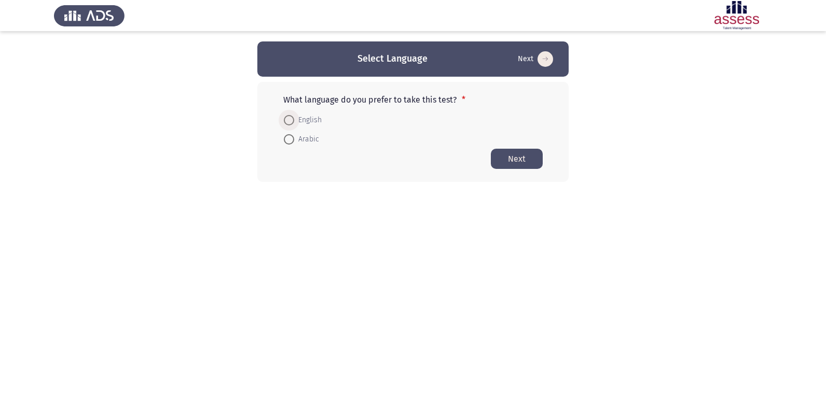
click at [284, 118] on span at bounding box center [289, 120] width 10 height 10
click at [284, 118] on input "English" at bounding box center [289, 120] width 10 height 10
radio input "true"
click at [506, 158] on button "Next" at bounding box center [517, 158] width 52 height 20
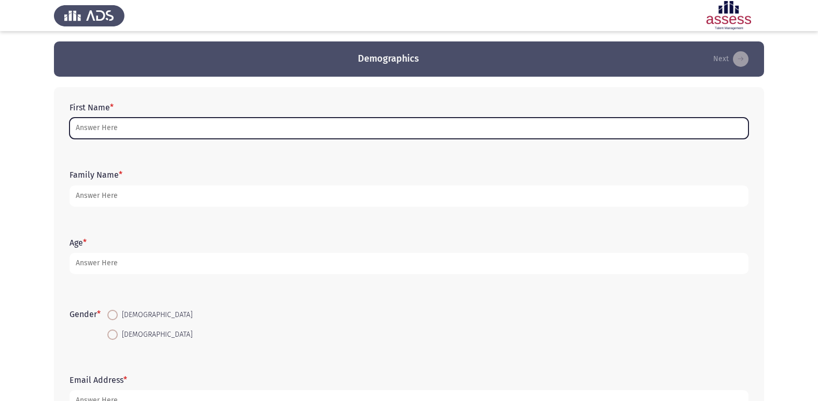
drag, startPoint x: 102, startPoint y: 123, endPoint x: 94, endPoint y: 123, distance: 7.3
click at [101, 123] on input "First Name *" at bounding box center [409, 128] width 679 height 21
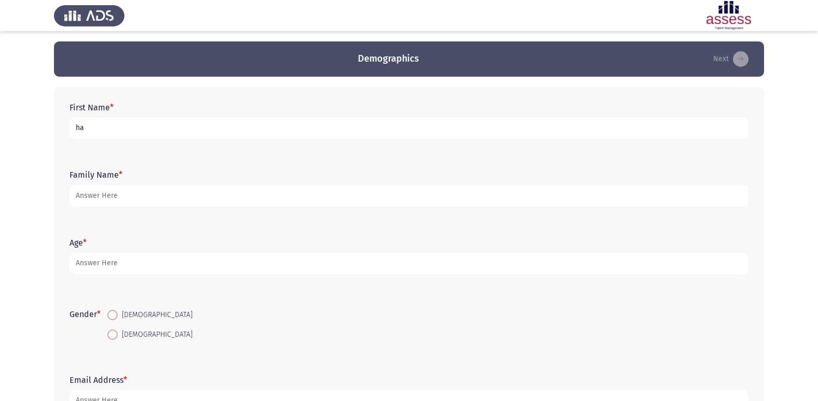
type input "h"
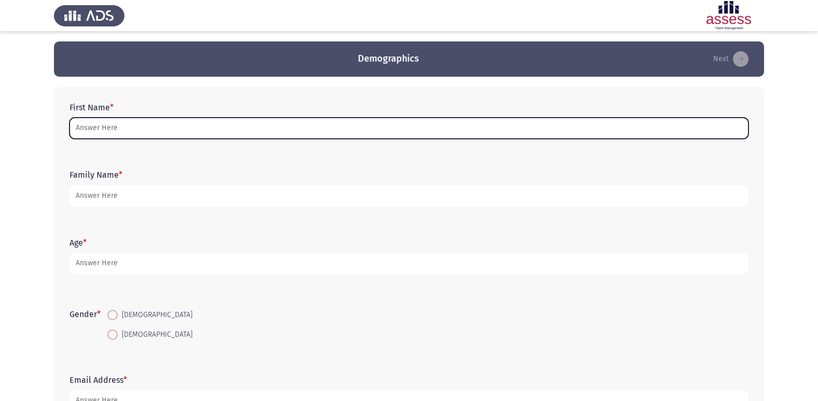
type input "ن"
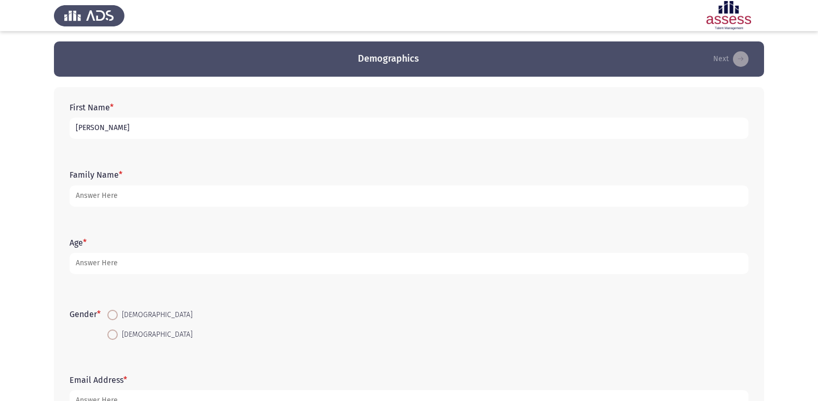
type input "[PERSON_NAME]"
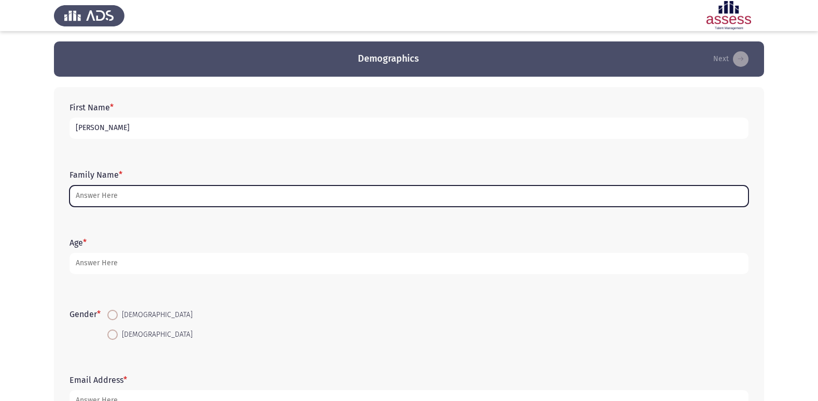
click at [191, 205] on input "Family Name *" at bounding box center [409, 196] width 679 height 21
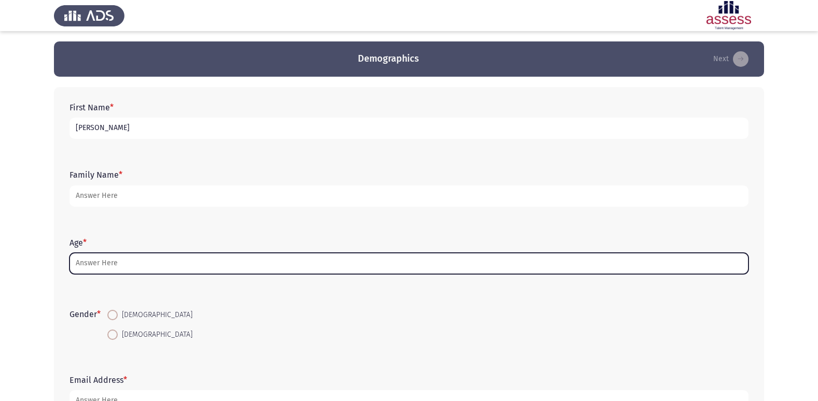
click at [140, 265] on input "Age *" at bounding box center [409, 263] width 679 height 21
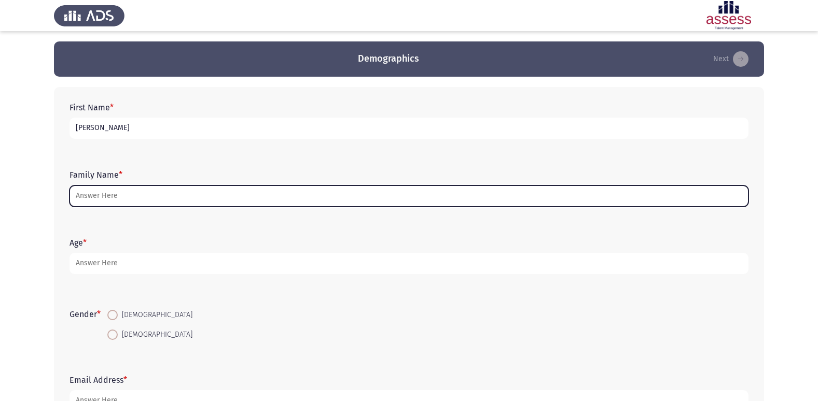
click at [131, 192] on input "Family Name *" at bounding box center [409, 196] width 679 height 21
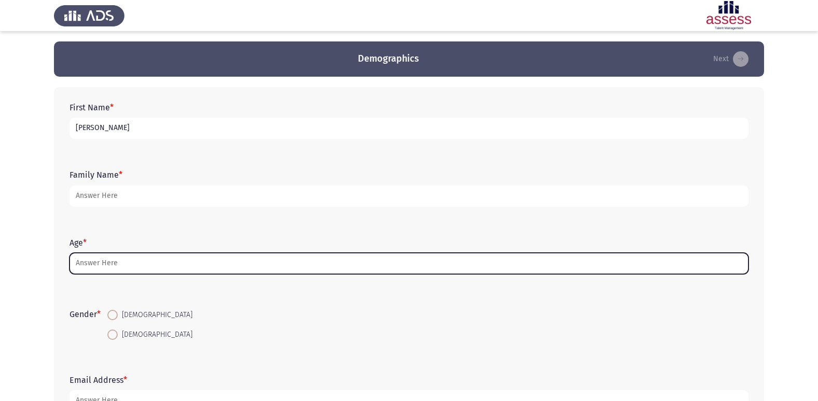
click at [135, 268] on input "Age *" at bounding box center [409, 263] width 679 height 21
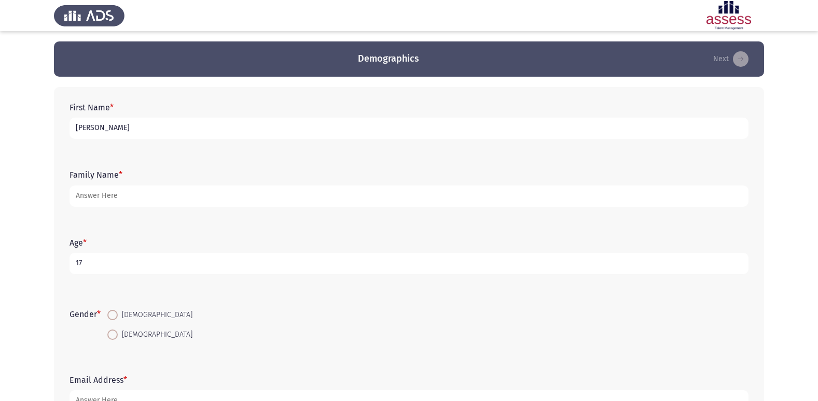
type input "1"
type input "18"
click at [115, 278] on span at bounding box center [112, 315] width 10 height 10
click at [115, 278] on input "[DEMOGRAPHIC_DATA]" at bounding box center [112, 315] width 10 height 10
radio input "true"
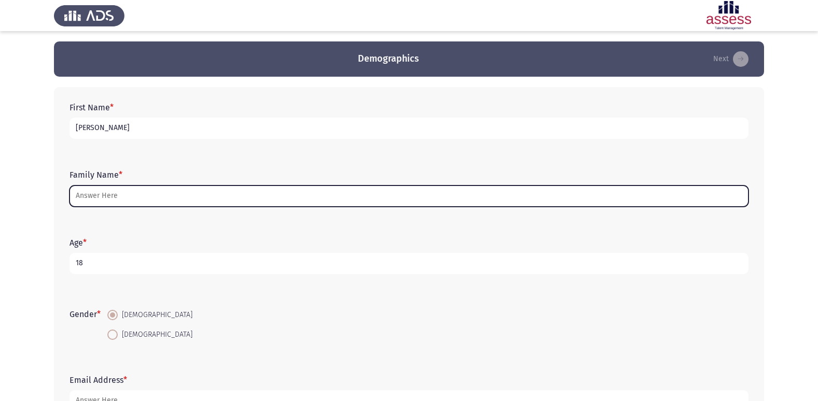
click at [176, 202] on input "Family Name *" at bounding box center [409, 196] width 679 height 21
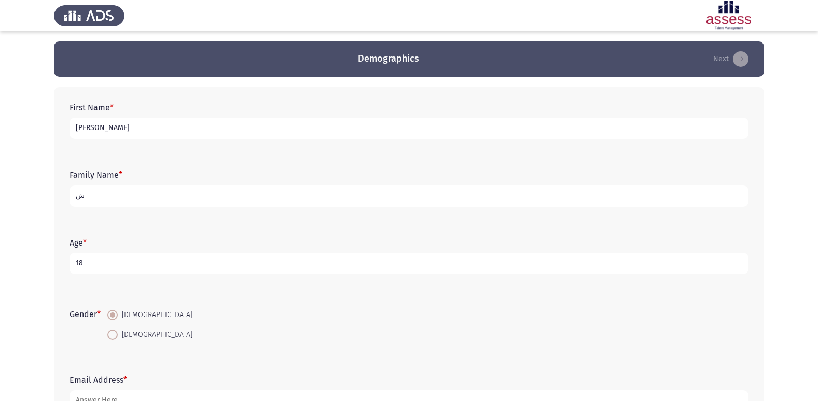
type input "ش"
click at [171, 205] on input "ش" at bounding box center [409, 196] width 679 height 21
type input "f"
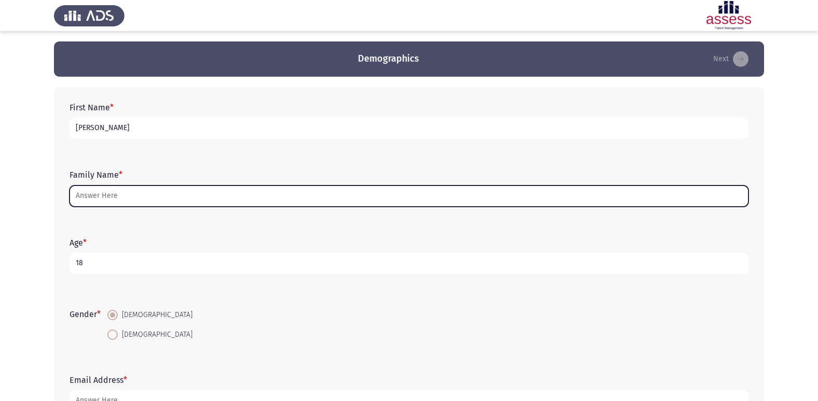
type input "a"
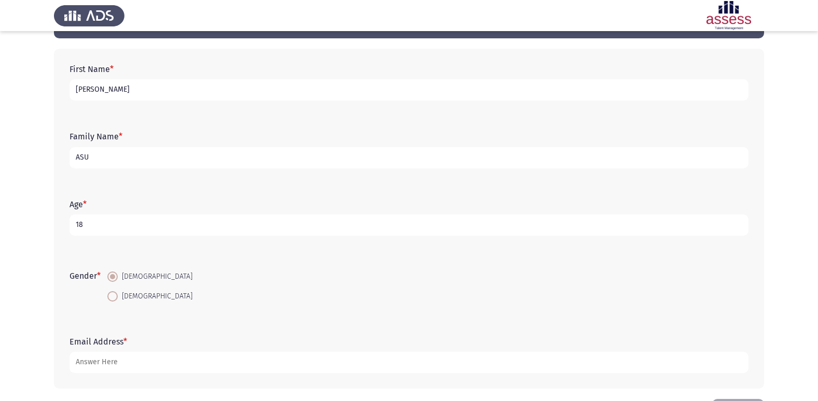
scroll to position [78, 0]
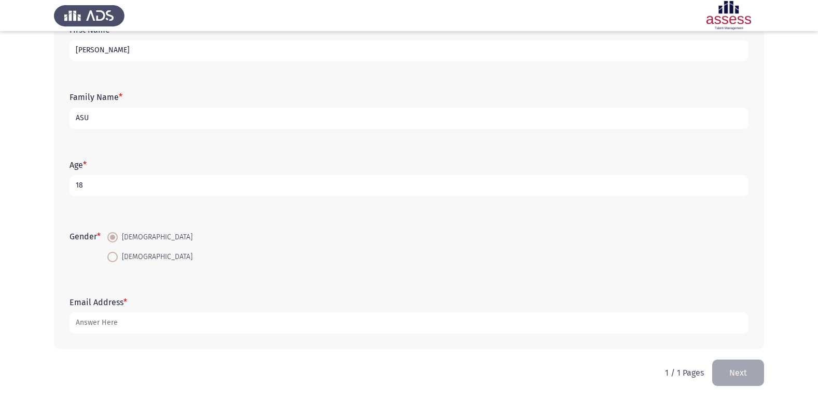
type input "ASU"
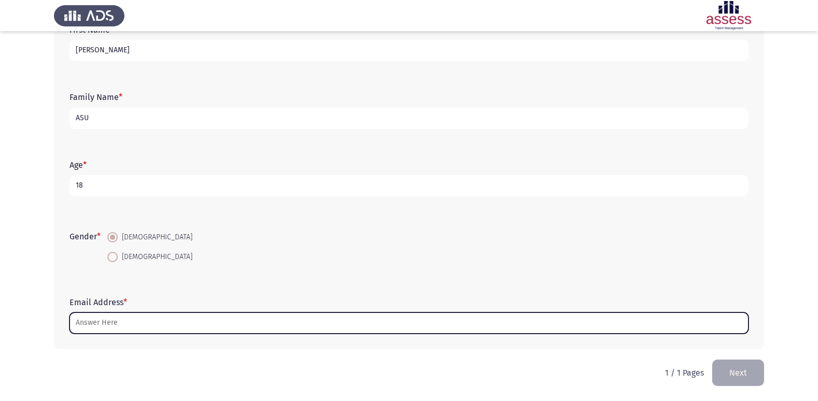
click at [178, 278] on input "Email Address *" at bounding box center [409, 323] width 679 height 21
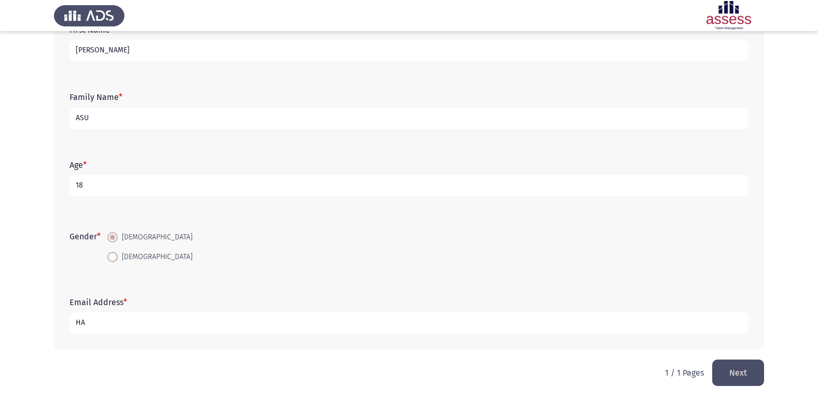
type input "H"
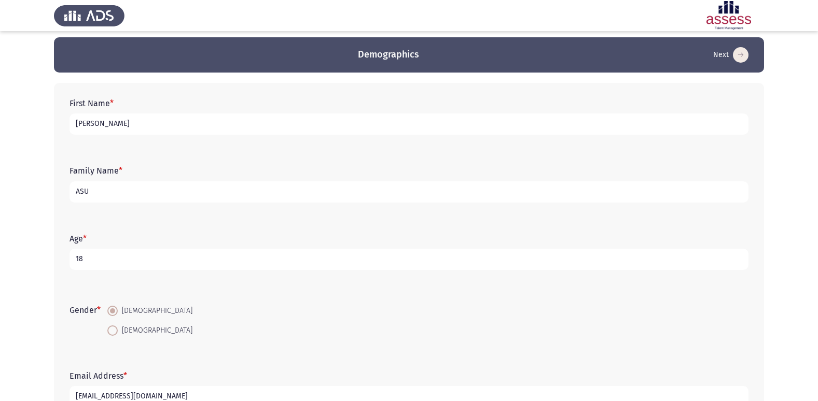
scroll to position [0, 0]
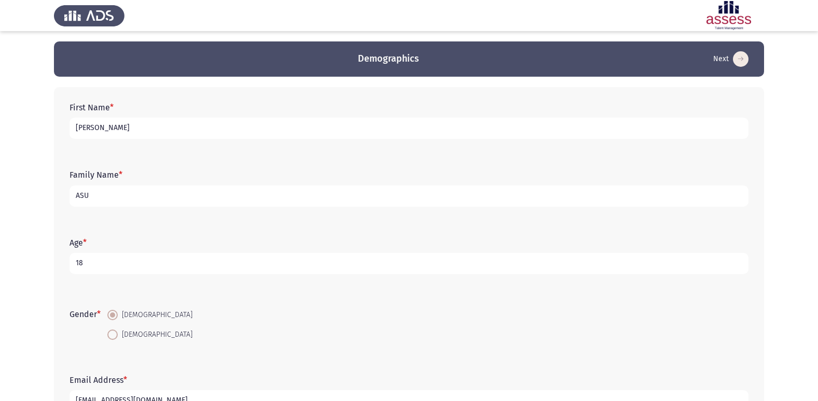
type input "[EMAIL_ADDRESS][DOMAIN_NAME]"
click at [270, 199] on input "ASU" at bounding box center [409, 196] width 679 height 21
type input "A"
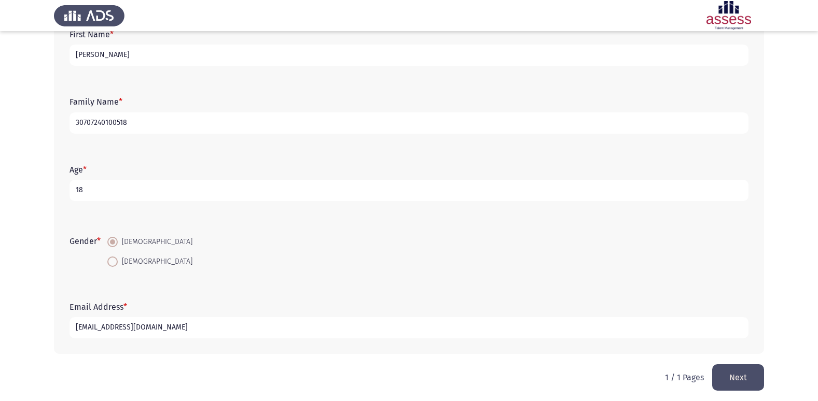
scroll to position [78, 0]
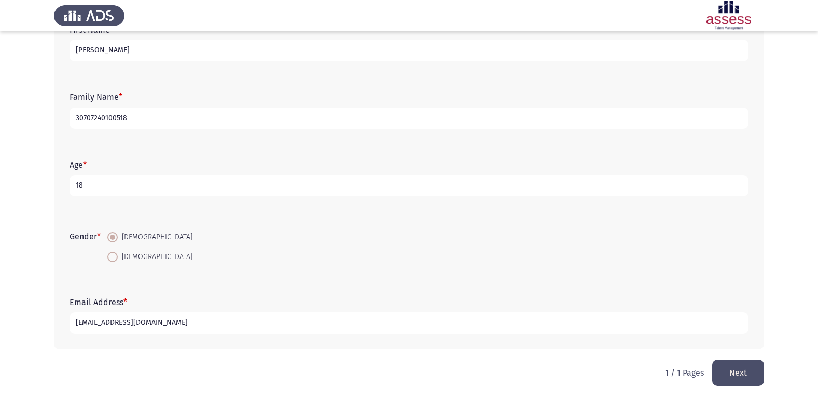
type input "30707240100518"
click at [508, 278] on button "Next" at bounding box center [738, 373] width 52 height 26
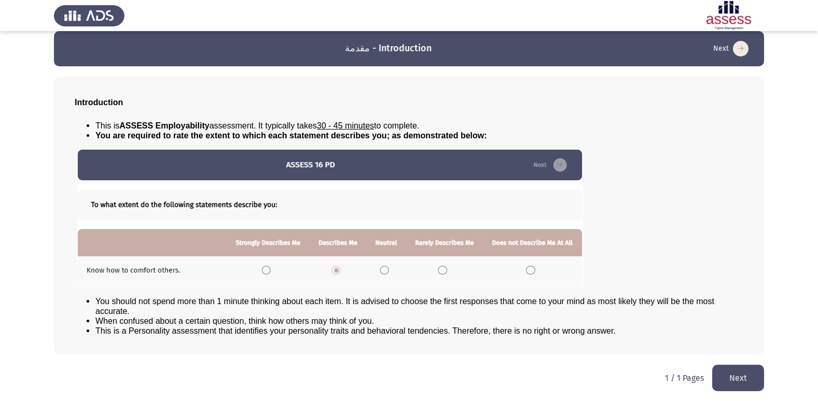
scroll to position [11, 0]
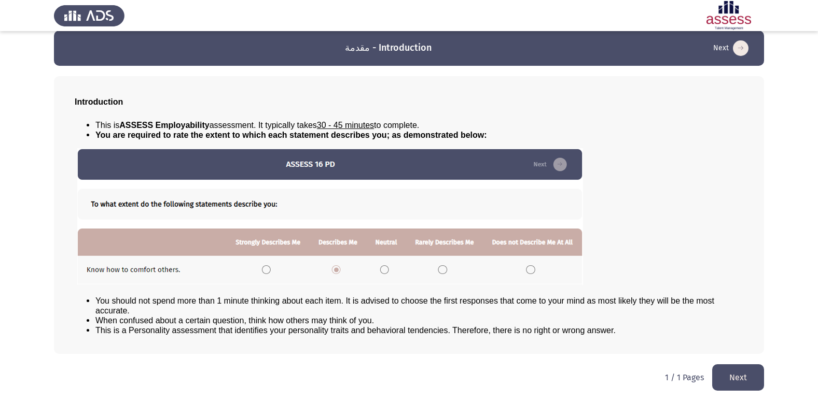
click at [508, 278] on button "Next" at bounding box center [738, 378] width 52 height 26
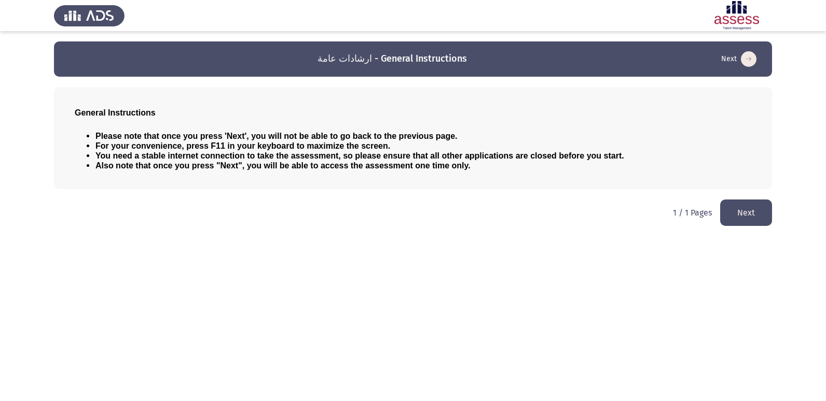
click at [508, 210] on button "Next" at bounding box center [746, 213] width 52 height 26
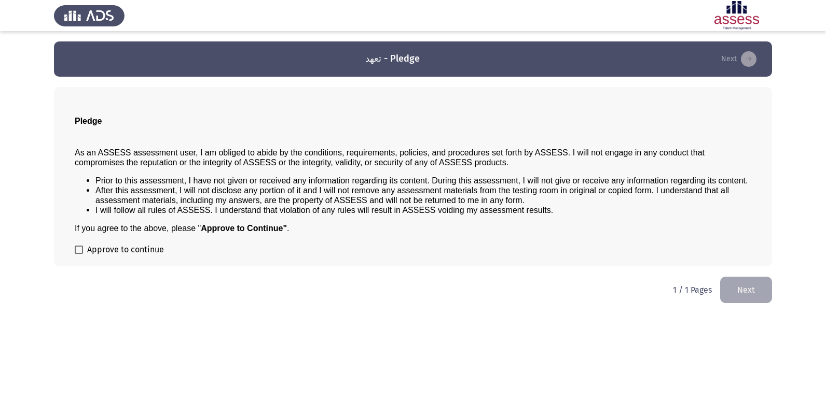
click at [79, 255] on label "Approve to continue" at bounding box center [119, 250] width 89 height 12
click at [79, 255] on input "Approve to continue" at bounding box center [78, 254] width 1 height 1
checkbox input "true"
click at [508, 278] on button "Next" at bounding box center [746, 290] width 52 height 26
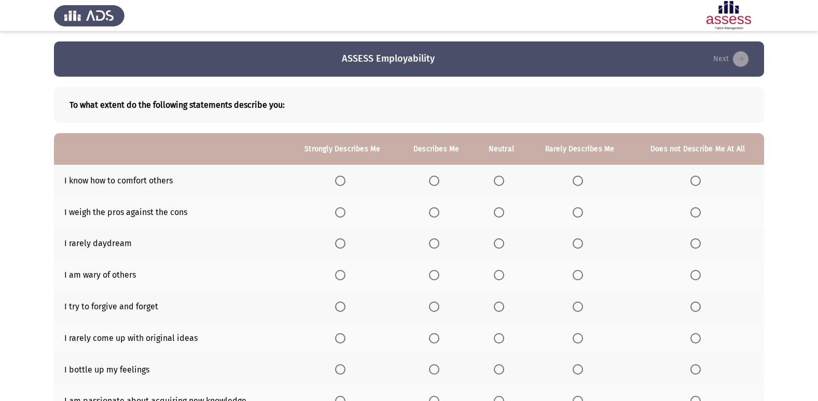
click at [500, 178] on span "Select an option" at bounding box center [499, 181] width 10 height 10
click at [500, 178] on input "Select an option" at bounding box center [499, 181] width 10 height 10
click at [436, 216] on span "Select an option" at bounding box center [434, 212] width 10 height 10
click at [436, 216] on input "Select an option" at bounding box center [434, 212] width 10 height 10
click at [508, 246] on span "Select an option" at bounding box center [695, 244] width 10 height 10
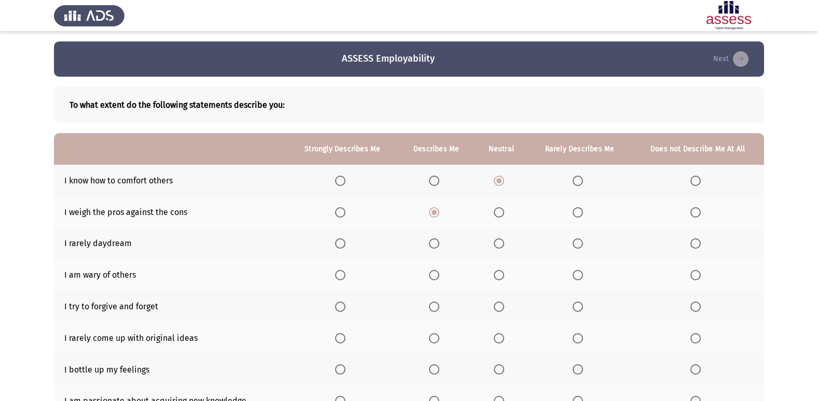
click at [508, 246] on input "Select an option" at bounding box center [695, 244] width 10 height 10
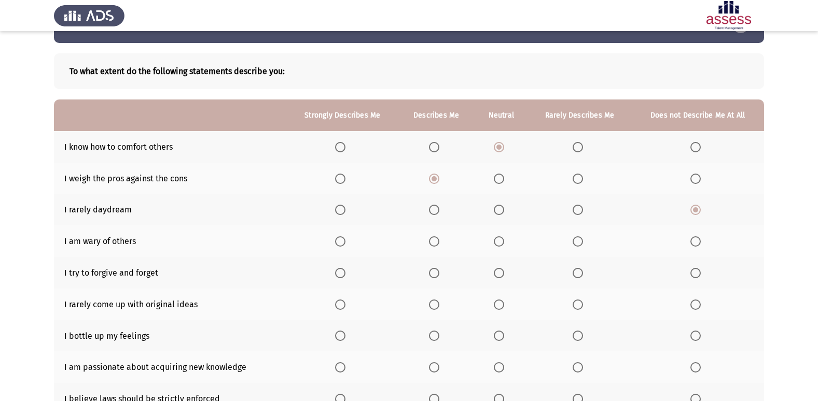
scroll to position [52, 0]
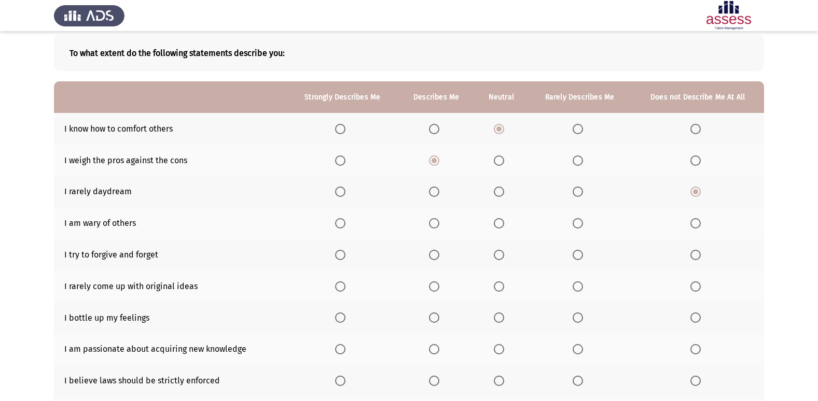
click at [502, 227] on span "Select an option" at bounding box center [499, 223] width 10 height 10
click at [502, 227] on input "Select an option" at bounding box center [499, 223] width 10 height 10
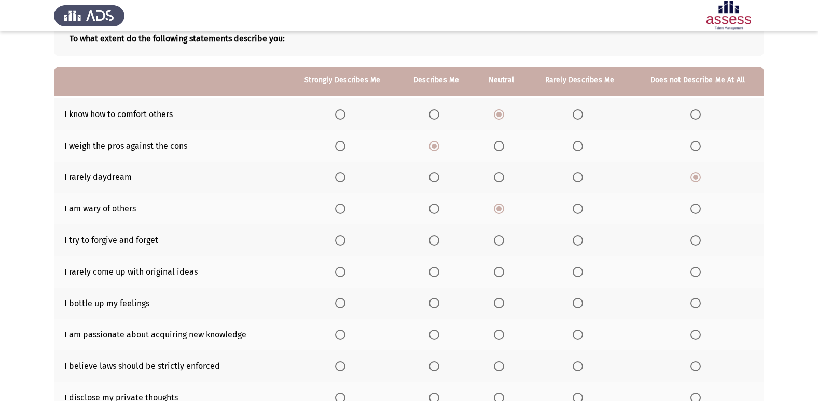
scroll to position [48, 0]
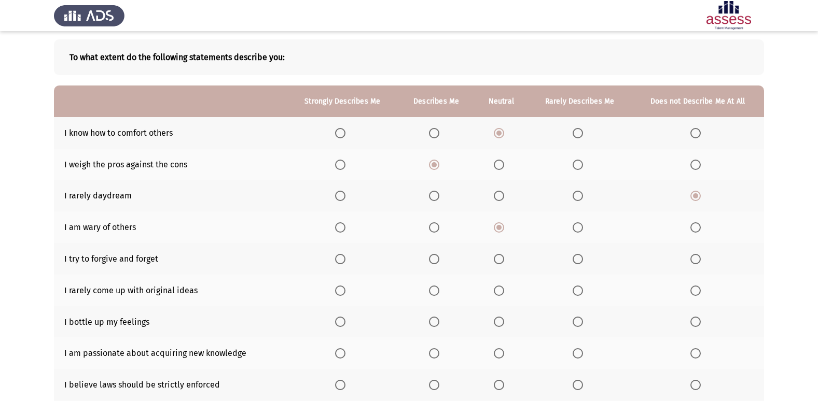
click at [508, 258] on span "Select an option" at bounding box center [695, 259] width 10 height 10
click at [508, 258] on input "Select an option" at bounding box center [695, 259] width 10 height 10
click at [508, 264] on span "Select an option" at bounding box center [578, 259] width 10 height 10
click at [508, 264] on input "Select an option" at bounding box center [578, 259] width 10 height 10
click at [439, 278] on span "Select an option" at bounding box center [434, 291] width 10 height 10
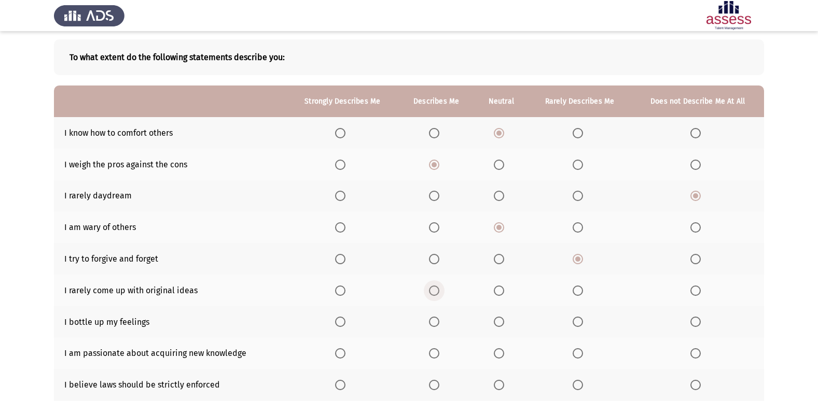
click at [439, 278] on input "Select an option" at bounding box center [434, 291] width 10 height 10
click at [340, 278] on span "Select an option" at bounding box center [340, 322] width 10 height 10
click at [340, 278] on input "Select an option" at bounding box center [340, 322] width 10 height 10
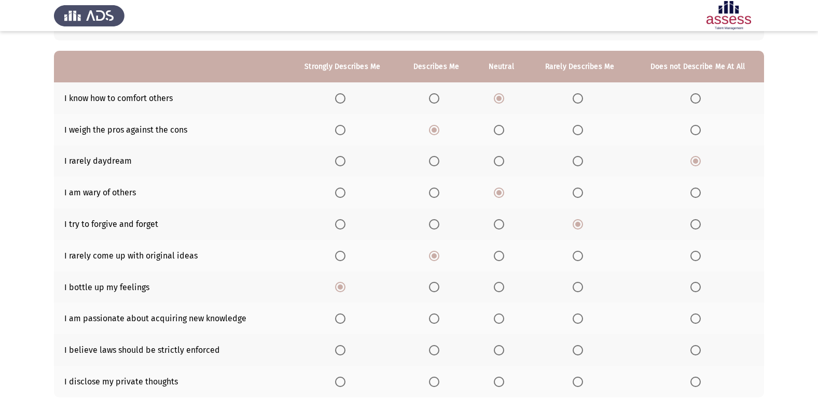
scroll to position [100, 0]
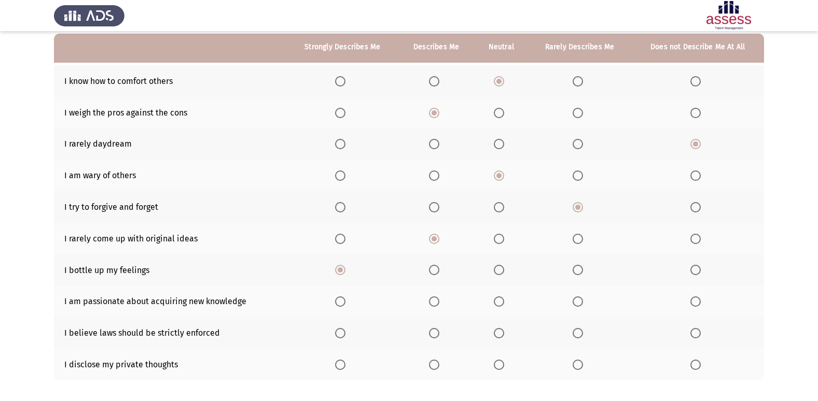
click at [339, 278] on span "Select an option" at bounding box center [340, 302] width 10 height 10
click at [339, 278] on input "Select an option" at bounding box center [340, 302] width 10 height 10
click at [345, 278] on span "Select an option" at bounding box center [340, 333] width 10 height 10
click at [345, 278] on input "Select an option" at bounding box center [340, 333] width 10 height 10
click at [432, 278] on span "Select an option" at bounding box center [434, 365] width 10 height 10
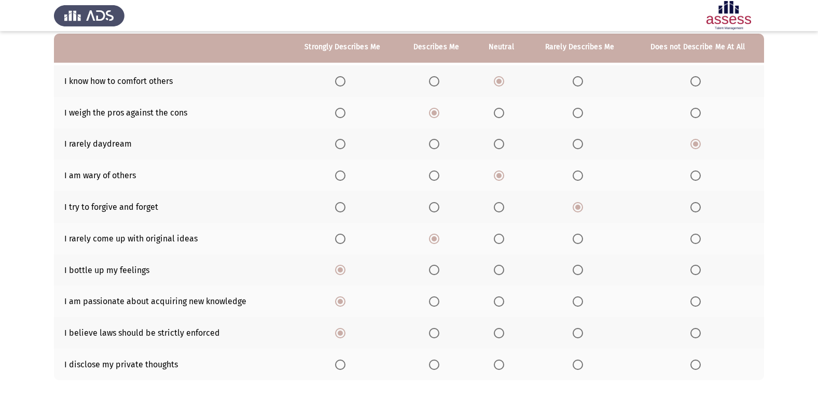
click at [432, 278] on input "Select an option" at bounding box center [434, 365] width 10 height 10
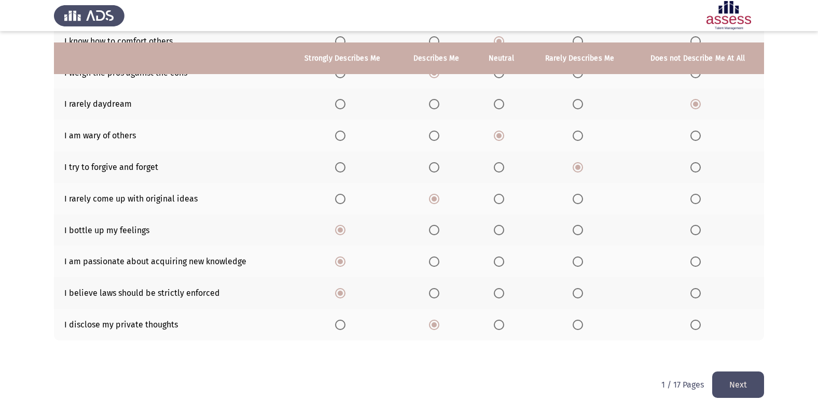
scroll to position [151, 0]
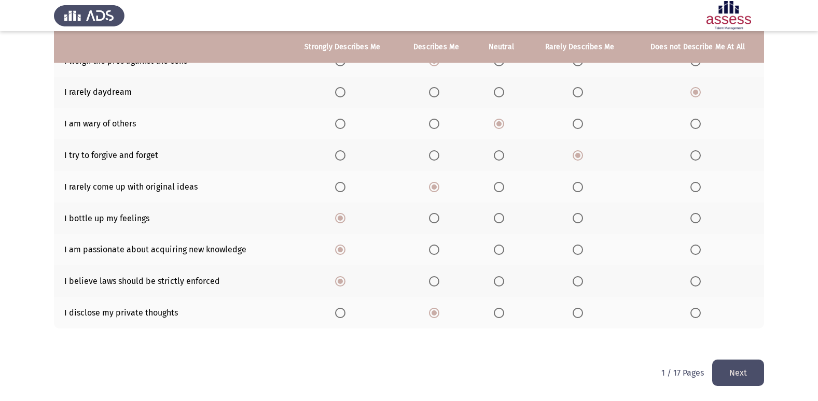
click at [508, 278] on button "Next" at bounding box center [738, 373] width 52 height 26
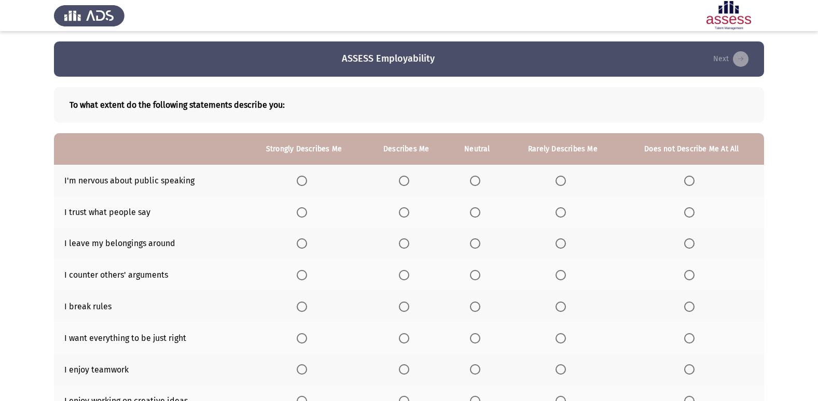
click at [399, 184] on th at bounding box center [407, 181] width 84 height 32
click at [403, 181] on span "Select an option" at bounding box center [404, 181] width 10 height 10
click at [403, 181] on input "Select an option" at bounding box center [404, 181] width 10 height 10
click at [508, 215] on span "Select an option" at bounding box center [561, 212] width 10 height 10
click at [508, 215] on input "Select an option" at bounding box center [561, 212] width 10 height 10
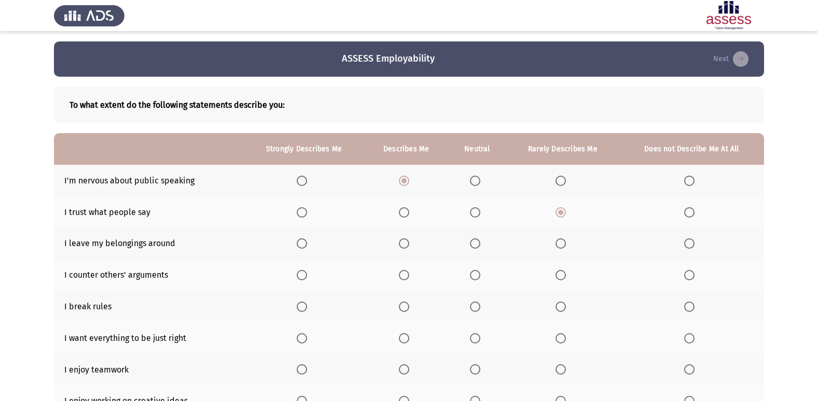
click at [299, 241] on span "Select an option" at bounding box center [302, 244] width 10 height 10
click at [299, 241] on input "Select an option" at bounding box center [302, 244] width 10 height 10
click at [508, 276] on span "Select an option" at bounding box center [561, 275] width 10 height 10
click at [508, 276] on input "Select an option" at bounding box center [561, 275] width 10 height 10
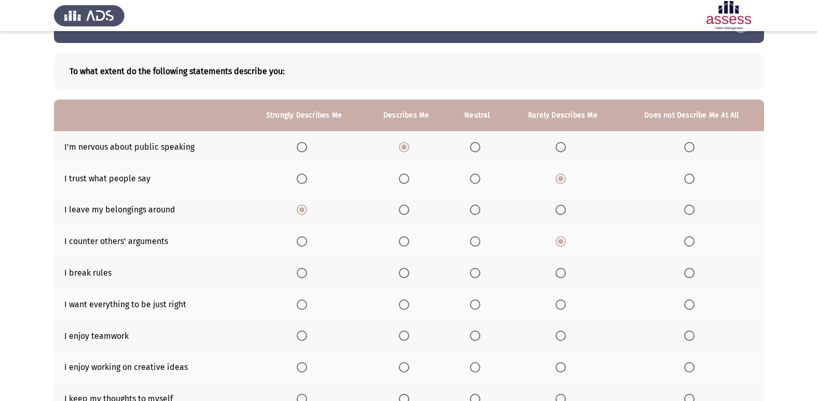
scroll to position [52, 0]
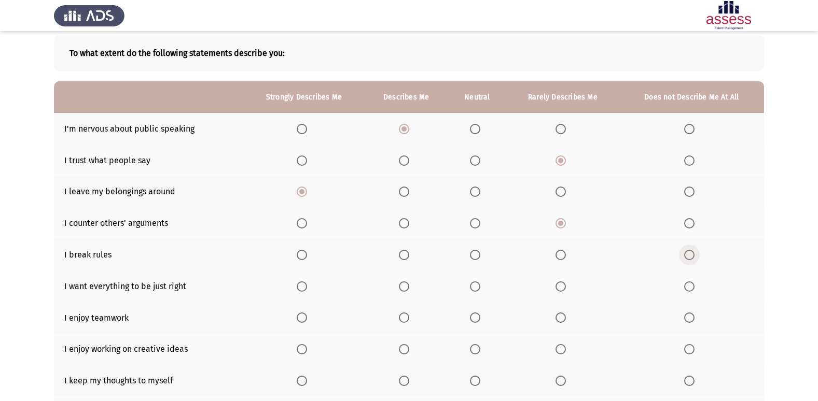
click at [508, 254] on label "Select an option" at bounding box center [691, 255] width 15 height 10
click at [508, 254] on input "Select an option" at bounding box center [689, 255] width 10 height 10
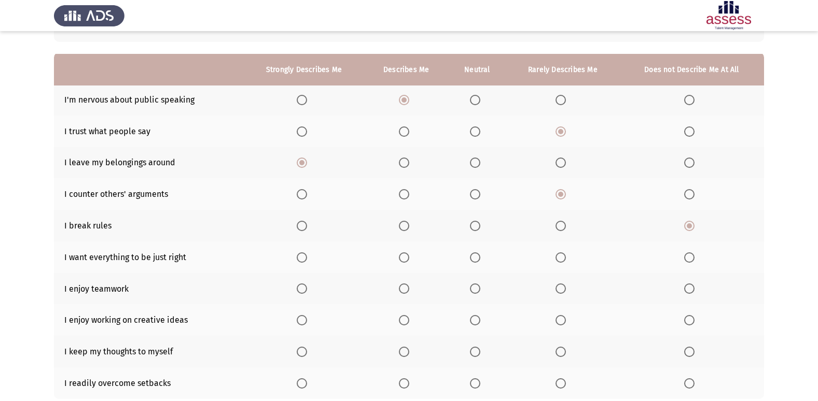
scroll to position [104, 0]
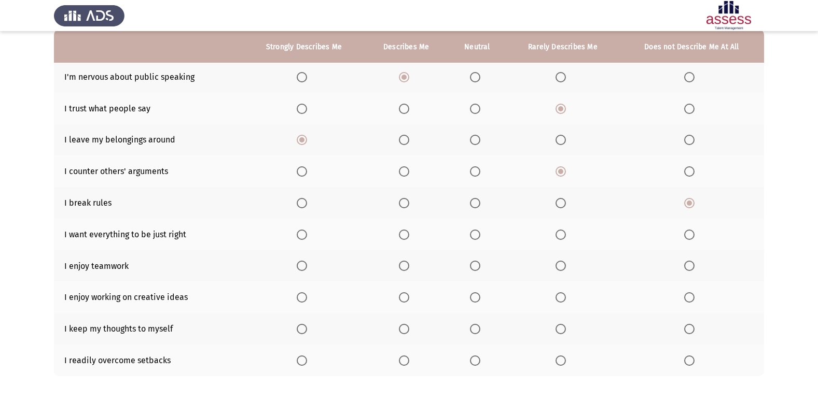
click at [477, 239] on span "Select an option" at bounding box center [475, 235] width 10 height 10
click at [477, 239] on input "Select an option" at bounding box center [475, 235] width 10 height 10
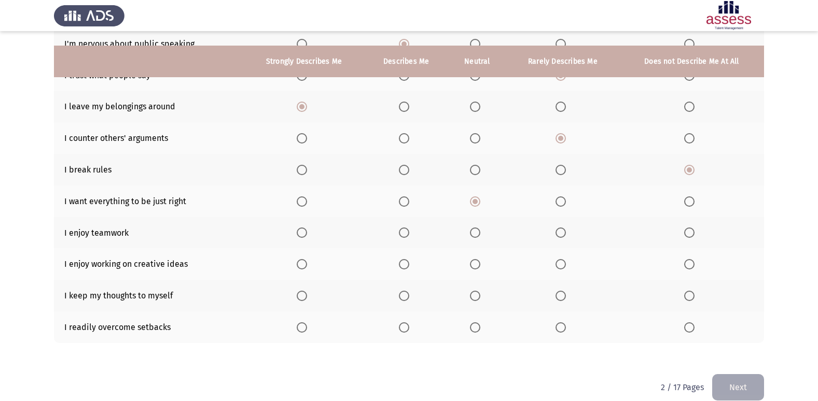
scroll to position [151, 0]
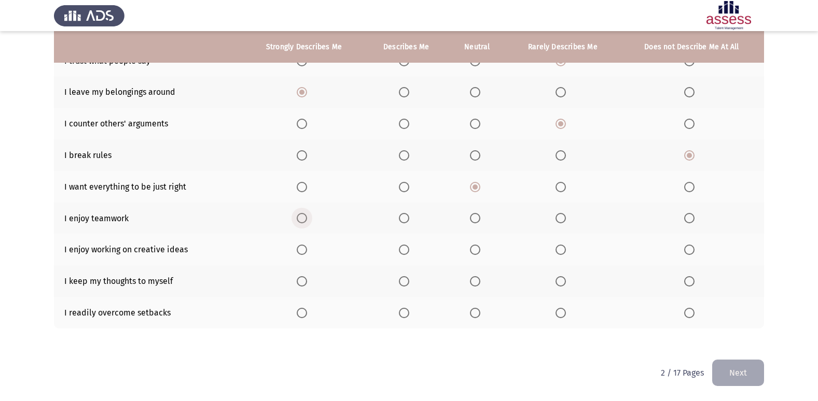
click at [304, 223] on span "Select an option" at bounding box center [302, 218] width 10 height 10
click at [304, 223] on input "Select an option" at bounding box center [302, 218] width 10 height 10
click at [405, 252] on span "Select an option" at bounding box center [404, 250] width 10 height 10
click at [405, 252] on input "Select an option" at bounding box center [404, 250] width 10 height 10
click at [296, 278] on th at bounding box center [303, 282] width 121 height 32
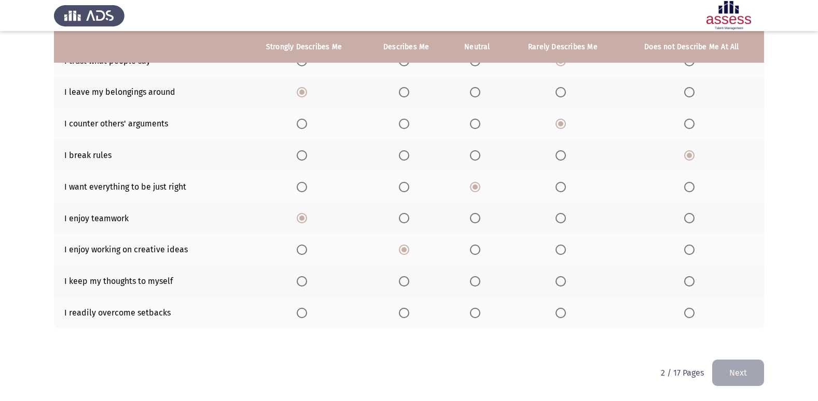
click at [302, 278] on span "Select an option" at bounding box center [302, 281] width 10 height 10
click at [302, 278] on input "Select an option" at bounding box center [302, 281] width 10 height 10
click at [399, 278] on th at bounding box center [407, 313] width 84 height 32
click at [400, 278] on span "Select an option" at bounding box center [404, 313] width 10 height 10
click at [400, 278] on input "Select an option" at bounding box center [404, 313] width 10 height 10
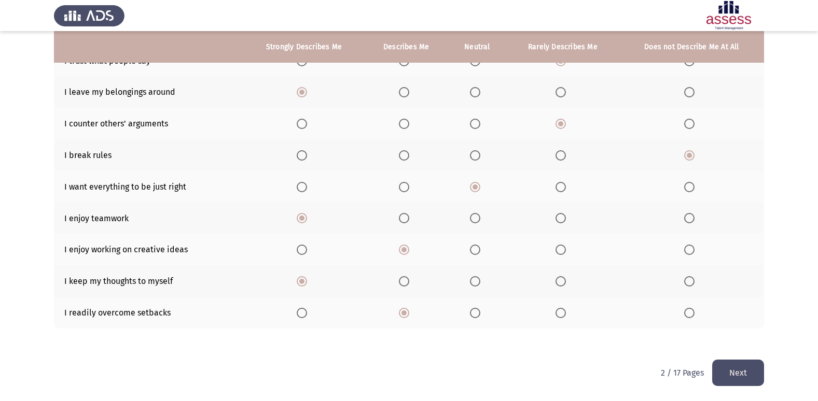
click at [508, 278] on button "Next" at bounding box center [738, 373] width 52 height 26
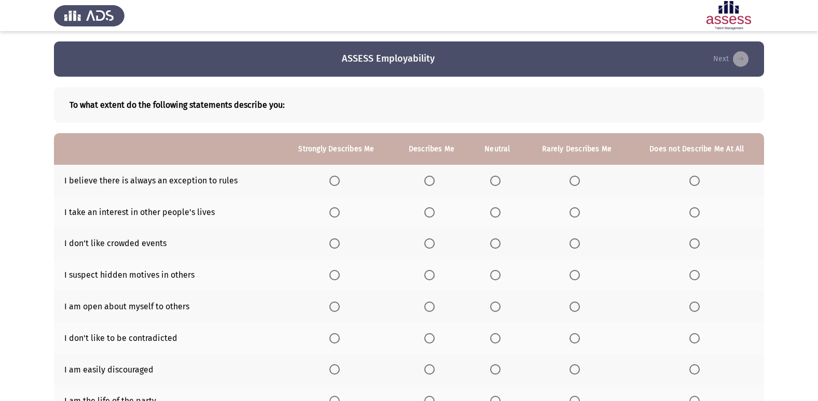
click at [332, 180] on span "Select an option" at bounding box center [334, 181] width 10 height 10
click at [332, 180] on input "Select an option" at bounding box center [334, 181] width 10 height 10
click at [508, 217] on span "Select an option" at bounding box center [575, 212] width 10 height 10
click at [508, 217] on input "Select an option" at bounding box center [575, 212] width 10 height 10
click at [427, 247] on span "Select an option" at bounding box center [429, 244] width 10 height 10
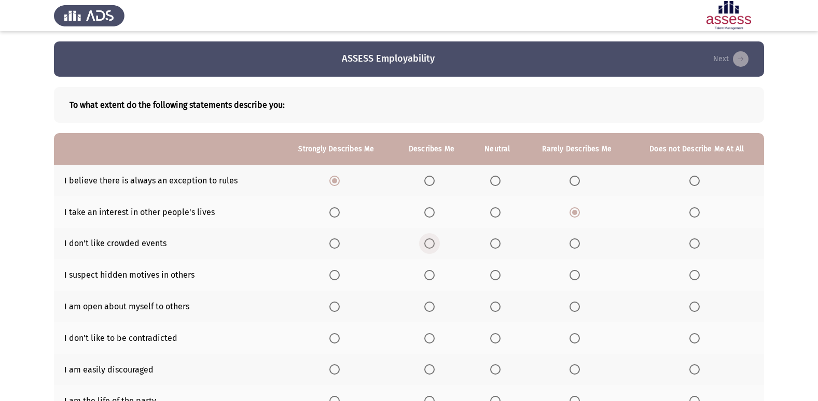
click at [427, 247] on input "Select an option" at bounding box center [429, 244] width 10 height 10
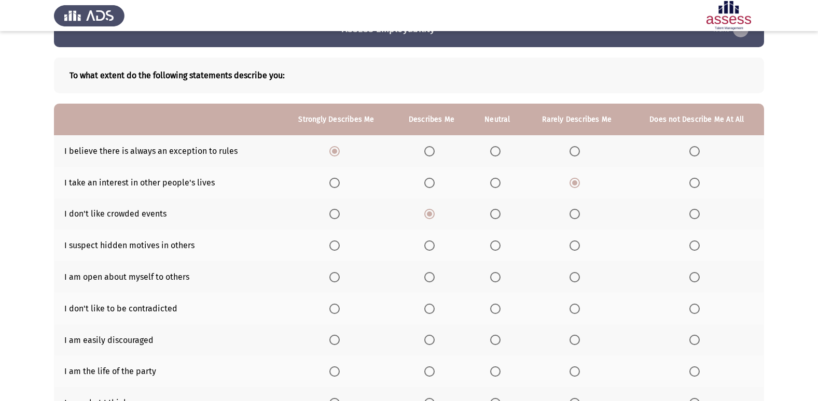
scroll to position [52, 0]
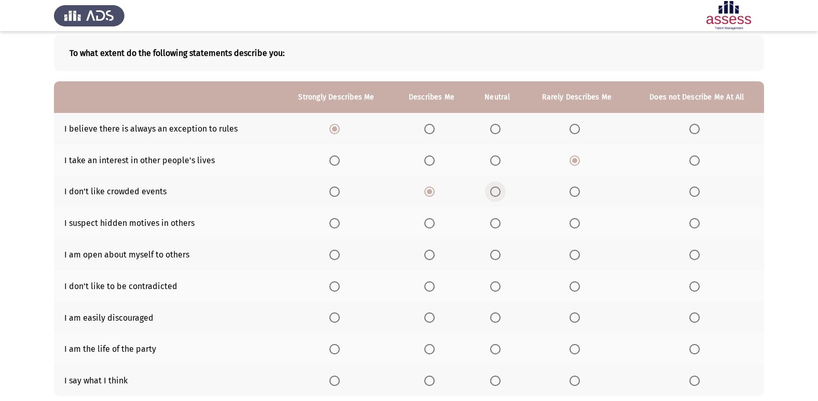
click at [500, 192] on span "Select an option" at bounding box center [495, 192] width 10 height 10
click at [500, 192] on input "Select an option" at bounding box center [495, 192] width 10 height 10
click at [434, 222] on span "Select an option" at bounding box center [429, 223] width 10 height 10
click at [434, 222] on input "Select an option" at bounding box center [429, 223] width 10 height 10
click at [508, 256] on span "Select an option" at bounding box center [694, 255] width 10 height 10
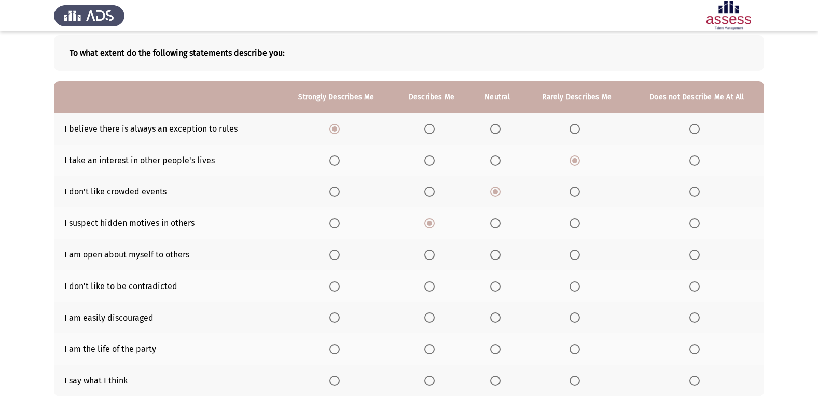
click at [508, 256] on input "Select an option" at bounding box center [694, 255] width 10 height 10
click at [499, 278] on span "Select an option" at bounding box center [495, 287] width 10 height 10
click at [499, 278] on input "Select an option" at bounding box center [495, 287] width 10 height 10
click at [494, 278] on span "Select an option" at bounding box center [495, 318] width 10 height 10
click at [494, 278] on input "Select an option" at bounding box center [495, 318] width 10 height 10
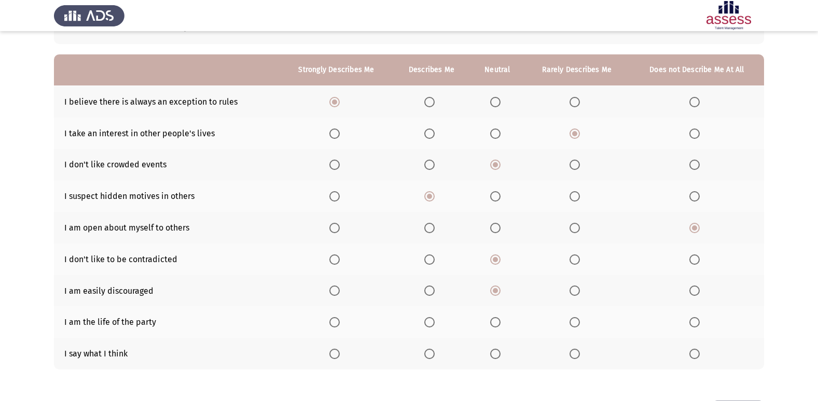
scroll to position [104, 0]
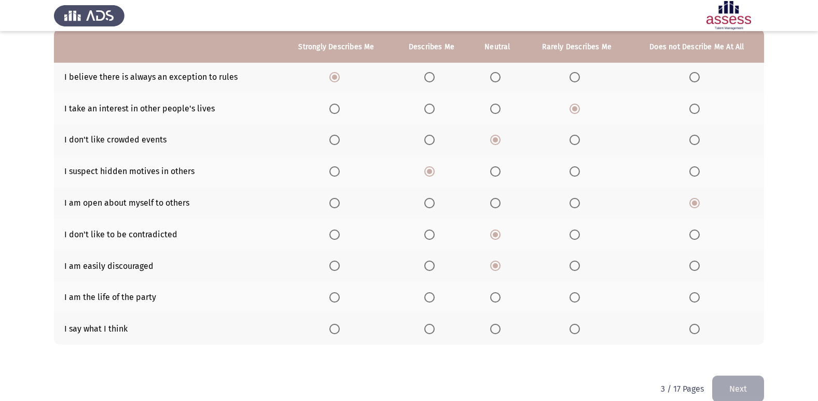
click at [508, 278] on mat-radio-button "Select an option" at bounding box center [696, 297] width 15 height 11
click at [508, 278] on span "Select an option" at bounding box center [694, 298] width 10 height 10
click at [508, 278] on input "Select an option" at bounding box center [694, 298] width 10 height 10
click at [508, 278] on span "Select an option" at bounding box center [575, 329] width 10 height 10
click at [508, 278] on input "Select an option" at bounding box center [575, 329] width 10 height 10
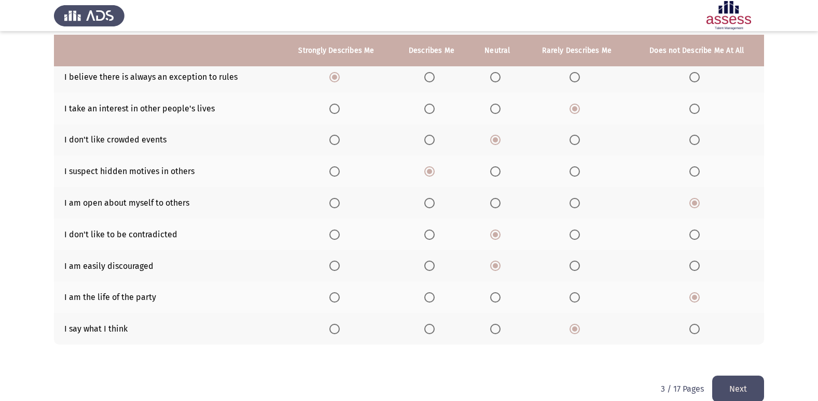
scroll to position [120, 0]
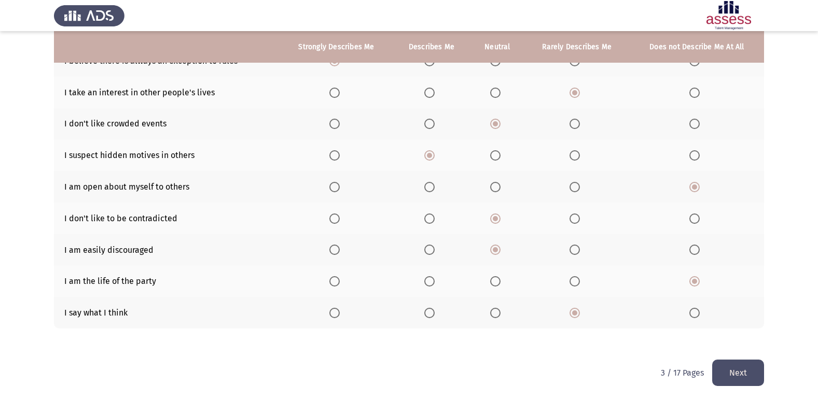
click at [508, 278] on button "Next" at bounding box center [738, 373] width 52 height 26
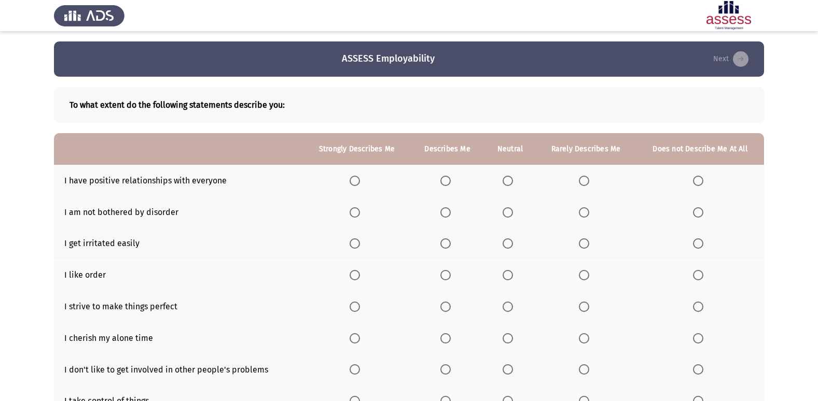
click at [356, 181] on span "Select an option" at bounding box center [355, 181] width 10 height 10
click at [356, 181] on input "Select an option" at bounding box center [355, 181] width 10 height 10
click at [508, 210] on span "Select an option" at bounding box center [584, 212] width 10 height 10
click at [508, 210] on input "Select an option" at bounding box center [584, 212] width 10 height 10
click at [508, 248] on label "Select an option" at bounding box center [510, 244] width 15 height 10
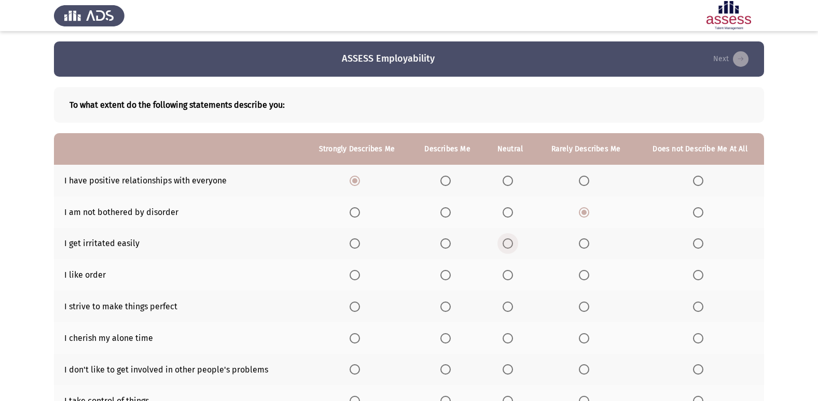
click at [508, 248] on input "Select an option" at bounding box center [508, 244] width 10 height 10
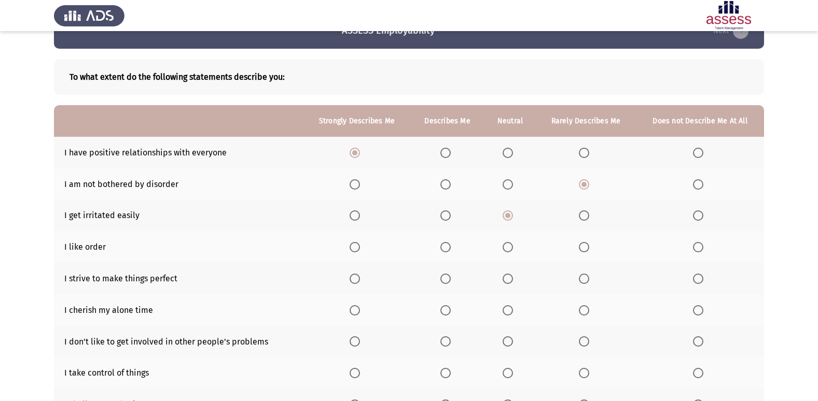
scroll to position [52, 0]
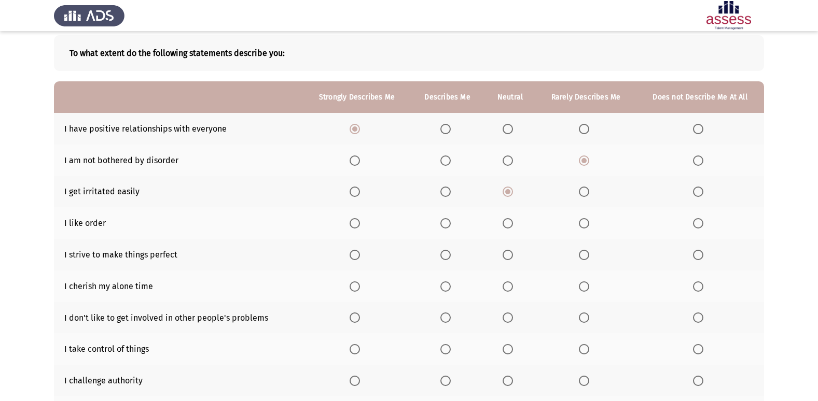
click at [508, 224] on span "Select an option" at bounding box center [508, 223] width 10 height 10
click at [508, 224] on input "Select an option" at bounding box center [508, 223] width 10 height 10
click at [362, 256] on label "Select an option" at bounding box center [357, 255] width 15 height 10
click at [360, 256] on input "Select an option" at bounding box center [355, 255] width 10 height 10
click at [355, 278] on span "Select an option" at bounding box center [355, 287] width 10 height 10
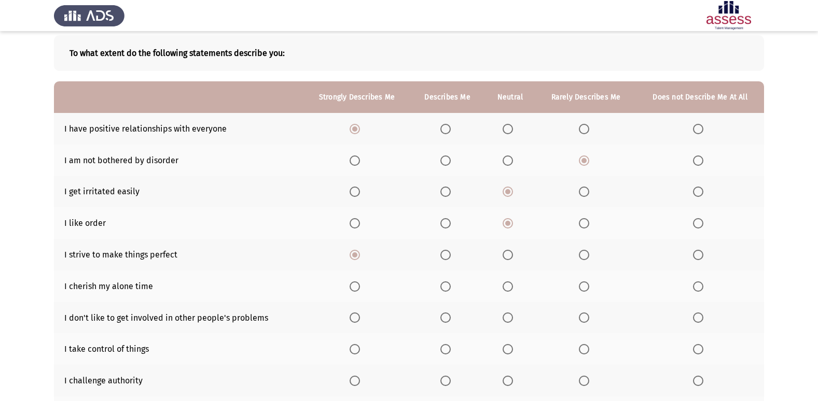
click at [355, 278] on input "Select an option" at bounding box center [355, 287] width 10 height 10
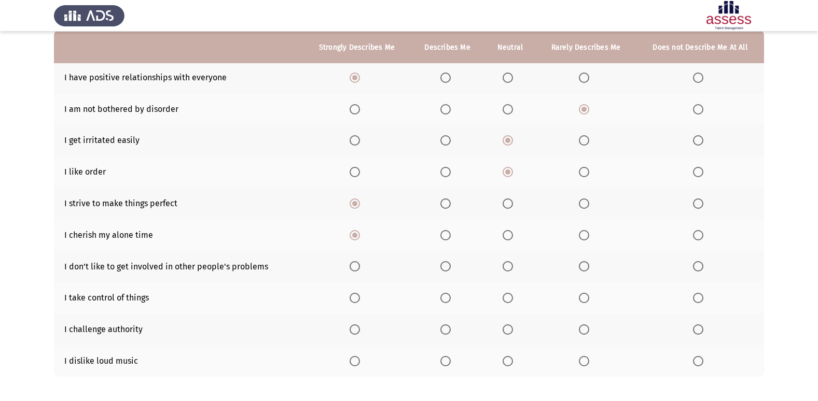
scroll to position [104, 0]
click at [449, 270] on span "Select an option" at bounding box center [445, 266] width 10 height 10
click at [449, 270] on input "Select an option" at bounding box center [445, 266] width 10 height 10
click at [445, 278] on span "Select an option" at bounding box center [445, 298] width 10 height 10
click at [445, 278] on input "Select an option" at bounding box center [445, 298] width 10 height 10
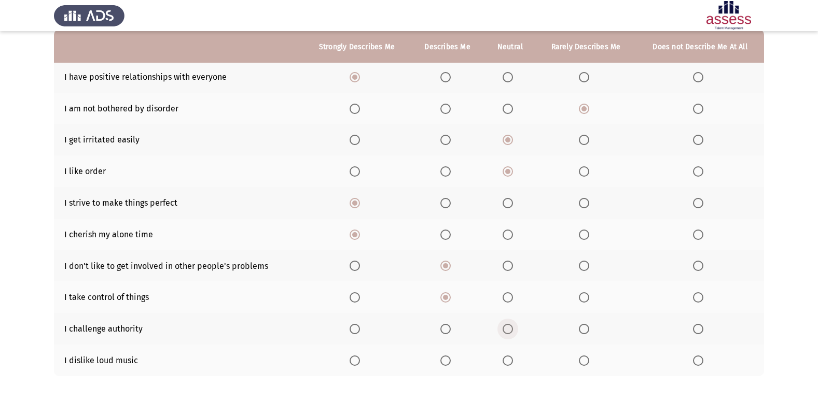
click at [508, 278] on span "Select an option" at bounding box center [508, 329] width 10 height 10
click at [508, 278] on input "Select an option" at bounding box center [508, 329] width 10 height 10
click at [451, 278] on label "Select an option" at bounding box center [447, 361] width 15 height 10
click at [451, 278] on input "Select an option" at bounding box center [445, 361] width 10 height 10
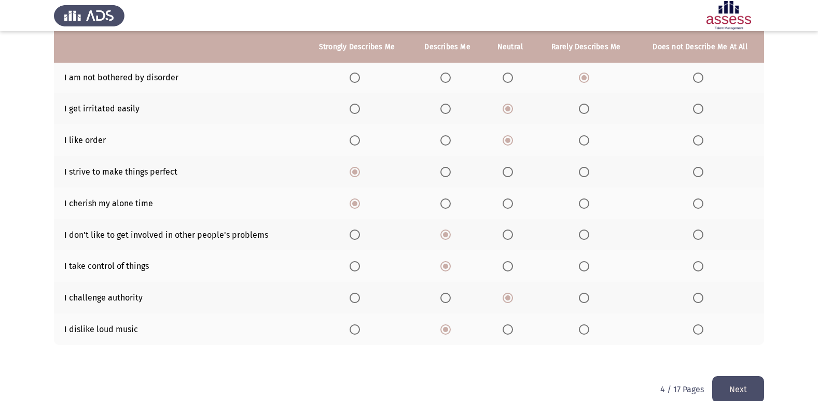
scroll to position [151, 0]
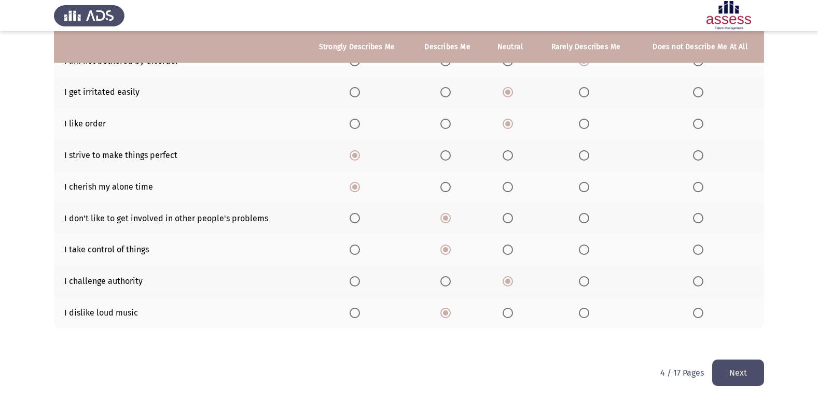
click at [508, 278] on button "Next" at bounding box center [738, 373] width 52 height 26
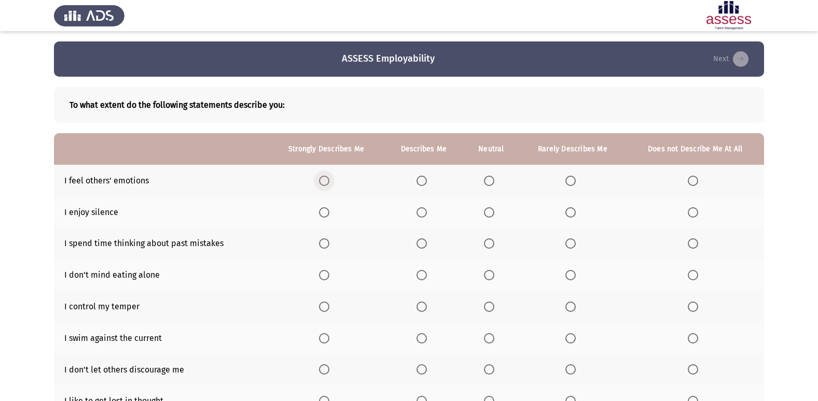
click at [322, 185] on span "Select an option" at bounding box center [324, 181] width 10 height 10
click at [322, 185] on input "Select an option" at bounding box center [324, 181] width 10 height 10
click at [323, 212] on span "Select an option" at bounding box center [324, 212] width 10 height 10
click at [323, 212] on input "Select an option" at bounding box center [324, 212] width 10 height 10
click at [425, 243] on span "Select an option" at bounding box center [422, 244] width 10 height 10
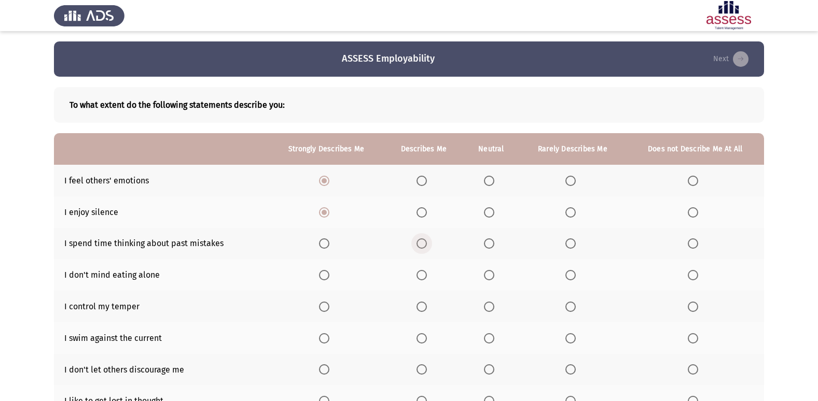
click at [425, 243] on input "Select an option" at bounding box center [422, 244] width 10 height 10
click at [325, 278] on span "Select an option" at bounding box center [324, 275] width 10 height 10
click at [325, 278] on input "Select an option" at bounding box center [324, 275] width 10 height 10
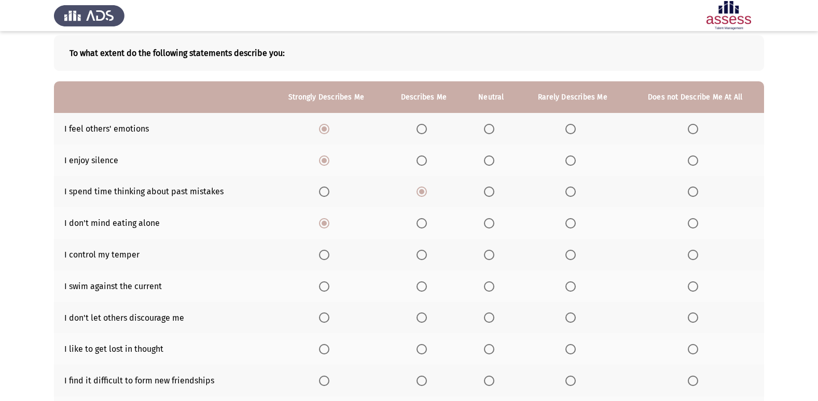
click at [328, 258] on span "Select an option" at bounding box center [324, 255] width 10 height 10
click at [328, 258] on input "Select an option" at bounding box center [324, 255] width 10 height 10
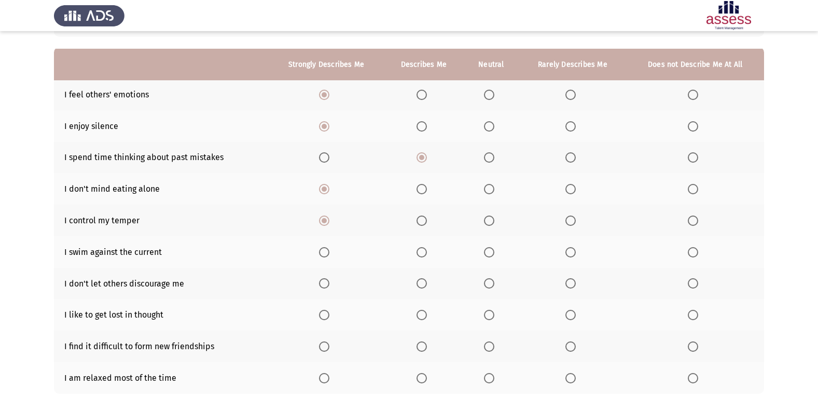
scroll to position [104, 0]
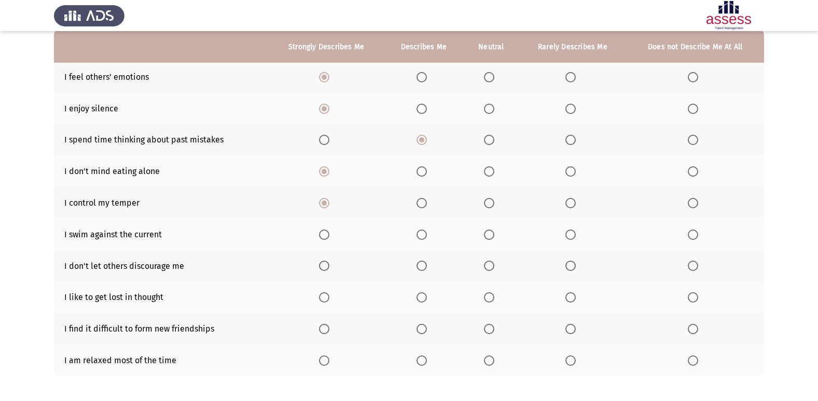
click at [425, 238] on span "Select an option" at bounding box center [422, 235] width 10 height 10
click at [425, 238] on input "Select an option" at bounding box center [422, 235] width 10 height 10
click at [425, 267] on span "Select an option" at bounding box center [422, 266] width 10 height 10
click at [425, 267] on input "Select an option" at bounding box center [422, 266] width 10 height 10
click at [490, 278] on span "Select an option" at bounding box center [489, 298] width 10 height 10
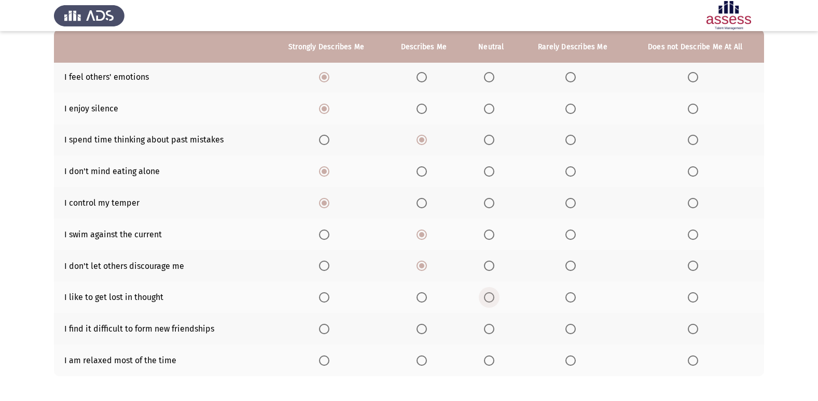
click at [490, 278] on input "Select an option" at bounding box center [489, 298] width 10 height 10
click at [491, 278] on span "Select an option" at bounding box center [489, 329] width 10 height 10
click at [491, 278] on input "Select an option" at bounding box center [489, 329] width 10 height 10
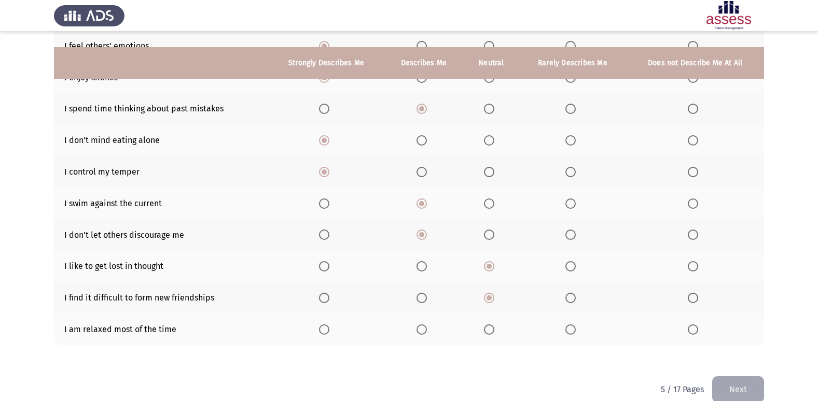
scroll to position [151, 0]
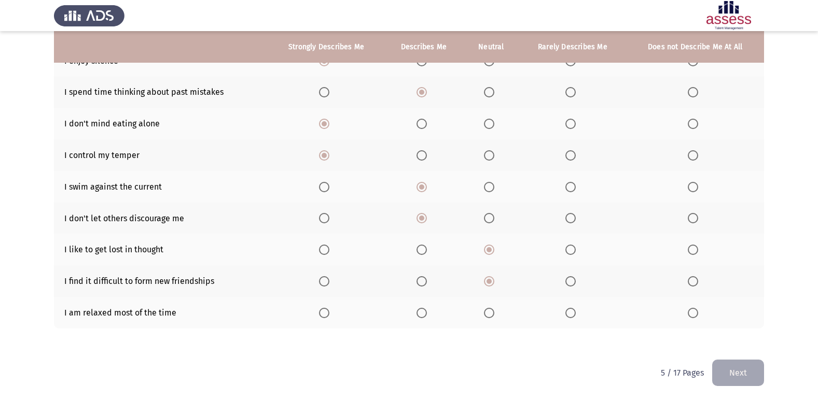
click at [508, 278] on label "Select an option" at bounding box center [572, 313] width 15 height 10
click at [508, 278] on input "Select an option" at bounding box center [570, 313] width 10 height 10
click at [508, 278] on button "Next" at bounding box center [738, 373] width 52 height 26
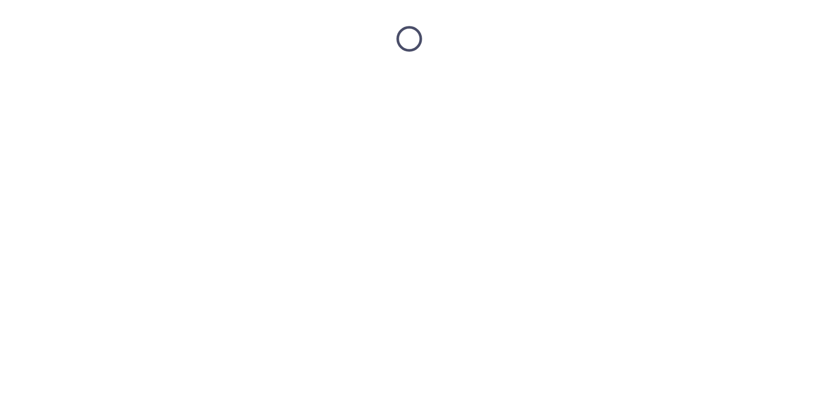
scroll to position [0, 0]
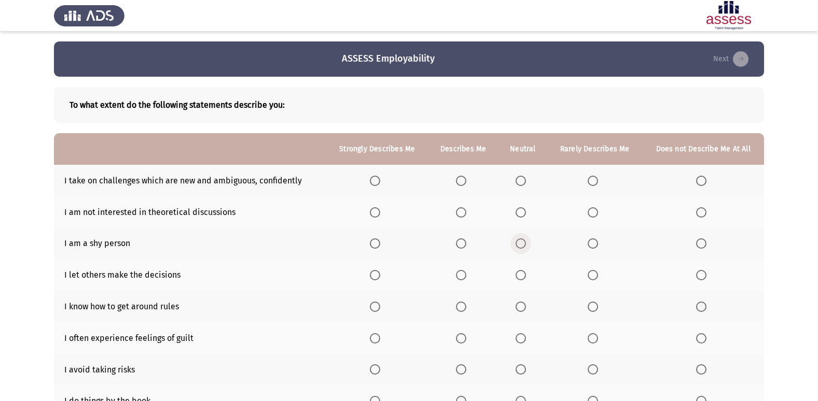
click at [508, 245] on span "Select an option" at bounding box center [521, 244] width 10 height 10
click at [508, 245] on input "Select an option" at bounding box center [521, 244] width 10 height 10
click at [459, 212] on span "Select an option" at bounding box center [461, 212] width 10 height 10
click at [459, 212] on input "Select an option" at bounding box center [461, 212] width 10 height 10
click at [379, 177] on span "Select an option" at bounding box center [375, 181] width 10 height 10
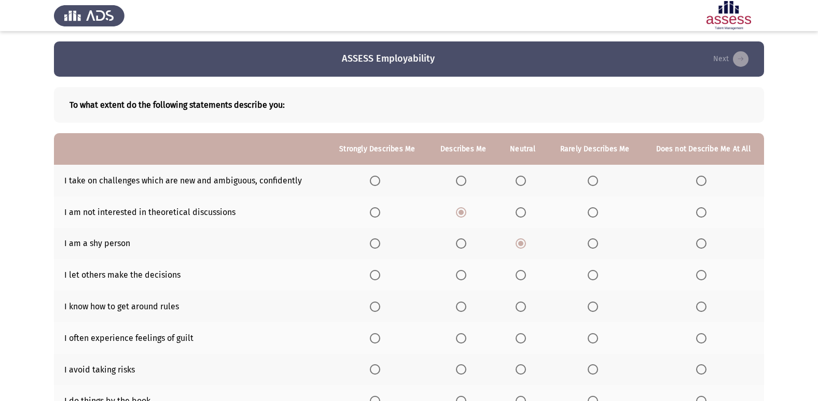
click at [379, 177] on input "Select an option" at bounding box center [375, 181] width 10 height 10
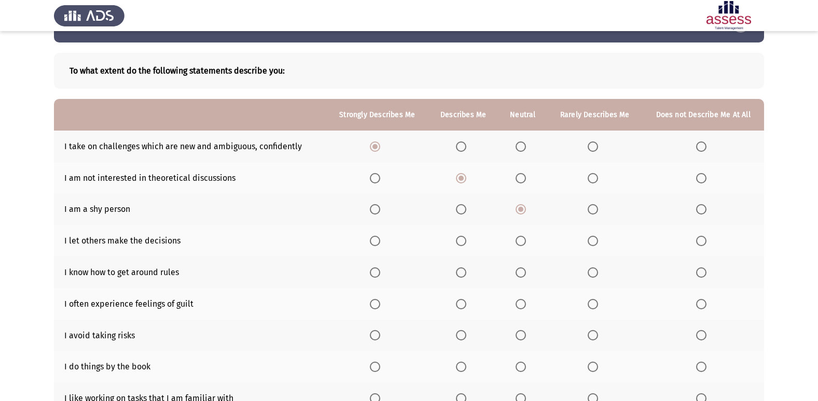
scroll to position [104, 0]
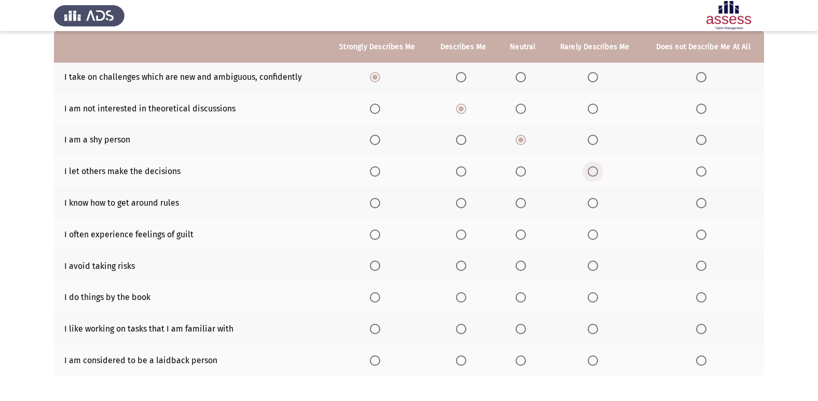
click at [508, 173] on span "Select an option" at bounding box center [593, 172] width 10 height 10
click at [508, 173] on input "Select an option" at bounding box center [593, 172] width 10 height 10
click at [461, 203] on span "Select an option" at bounding box center [461, 203] width 10 height 10
click at [461, 203] on input "Select an option" at bounding box center [461, 203] width 10 height 10
click at [508, 232] on span "Select an option" at bounding box center [521, 235] width 10 height 10
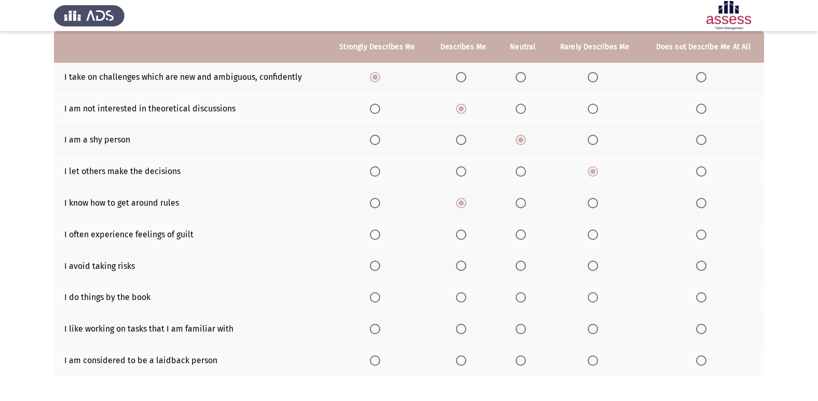
click at [508, 232] on input "Select an option" at bounding box center [521, 235] width 10 height 10
click at [508, 262] on span "Select an option" at bounding box center [593, 266] width 10 height 10
click at [508, 262] on input "Select an option" at bounding box center [593, 266] width 10 height 10
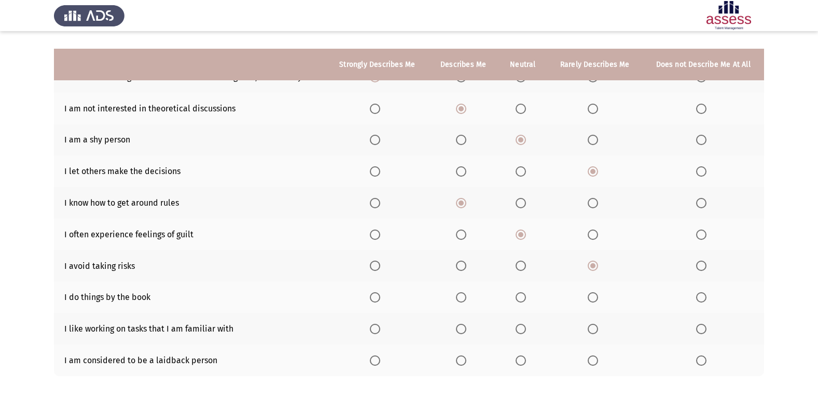
scroll to position [151, 0]
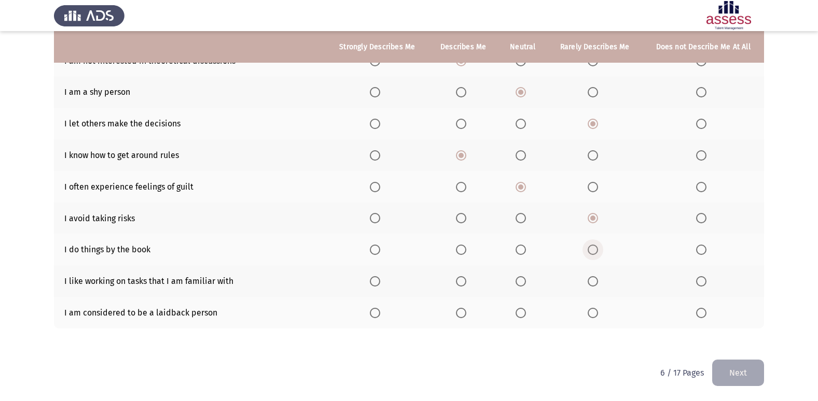
click at [508, 246] on span "Select an option" at bounding box center [593, 250] width 10 height 10
click at [508, 246] on input "Select an option" at bounding box center [593, 250] width 10 height 10
click at [466, 278] on span "Select an option" at bounding box center [461, 281] width 10 height 10
click at [466, 278] on input "Select an option" at bounding box center [461, 281] width 10 height 10
click at [508, 278] on span "Select an option" at bounding box center [701, 313] width 10 height 10
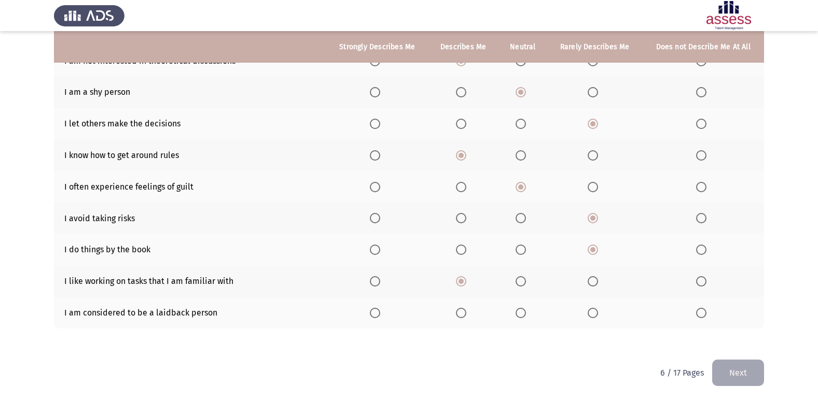
click at [508, 278] on input "Select an option" at bounding box center [701, 313] width 10 height 10
click at [508, 278] on button "Next" at bounding box center [738, 373] width 52 height 26
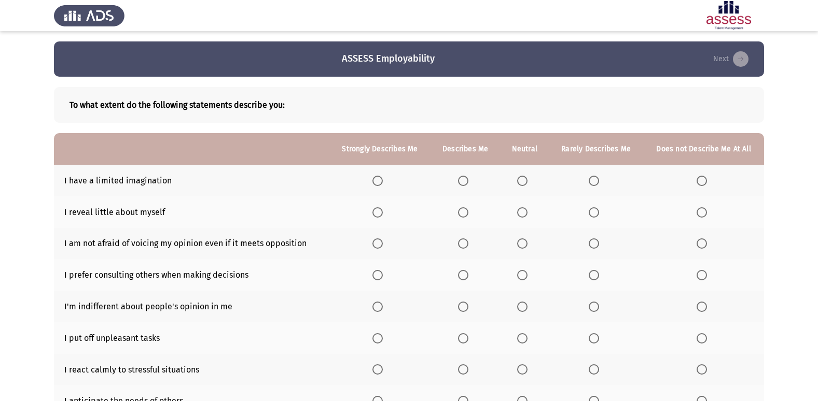
click at [508, 182] on span "Select an option" at bounding box center [702, 181] width 10 height 10
click at [508, 182] on input "Select an option" at bounding box center [702, 181] width 10 height 10
click at [464, 209] on span "Select an option" at bounding box center [463, 212] width 10 height 10
click at [464, 209] on input "Select an option" at bounding box center [463, 212] width 10 height 10
click at [464, 243] on span "Select an option" at bounding box center [463, 244] width 10 height 10
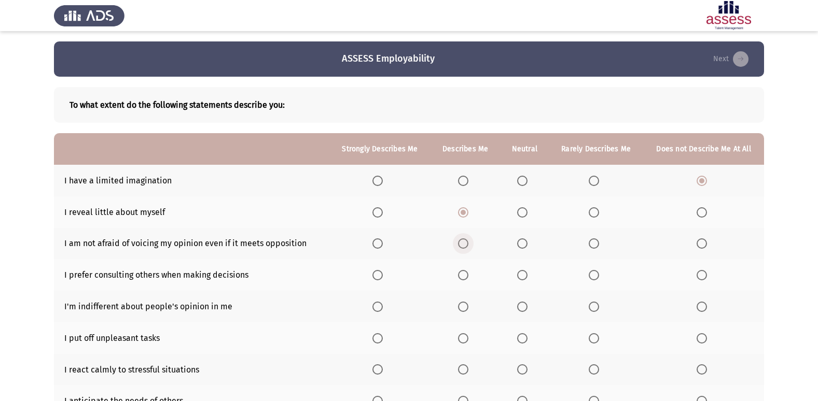
click at [464, 243] on input "Select an option" at bounding box center [463, 244] width 10 height 10
click at [508, 275] on span "Select an option" at bounding box center [522, 275] width 10 height 10
click at [508, 275] on input "Select an option" at bounding box center [522, 275] width 10 height 10
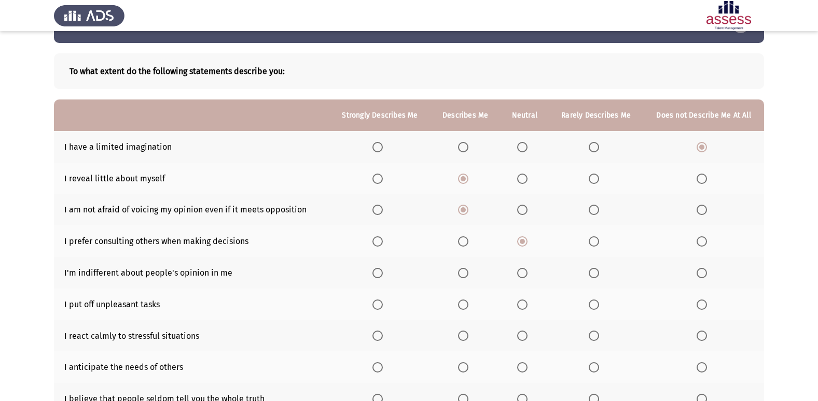
scroll to position [52, 0]
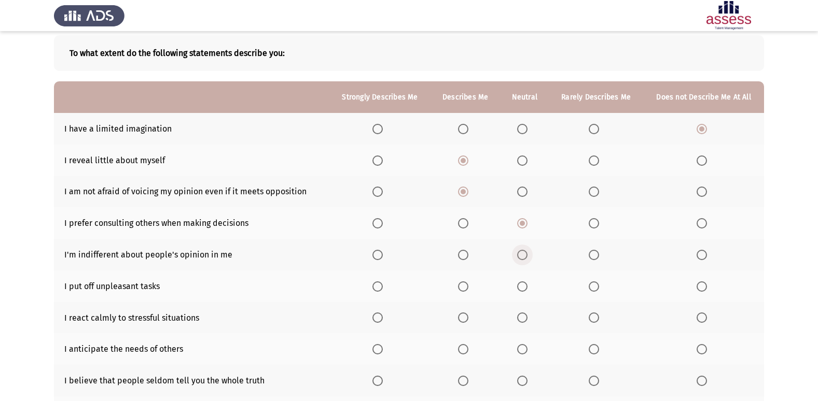
click at [508, 254] on span "Select an option" at bounding box center [522, 255] width 10 height 10
click at [508, 254] on input "Select an option" at bounding box center [522, 255] width 10 height 10
click at [508, 278] on span "Select an option" at bounding box center [594, 287] width 10 height 10
click at [508, 278] on input "Select an option" at bounding box center [594, 287] width 10 height 10
click at [374, 278] on span "Select an option" at bounding box center [377, 318] width 10 height 10
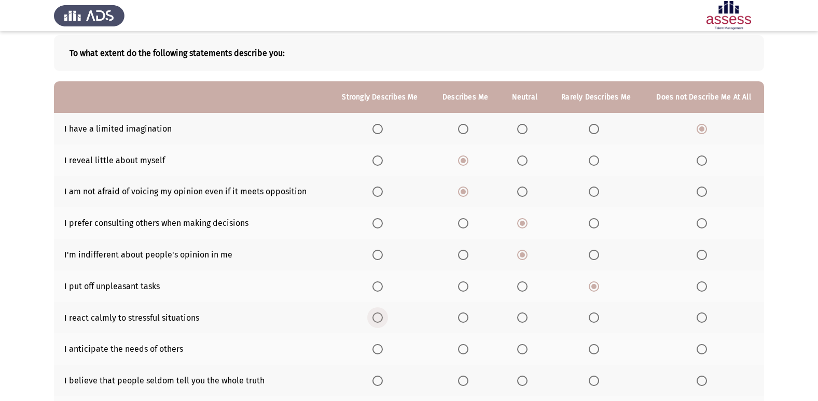
click at [374, 278] on input "Select an option" at bounding box center [377, 318] width 10 height 10
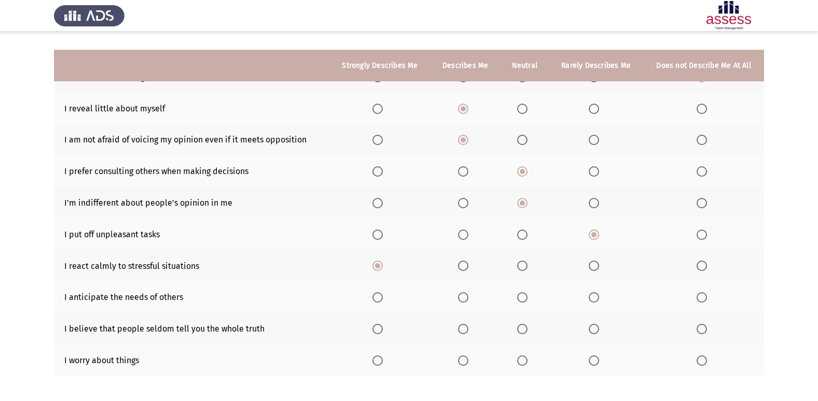
scroll to position [151, 0]
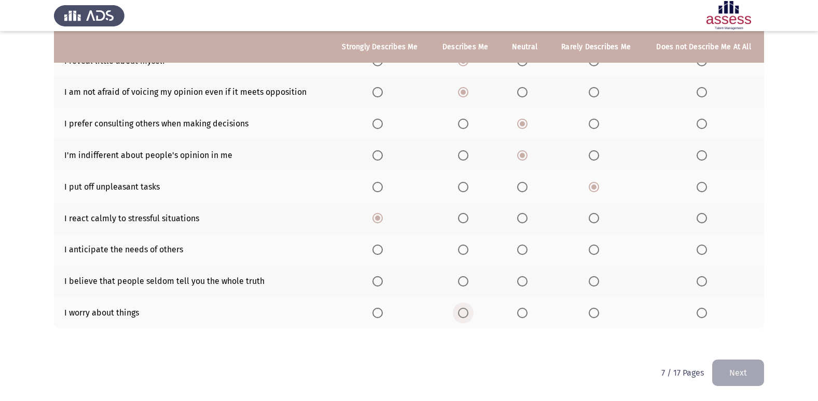
click at [462, 278] on span "Select an option" at bounding box center [463, 313] width 10 height 10
click at [462, 278] on input "Select an option" at bounding box center [463, 313] width 10 height 10
click at [508, 277] on span "Select an option" at bounding box center [522, 281] width 10 height 10
click at [508, 277] on input "Select an option" at bounding box center [522, 281] width 10 height 10
click at [468, 251] on span "Select an option" at bounding box center [463, 250] width 10 height 10
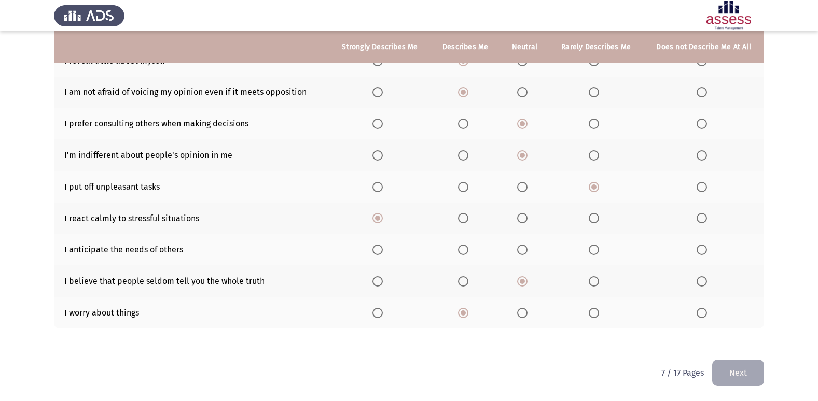
click at [468, 251] on input "Select an option" at bounding box center [463, 250] width 10 height 10
click at [508, 251] on span "Select an option" at bounding box center [522, 250] width 10 height 10
click at [508, 251] on input "Select an option" at bounding box center [522, 250] width 10 height 10
click at [508, 278] on button "Next" at bounding box center [738, 373] width 52 height 26
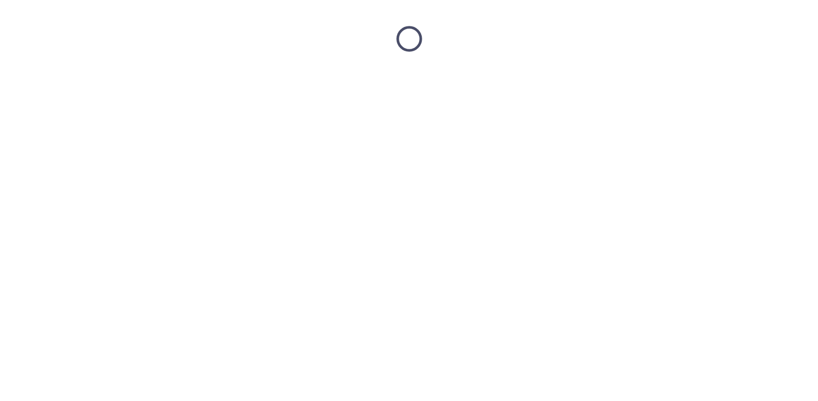
scroll to position [0, 0]
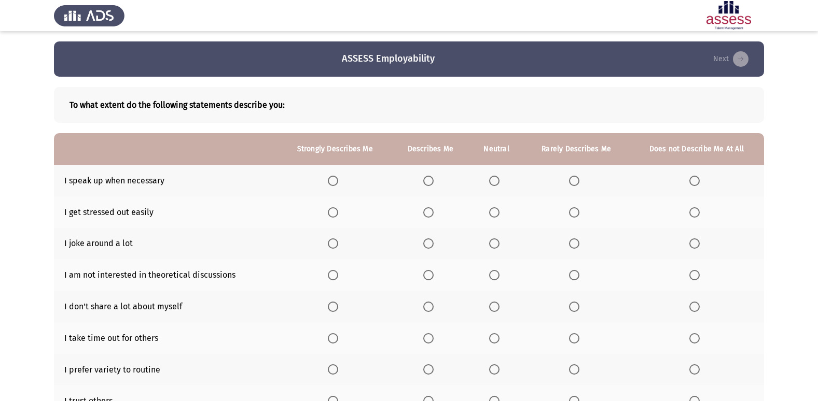
click at [432, 183] on span "Select an option" at bounding box center [428, 181] width 10 height 10
click at [432, 183] on input "Select an option" at bounding box center [428, 181] width 10 height 10
click at [501, 210] on label "Select an option" at bounding box center [496, 212] width 15 height 10
click at [500, 210] on input "Select an option" at bounding box center [494, 212] width 10 height 10
click at [508, 244] on span "Select an option" at bounding box center [574, 244] width 0 height 0
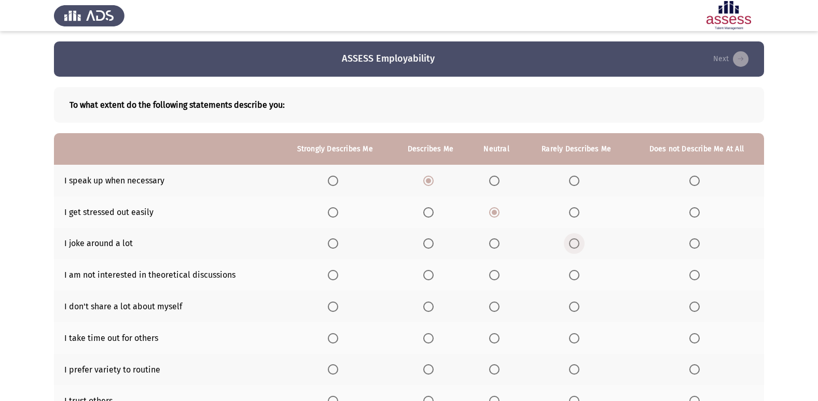
click at [508, 244] on input "Select an option" at bounding box center [574, 244] width 10 height 10
click at [426, 275] on span "Select an option" at bounding box center [428, 275] width 10 height 10
click at [426, 275] on input "Select an option" at bounding box center [428, 275] width 10 height 10
click at [430, 278] on span "Select an option" at bounding box center [428, 307] width 10 height 10
click at [430, 278] on input "Select an option" at bounding box center [428, 307] width 10 height 10
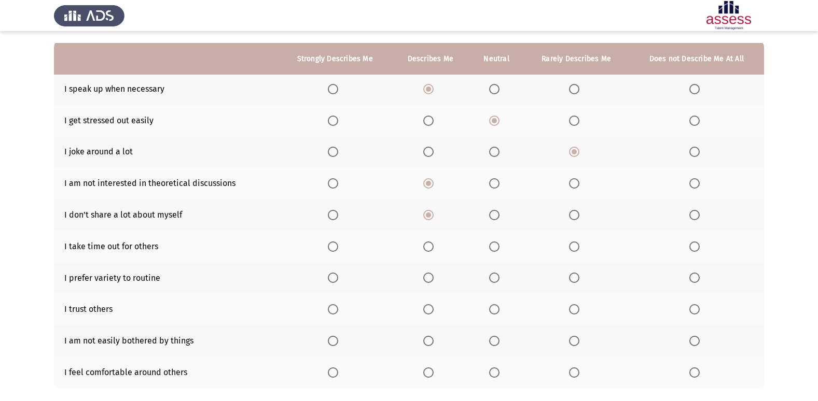
scroll to position [104, 0]
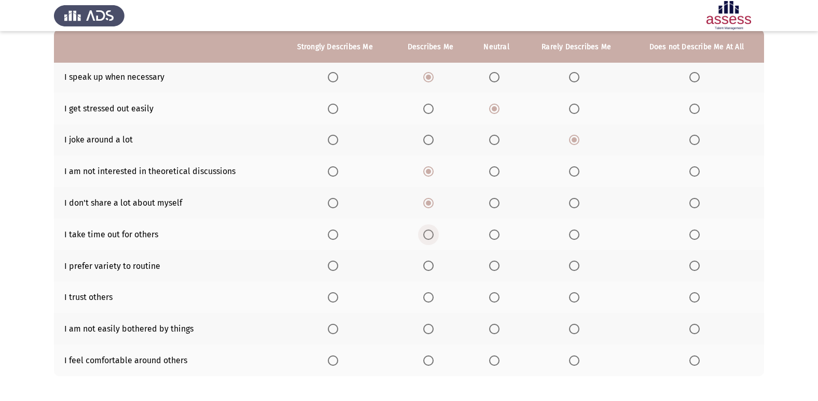
click at [431, 233] on span "Select an option" at bounding box center [428, 235] width 10 height 10
click at [431, 233] on input "Select an option" at bounding box center [428, 235] width 10 height 10
click at [508, 266] on span "Select an option" at bounding box center [574, 266] width 10 height 10
click at [508, 266] on input "Select an option" at bounding box center [574, 266] width 10 height 10
click at [508, 278] on span "Select an option" at bounding box center [574, 298] width 10 height 10
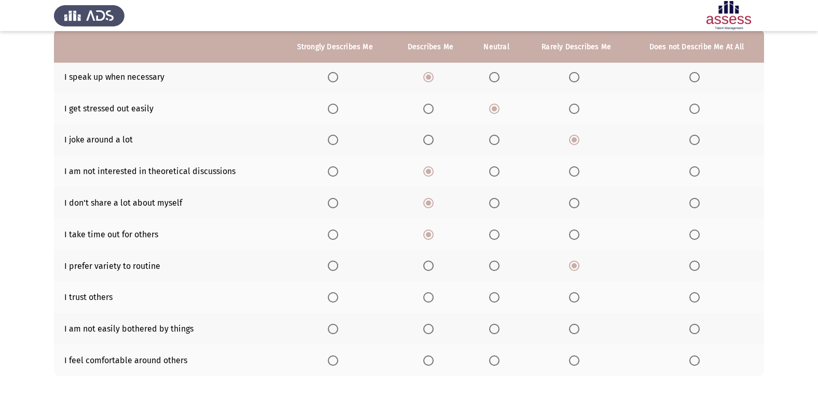
click at [508, 278] on input "Select an option" at bounding box center [574, 298] width 10 height 10
click at [430, 278] on th at bounding box center [431, 329] width 78 height 32
click at [430, 278] on span "Select an option" at bounding box center [428, 329] width 10 height 10
click at [430, 278] on input "Select an option" at bounding box center [428, 329] width 10 height 10
click at [494, 278] on span "Select an option" at bounding box center [494, 361] width 10 height 10
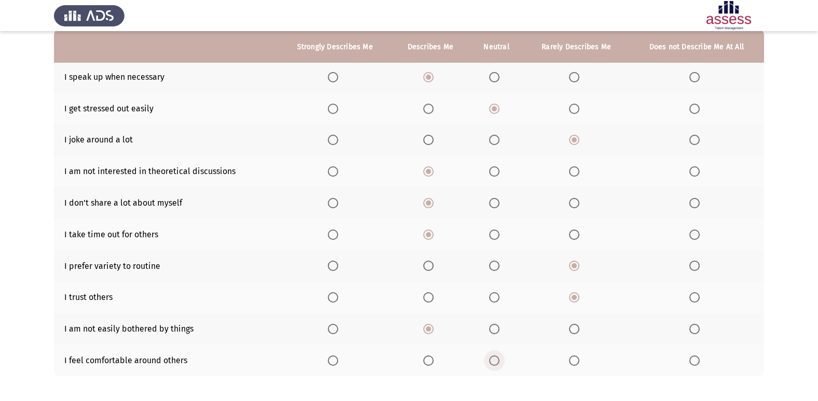
click at [494, 278] on input "Select an option" at bounding box center [494, 361] width 10 height 10
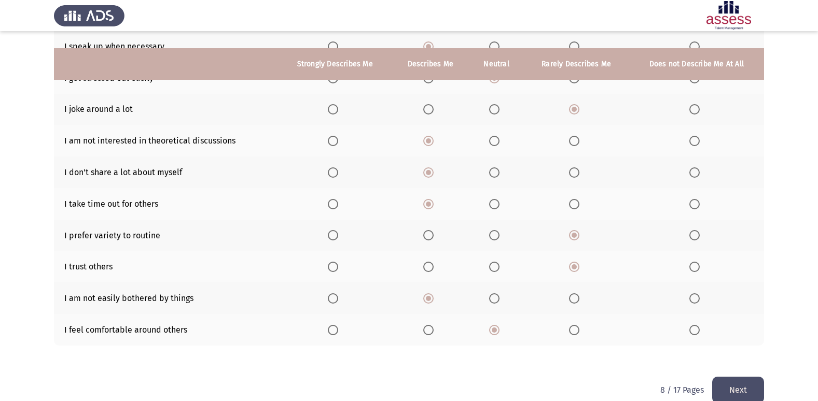
scroll to position [151, 0]
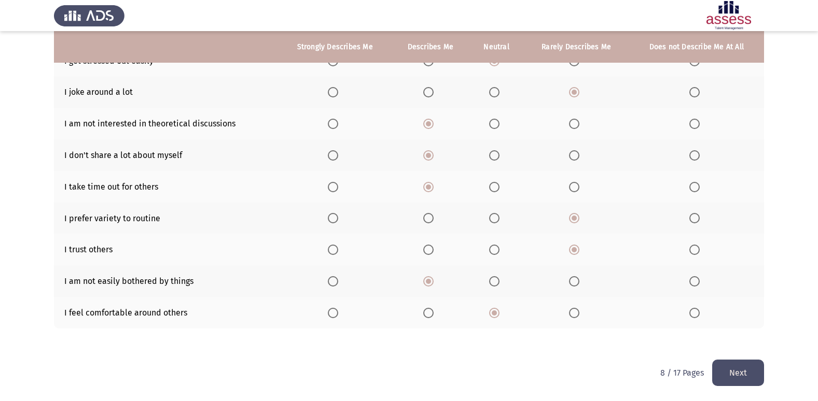
click at [508, 278] on button "Next" at bounding box center [738, 373] width 52 height 26
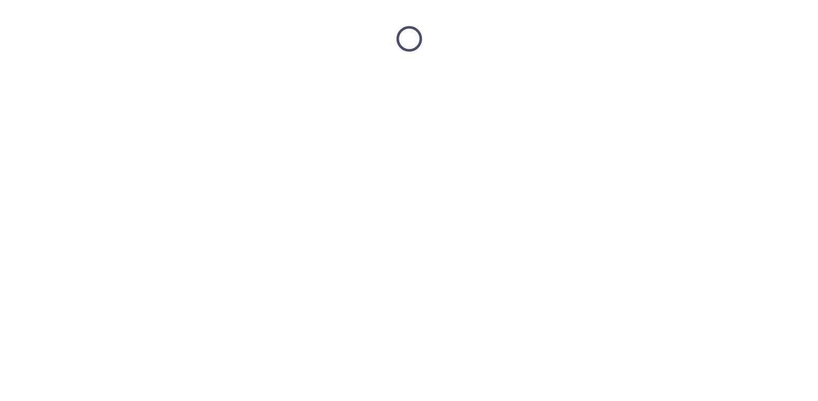
scroll to position [0, 0]
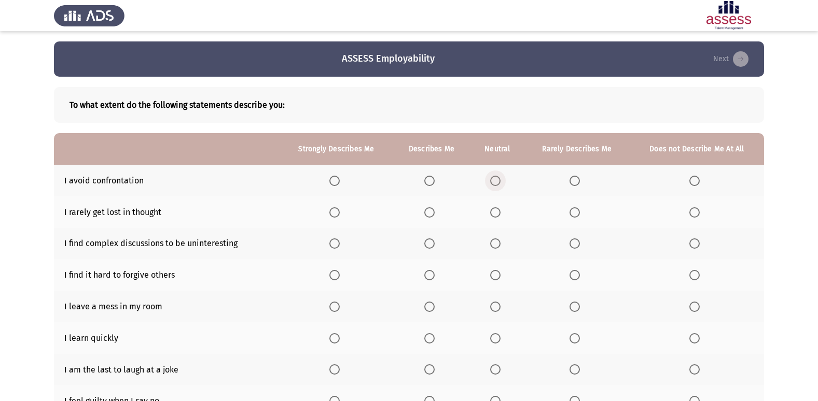
click at [494, 182] on span "Select an option" at bounding box center [495, 181] width 10 height 10
click at [494, 182] on input "Select an option" at bounding box center [495, 181] width 10 height 10
drag, startPoint x: 576, startPoint y: 212, endPoint x: 576, endPoint y: 206, distance: 5.7
click at [508, 206] on th at bounding box center [576, 213] width 105 height 32
click at [508, 212] on span "Select an option" at bounding box center [575, 212] width 10 height 10
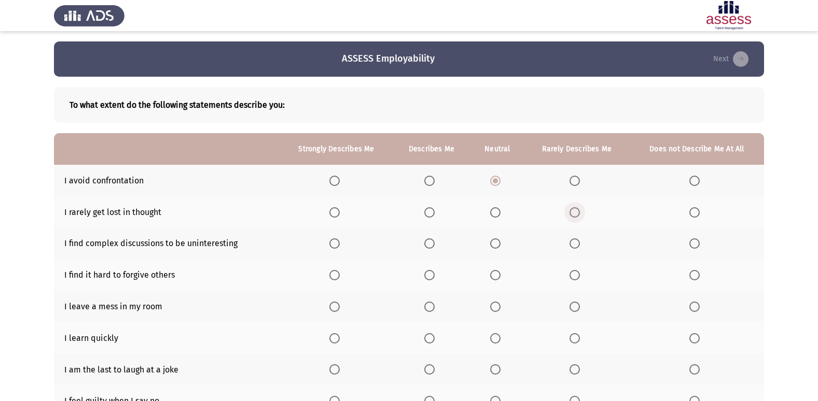
click at [508, 212] on input "Select an option" at bounding box center [575, 212] width 10 height 10
click at [496, 248] on span "Select an option" at bounding box center [495, 244] width 10 height 10
click at [496, 248] on input "Select an option" at bounding box center [495, 244] width 10 height 10
click at [508, 278] on th at bounding box center [576, 275] width 105 height 32
click at [508, 278] on span "Select an option" at bounding box center [575, 275] width 10 height 10
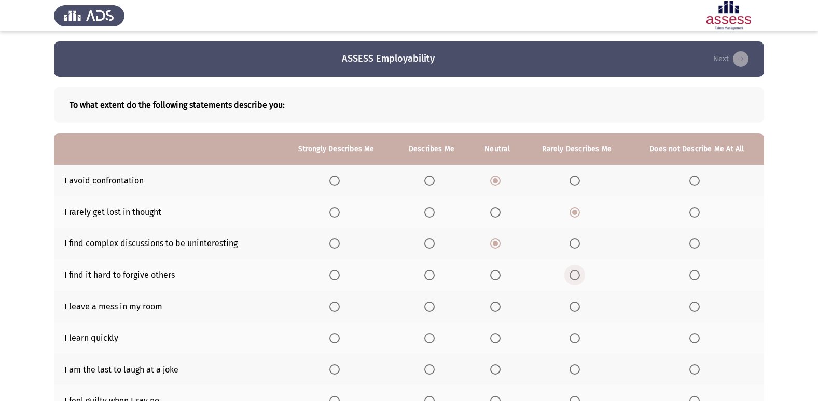
click at [508, 278] on input "Select an option" at bounding box center [575, 275] width 10 height 10
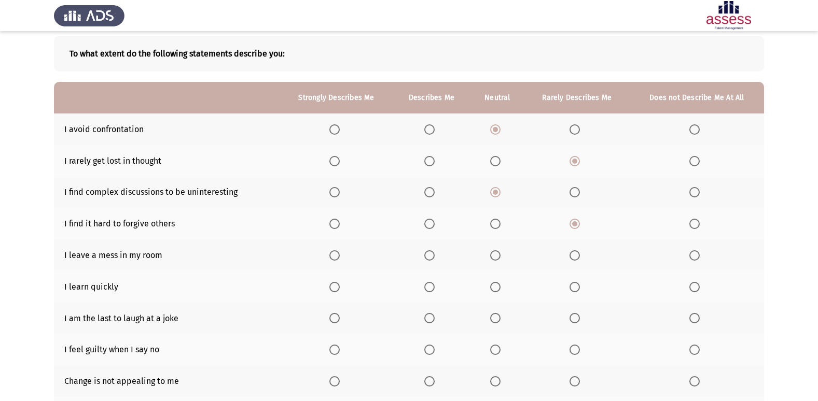
scroll to position [52, 0]
click at [498, 256] on span "Select an option" at bounding box center [495, 255] width 10 height 10
click at [498, 256] on input "Select an option" at bounding box center [495, 255] width 10 height 10
click at [425, 278] on span "Select an option" at bounding box center [429, 287] width 10 height 10
click at [425, 278] on input "Select an option" at bounding box center [429, 287] width 10 height 10
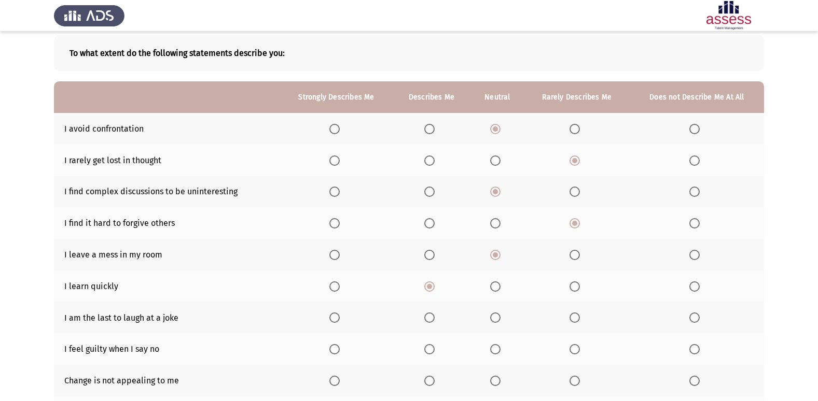
click at [336, 278] on span "Select an option" at bounding box center [334, 287] width 10 height 10
click at [336, 278] on input "Select an option" at bounding box center [334, 287] width 10 height 10
click at [508, 256] on span "Select an option" at bounding box center [575, 255] width 10 height 10
click at [508, 256] on input "Select an option" at bounding box center [575, 255] width 10 height 10
click at [508, 278] on span "Select an option" at bounding box center [575, 318] width 10 height 10
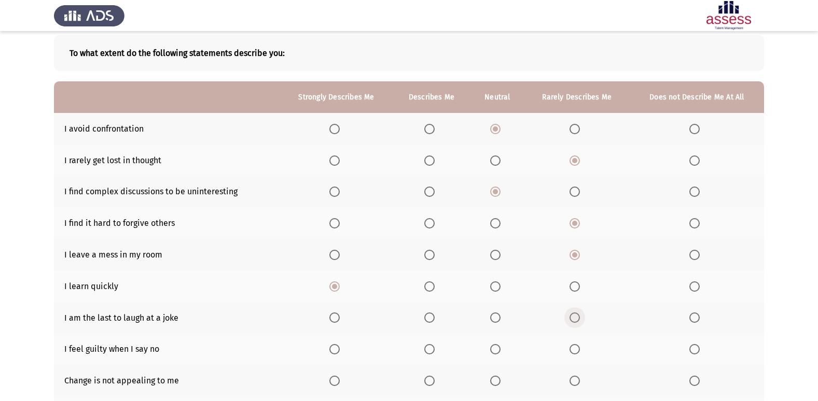
click at [508, 278] on input "Select an option" at bounding box center [575, 318] width 10 height 10
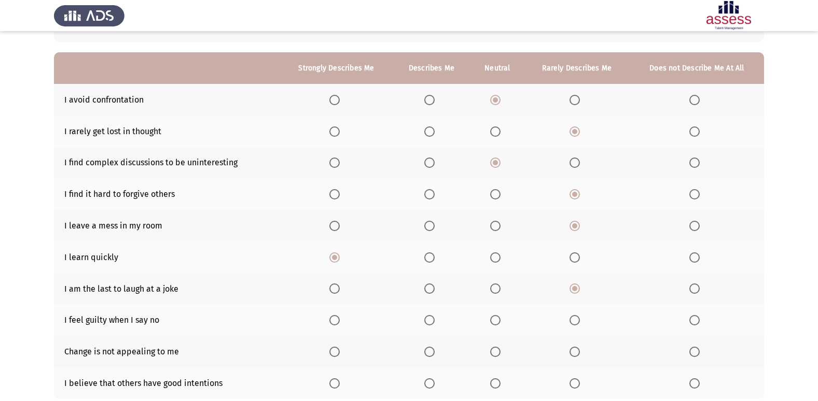
scroll to position [104, 0]
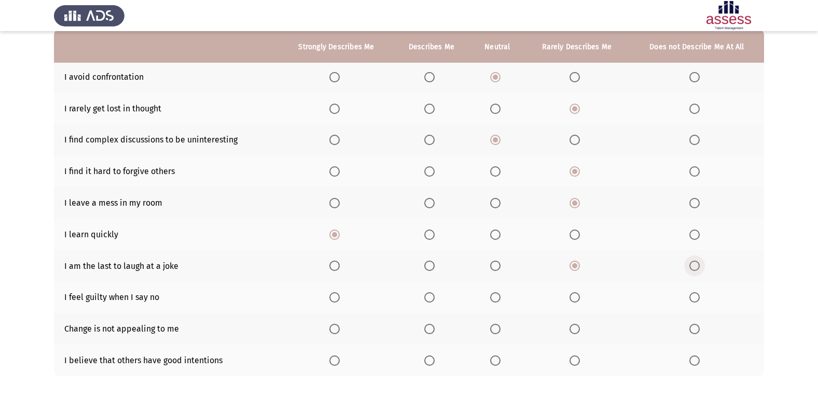
click at [508, 264] on span "Select an option" at bounding box center [694, 266] width 10 height 10
click at [508, 264] on input "Select an option" at bounding box center [694, 266] width 10 height 10
click at [508, 266] on label "Select an option" at bounding box center [577, 266] width 15 height 10
click at [508, 266] on input "Select an option" at bounding box center [575, 266] width 10 height 10
click at [499, 278] on span "Select an option" at bounding box center [495, 298] width 10 height 10
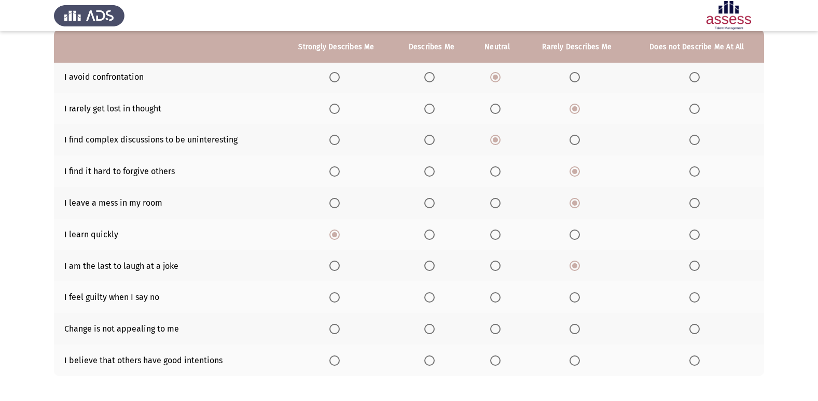
click at [499, 278] on input "Select an option" at bounding box center [495, 298] width 10 height 10
click at [508, 278] on span "Select an option" at bounding box center [575, 329] width 10 height 10
click at [508, 278] on input "Select an option" at bounding box center [575, 329] width 10 height 10
click at [431, 278] on span "Select an option" at bounding box center [429, 361] width 10 height 10
click at [431, 278] on input "Select an option" at bounding box center [429, 361] width 10 height 10
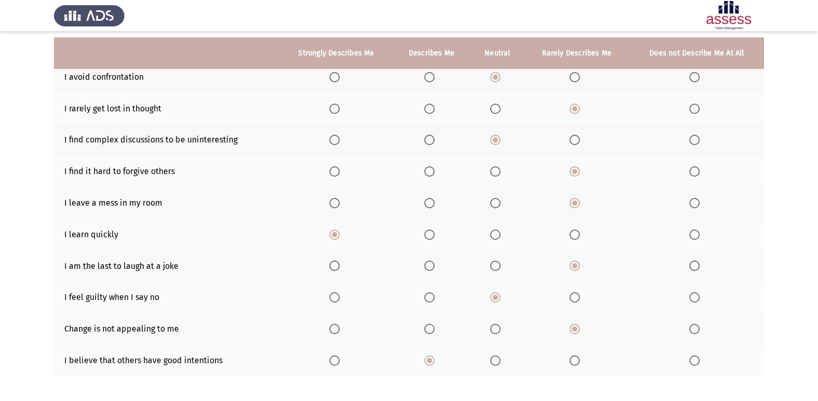
scroll to position [151, 0]
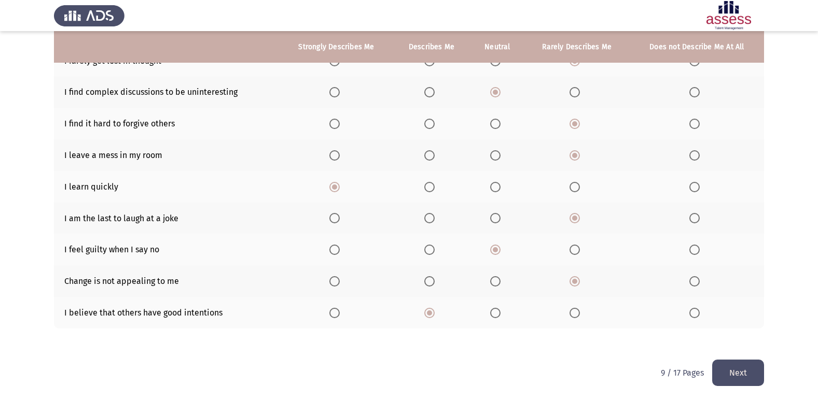
click at [508, 278] on button "Next" at bounding box center [738, 373] width 52 height 26
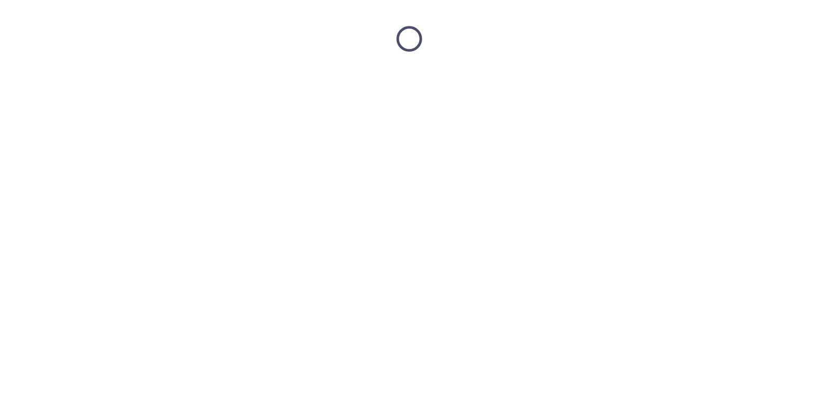
scroll to position [0, 0]
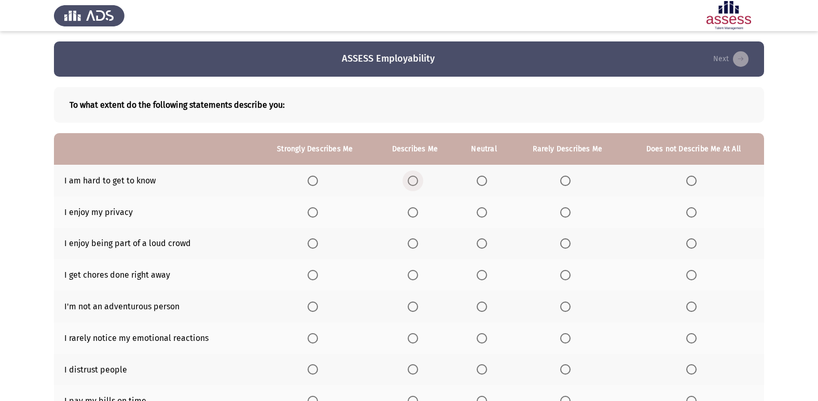
click at [415, 181] on span "Select an option" at bounding box center [413, 181] width 10 height 10
click at [415, 181] on input "Select an option" at bounding box center [413, 181] width 10 height 10
click at [312, 214] on span "Select an option" at bounding box center [313, 212] width 10 height 10
click at [312, 214] on input "Select an option" at bounding box center [313, 212] width 10 height 10
click at [508, 244] on span "Select an option" at bounding box center [565, 244] width 10 height 10
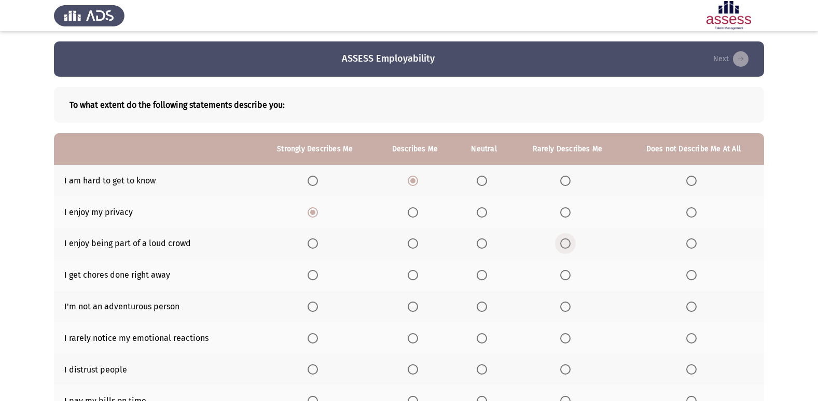
click at [508, 244] on input "Select an option" at bounding box center [565, 244] width 10 height 10
click at [487, 276] on label "Select an option" at bounding box center [484, 275] width 15 height 10
click at [487, 276] on input "Select an option" at bounding box center [482, 275] width 10 height 10
click at [508, 278] on span "Select an option" at bounding box center [565, 307] width 10 height 10
click at [508, 278] on input "Select an option" at bounding box center [565, 307] width 10 height 10
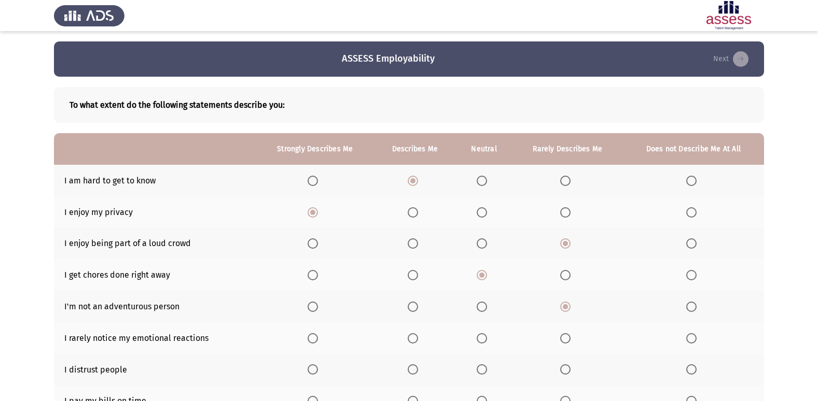
scroll to position [52, 0]
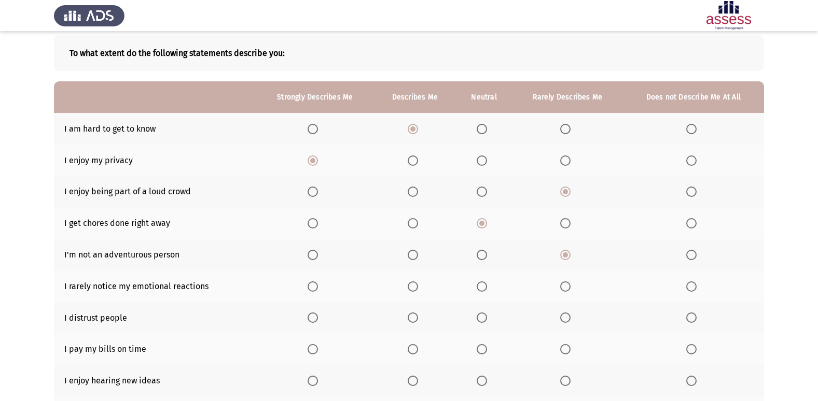
click at [482, 278] on span "Select an option" at bounding box center [482, 287] width 10 height 10
click at [482, 278] on input "Select an option" at bounding box center [482, 287] width 10 height 10
click at [419, 278] on label "Select an option" at bounding box center [415, 287] width 15 height 10
click at [418, 278] on input "Select an option" at bounding box center [413, 287] width 10 height 10
click at [322, 278] on label "Select an option" at bounding box center [315, 287] width 15 height 10
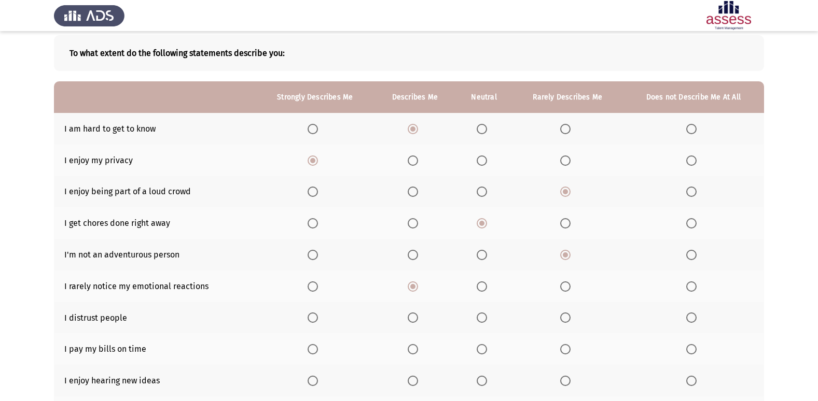
click at [318, 278] on input "Select an option" at bounding box center [313, 287] width 10 height 10
click at [411, 278] on span "Select an option" at bounding box center [413, 318] width 10 height 10
click at [411, 278] on input "Select an option" at bounding box center [413, 318] width 10 height 10
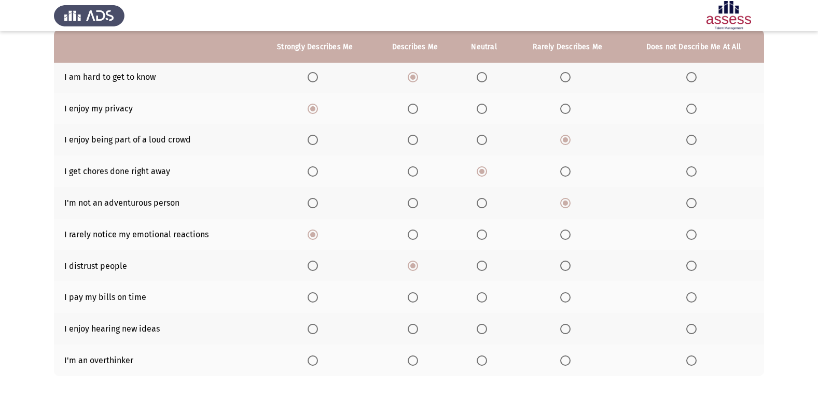
click at [413, 278] on span "Select an option" at bounding box center [413, 298] width 10 height 10
click at [413, 278] on input "Select an option" at bounding box center [413, 298] width 10 height 10
click at [313, 278] on span "Select an option" at bounding box center [313, 329] width 0 height 0
click at [313, 278] on input "Select an option" at bounding box center [313, 329] width 10 height 10
click at [414, 278] on span "Select an option" at bounding box center [413, 361] width 10 height 10
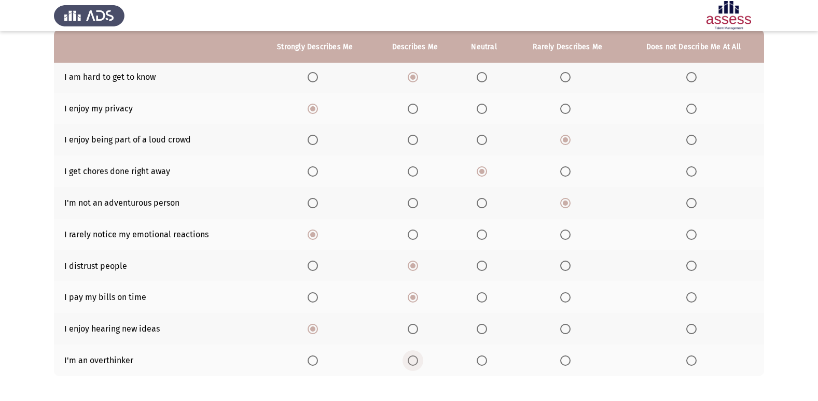
click at [414, 278] on input "Select an option" at bounding box center [413, 361] width 10 height 10
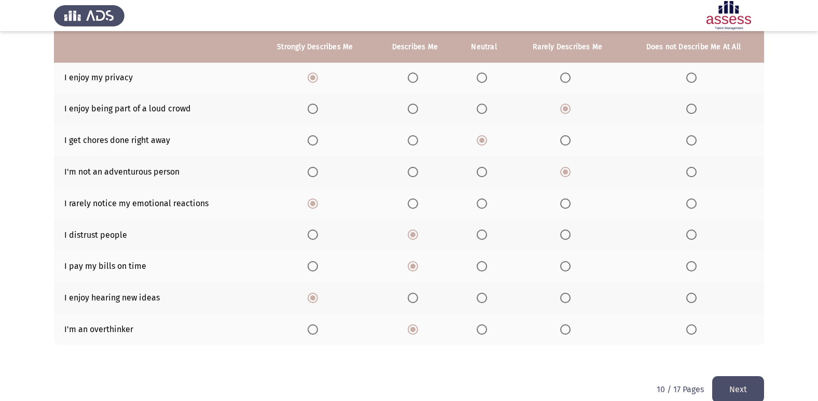
scroll to position [151, 0]
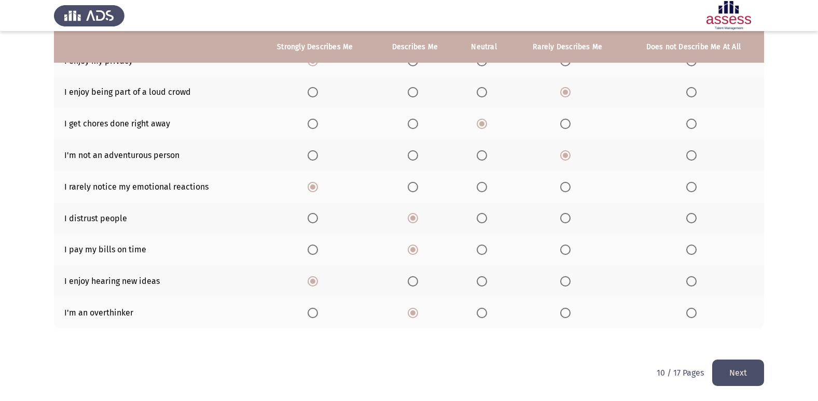
click at [508, 278] on button "Next" at bounding box center [738, 373] width 52 height 26
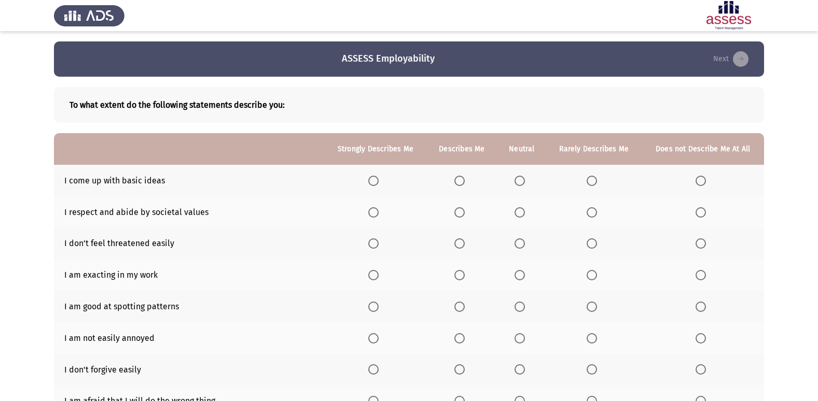
click at [460, 186] on th at bounding box center [461, 181] width 71 height 32
click at [463, 177] on span "Select an option" at bounding box center [459, 181] width 10 height 10
click at [463, 177] on input "Select an option" at bounding box center [459, 181] width 10 height 10
click at [464, 247] on span "Select an option" at bounding box center [459, 244] width 10 height 10
click at [464, 247] on input "Select an option" at bounding box center [459, 244] width 10 height 10
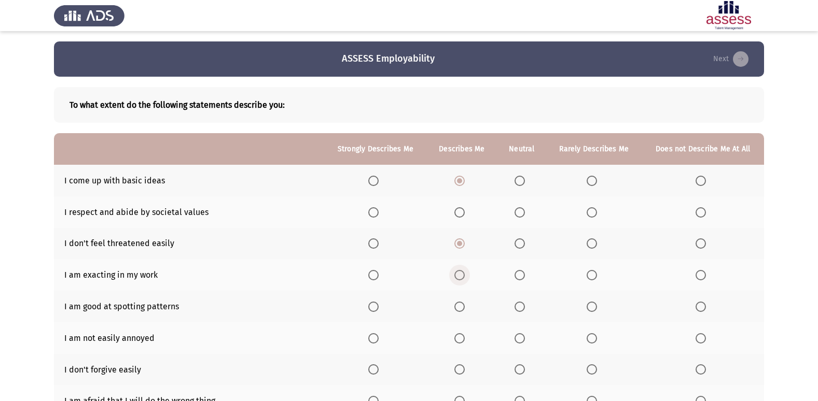
click at [456, 278] on span "Select an option" at bounding box center [459, 275] width 10 height 10
click at [456, 278] on input "Select an option" at bounding box center [459, 275] width 10 height 10
click at [464, 216] on span "Select an option" at bounding box center [459, 212] width 10 height 10
click at [464, 216] on input "Select an option" at bounding box center [459, 212] width 10 height 10
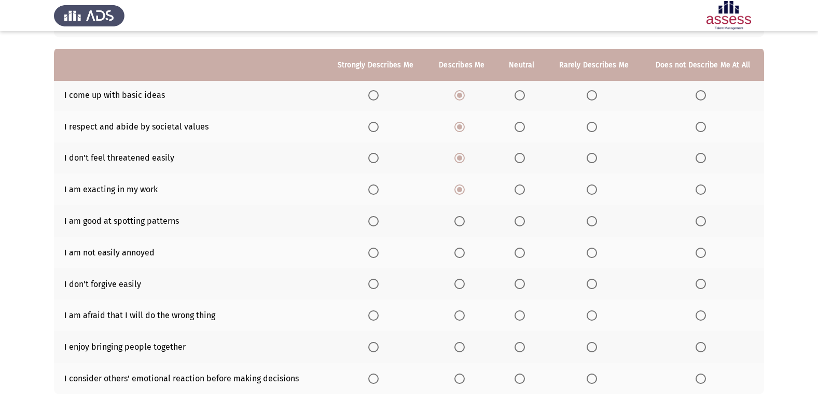
scroll to position [104, 0]
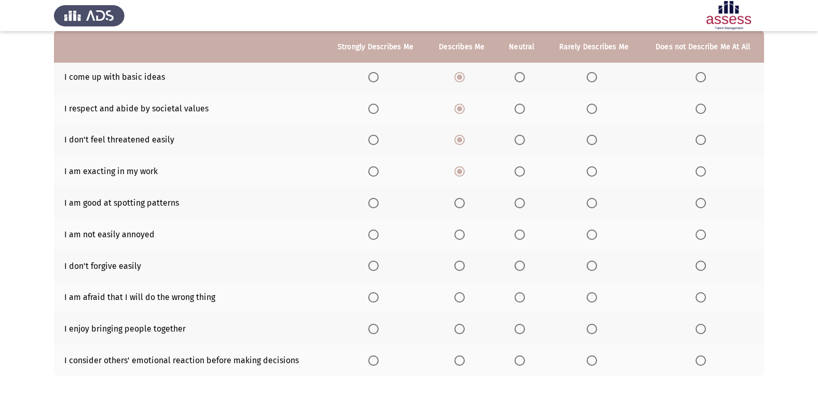
click at [460, 200] on span "Select an option" at bounding box center [459, 203] width 10 height 10
click at [460, 200] on input "Select an option" at bounding box center [459, 203] width 10 height 10
click at [379, 204] on span "Select an option" at bounding box center [373, 203] width 10 height 10
click at [379, 204] on input "Select an option" at bounding box center [373, 203] width 10 height 10
click at [465, 237] on span "Select an option" at bounding box center [459, 235] width 10 height 10
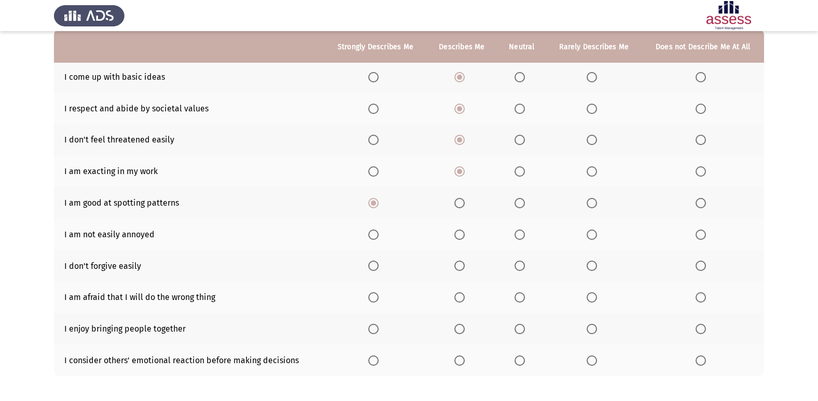
click at [465, 237] on input "Select an option" at bounding box center [459, 235] width 10 height 10
click at [508, 266] on span "Select an option" at bounding box center [520, 266] width 10 height 10
click at [508, 266] on input "Select an option" at bounding box center [520, 266] width 10 height 10
click at [508, 278] on span "Select an option" at bounding box center [520, 298] width 10 height 10
click at [508, 278] on input "Select an option" at bounding box center [520, 298] width 10 height 10
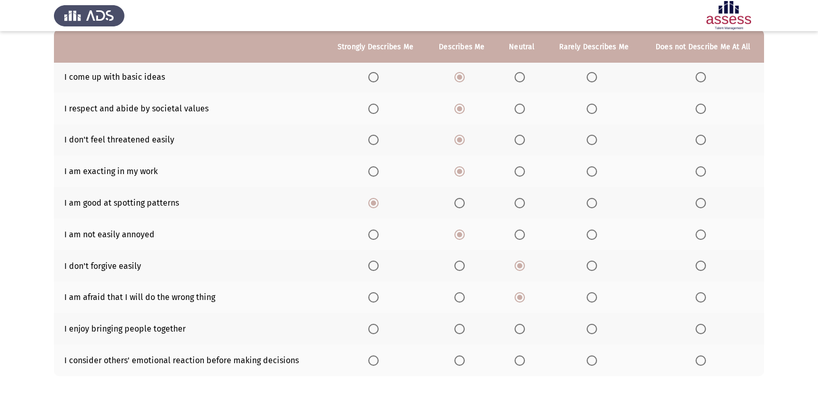
click at [508, 278] on th at bounding box center [593, 298] width 95 height 32
click at [508, 278] on span "Select an option" at bounding box center [592, 298] width 10 height 10
click at [508, 278] on input "Select an option" at bounding box center [592, 298] width 10 height 10
click at [463, 278] on span "Select an option" at bounding box center [459, 329] width 10 height 10
click at [463, 278] on input "Select an option" at bounding box center [459, 329] width 10 height 10
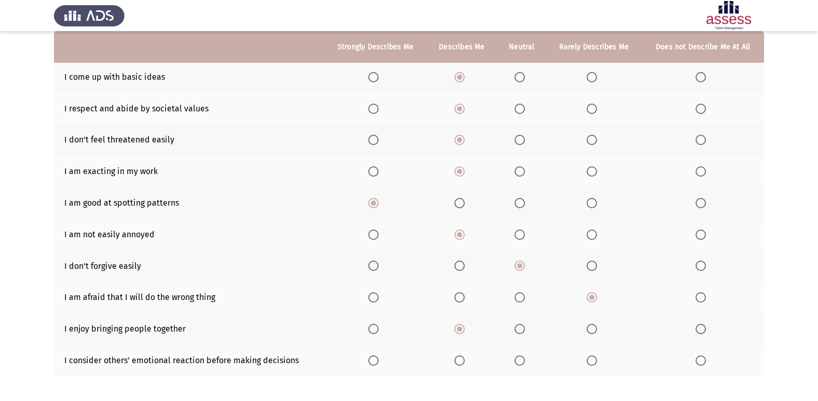
click at [508, 278] on span "Select an option" at bounding box center [520, 329] width 10 height 10
click at [508, 278] on input "Select an option" at bounding box center [520, 329] width 10 height 10
click at [465, 278] on span "Select an option" at bounding box center [459, 361] width 10 height 10
click at [465, 278] on input "Select an option" at bounding box center [459, 361] width 10 height 10
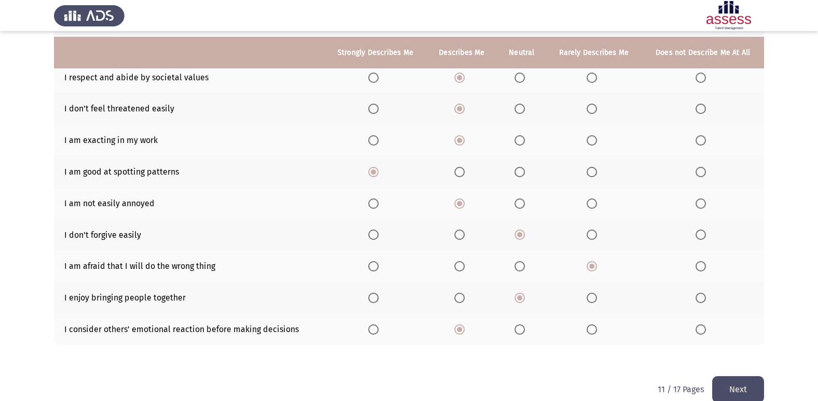
scroll to position [151, 0]
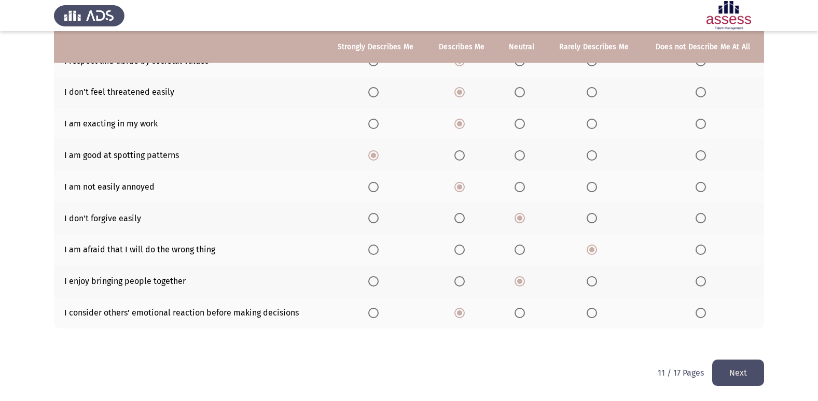
click at [508, 278] on button "Next" at bounding box center [738, 373] width 52 height 26
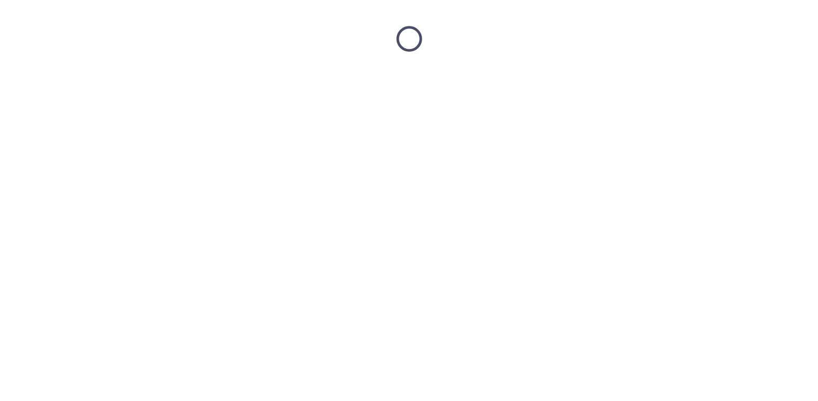
scroll to position [0, 0]
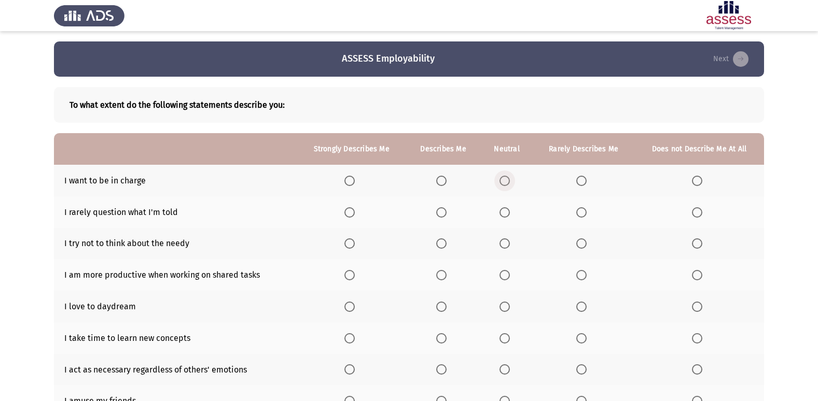
click at [504, 181] on span "Select an option" at bounding box center [505, 181] width 10 height 10
click at [504, 181] on input "Select an option" at bounding box center [505, 181] width 10 height 10
click at [508, 218] on th at bounding box center [507, 213] width 52 height 32
click at [501, 212] on span "Select an option" at bounding box center [505, 212] width 10 height 10
click at [501, 212] on input "Select an option" at bounding box center [505, 212] width 10 height 10
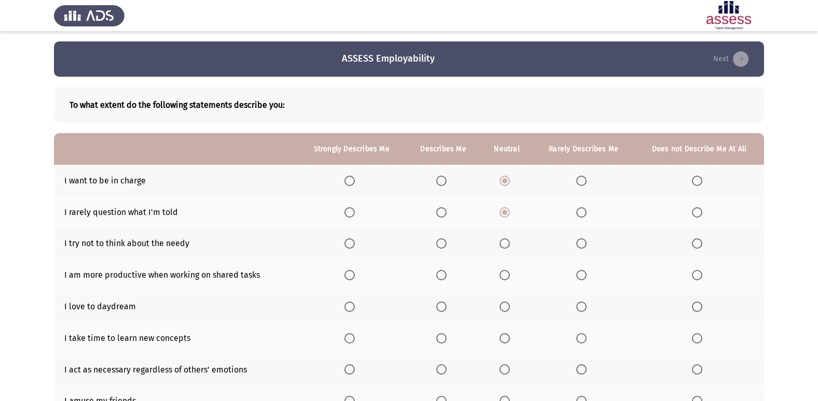
click at [441, 247] on span "Select an option" at bounding box center [441, 244] width 10 height 10
click at [441, 247] on input "Select an option" at bounding box center [441, 244] width 10 height 10
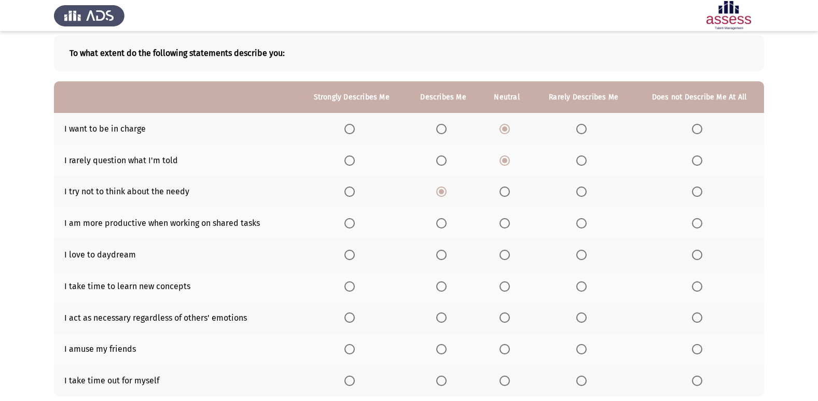
click at [445, 226] on span "Select an option" at bounding box center [441, 223] width 10 height 10
click at [445, 226] on input "Select an option" at bounding box center [441, 223] width 10 height 10
click at [346, 259] on th at bounding box center [351, 255] width 108 height 32
click at [348, 258] on span "Select an option" at bounding box center [349, 255] width 10 height 10
click at [348, 258] on input "Select an option" at bounding box center [349, 255] width 10 height 10
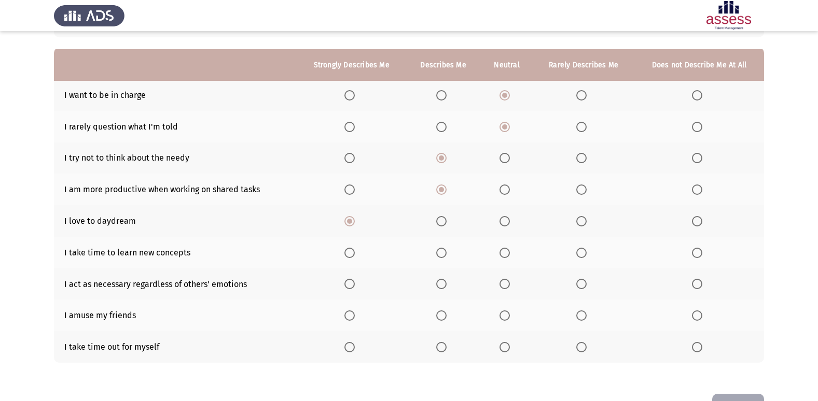
scroll to position [104, 0]
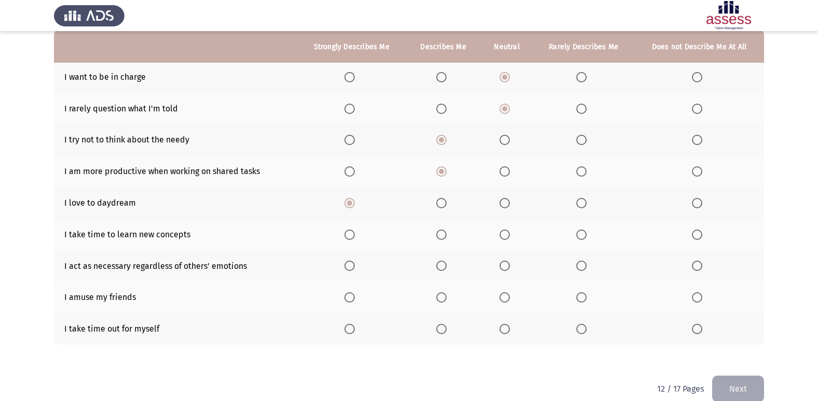
click at [442, 237] on span "Select an option" at bounding box center [441, 235] width 10 height 10
click at [442, 237] on input "Select an option" at bounding box center [441, 235] width 10 height 10
click at [507, 268] on span "Select an option" at bounding box center [505, 266] width 10 height 10
click at [507, 268] on input "Select an option" at bounding box center [505, 266] width 10 height 10
click at [508, 278] on span "Select an option" at bounding box center [505, 298] width 10 height 10
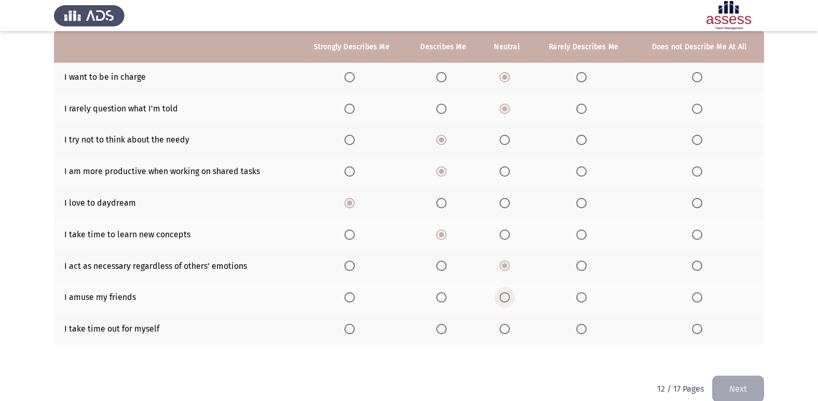
click at [508, 278] on input "Select an option" at bounding box center [505, 298] width 10 height 10
click at [438, 278] on span "Select an option" at bounding box center [441, 329] width 10 height 10
click at [438, 278] on input "Select an option" at bounding box center [441, 329] width 10 height 10
click at [508, 278] on button "Next" at bounding box center [738, 389] width 52 height 26
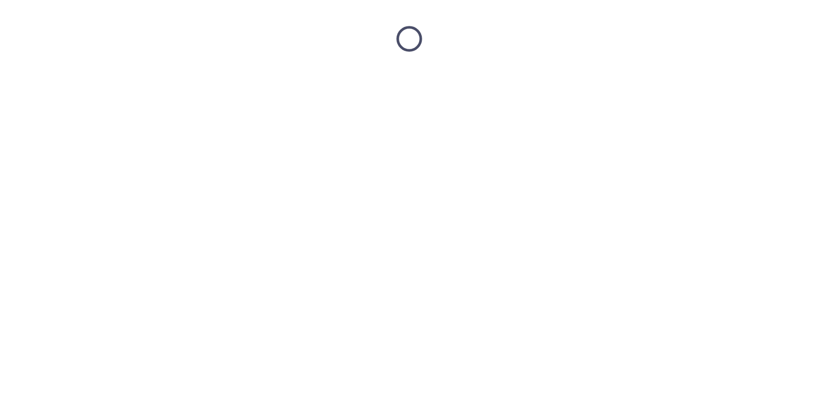
scroll to position [0, 0]
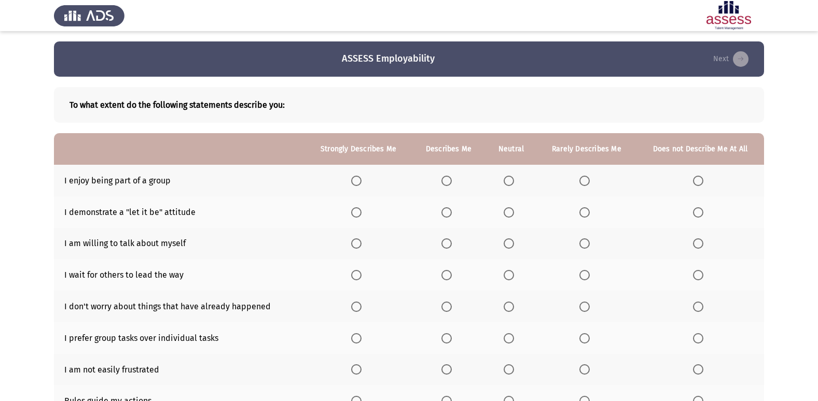
click at [445, 178] on span "Select an option" at bounding box center [446, 181] width 10 height 10
click at [445, 178] on input "Select an option" at bounding box center [446, 181] width 10 height 10
click at [450, 213] on span "Select an option" at bounding box center [446, 212] width 10 height 10
click at [450, 213] on input "Select an option" at bounding box center [446, 212] width 10 height 10
click at [508, 248] on label "Select an option" at bounding box center [586, 244] width 15 height 10
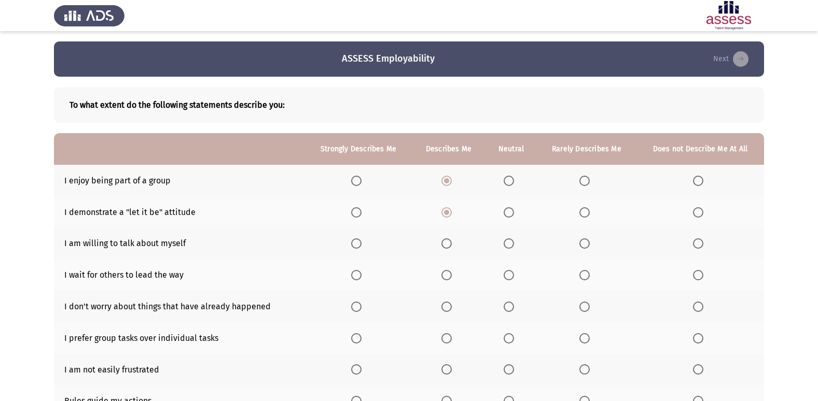
click at [508, 248] on input "Select an option" at bounding box center [584, 244] width 10 height 10
click at [506, 274] on span "Select an option" at bounding box center [509, 275] width 10 height 10
click at [506, 274] on input "Select an option" at bounding box center [509, 275] width 10 height 10
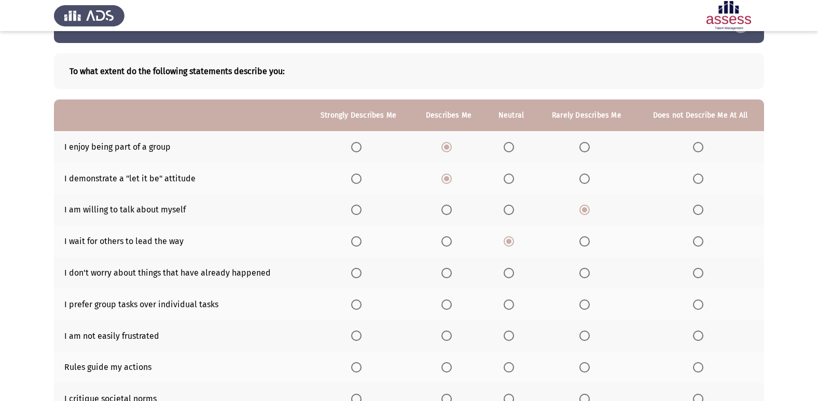
scroll to position [52, 0]
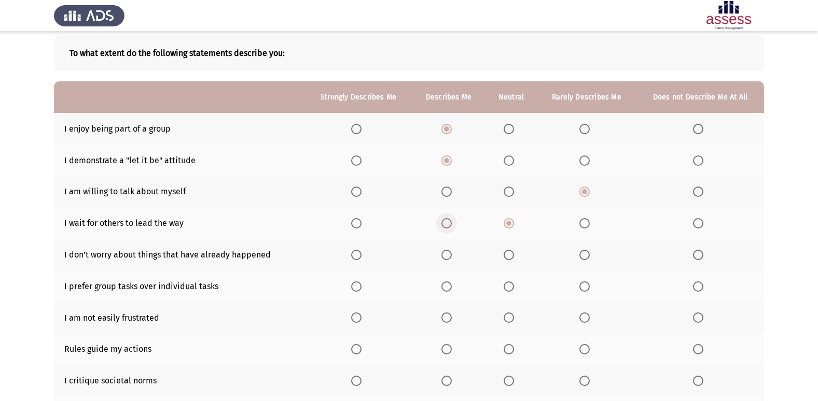
click at [452, 226] on span "Select an option" at bounding box center [446, 223] width 10 height 10
click at [452, 226] on input "Select an option" at bounding box center [446, 223] width 10 height 10
click at [508, 255] on span "Select an option" at bounding box center [584, 255] width 10 height 10
click at [508, 255] on input "Select an option" at bounding box center [584, 255] width 10 height 10
click at [508, 278] on th at bounding box center [510, 287] width 51 height 32
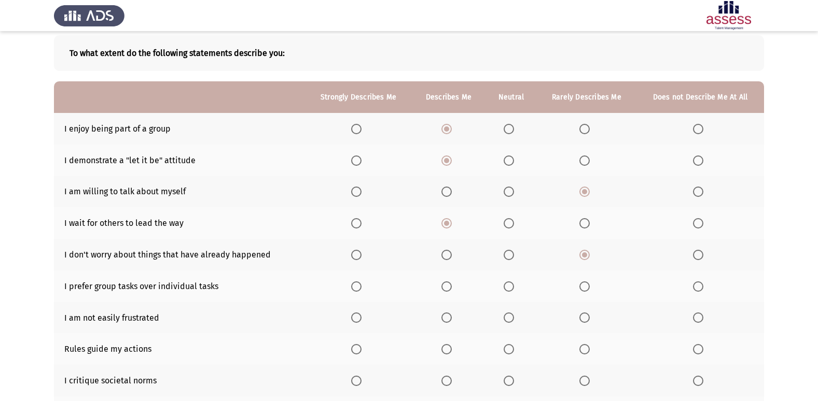
click at [508, 278] on span "Select an option" at bounding box center [509, 287] width 10 height 10
click at [508, 278] on input "Select an option" at bounding box center [509, 287] width 10 height 10
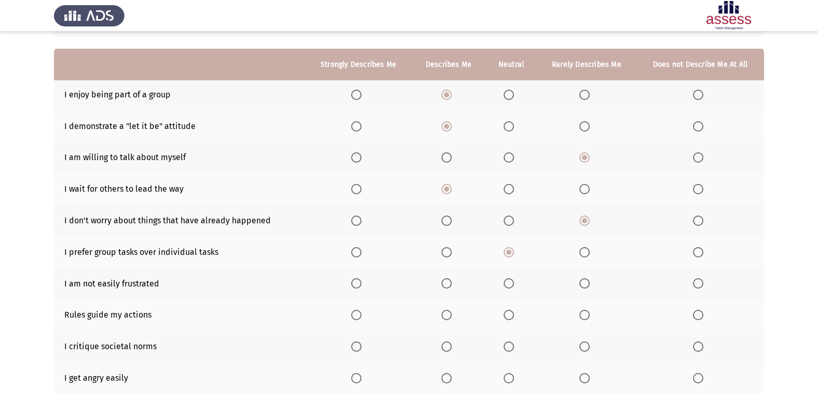
scroll to position [104, 0]
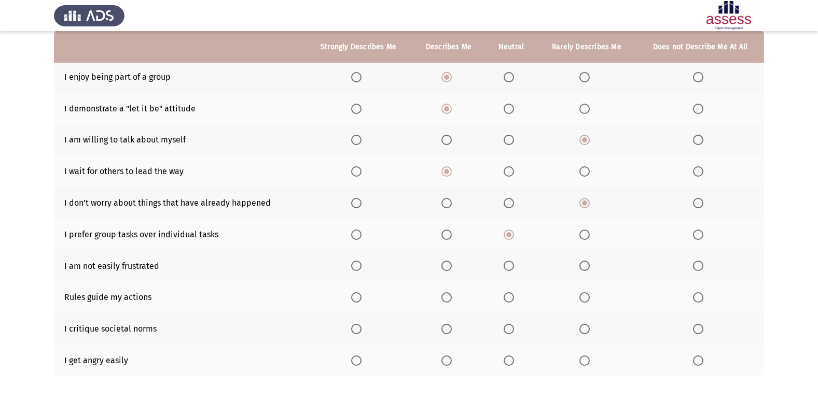
click at [504, 262] on th at bounding box center [510, 267] width 51 height 32
click at [446, 267] on span "Select an option" at bounding box center [446, 266] width 10 height 10
click at [446, 267] on input "Select an option" at bounding box center [446, 266] width 10 height 10
click at [445, 278] on span "Select an option" at bounding box center [446, 298] width 10 height 10
click at [445, 278] on input "Select an option" at bounding box center [446, 298] width 10 height 10
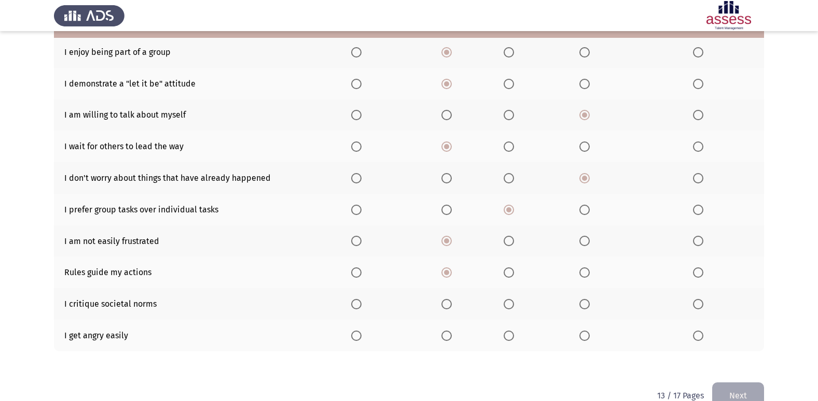
scroll to position [151, 0]
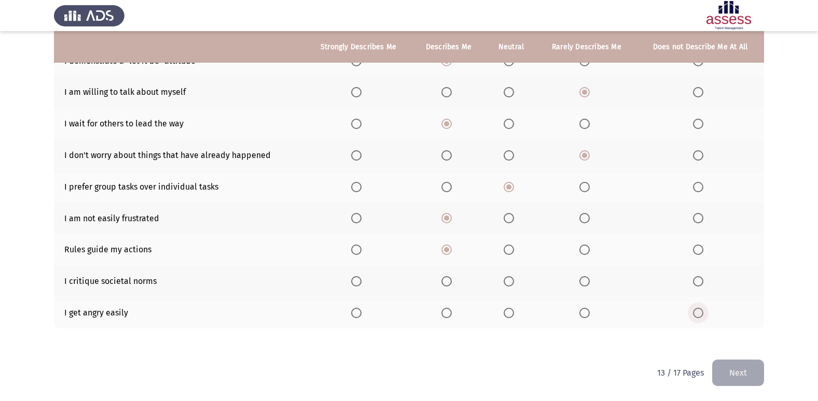
click at [508, 278] on span "Select an option" at bounding box center [698, 313] width 10 height 10
click at [508, 278] on input "Select an option" at bounding box center [698, 313] width 10 height 10
click at [508, 276] on mat-radio-button "Select an option" at bounding box center [511, 281] width 15 height 11
click at [508, 278] on span "Select an option" at bounding box center [509, 281] width 10 height 10
click at [508, 278] on input "Select an option" at bounding box center [509, 281] width 10 height 10
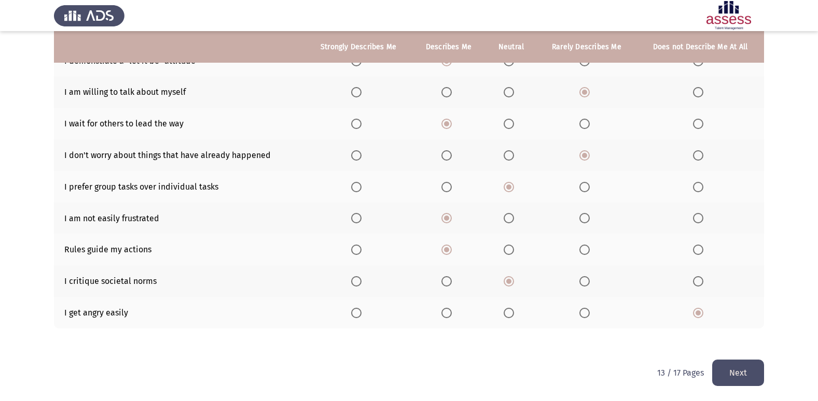
click at [508, 278] on button "Next" at bounding box center [738, 373] width 52 height 26
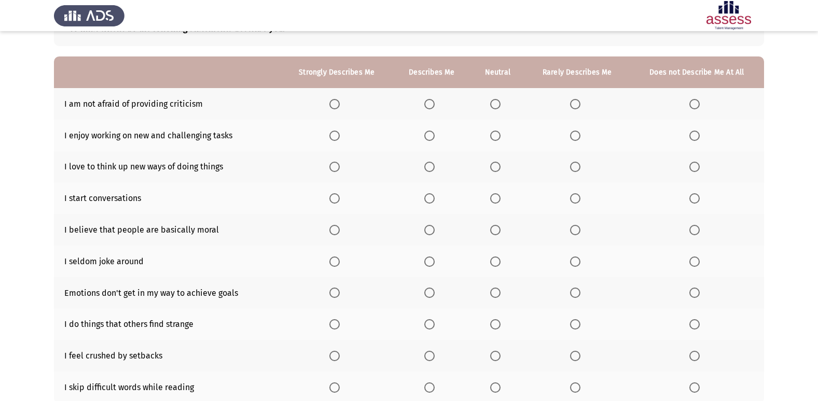
scroll to position [0, 0]
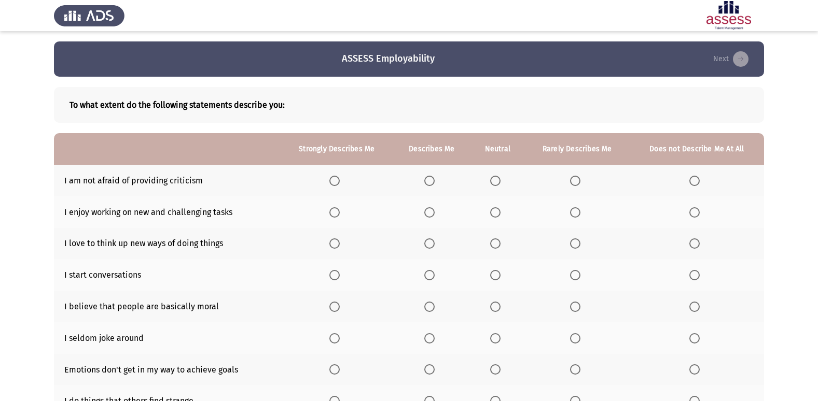
click at [500, 186] on th at bounding box center [497, 181] width 54 height 32
click at [500, 181] on span "Select an option" at bounding box center [495, 181] width 10 height 10
click at [500, 181] on input "Select an option" at bounding box center [495, 181] width 10 height 10
click at [435, 214] on span "Select an option" at bounding box center [429, 212] width 10 height 10
click at [435, 214] on input "Select an option" at bounding box center [429, 212] width 10 height 10
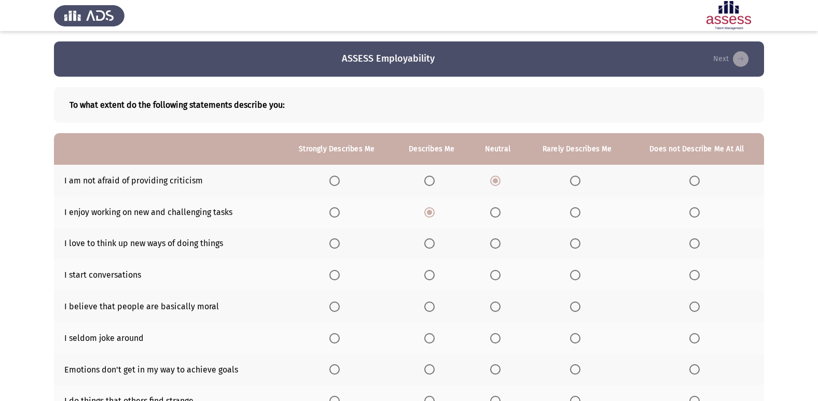
click at [432, 248] on span "Select an option" at bounding box center [429, 244] width 10 height 10
click at [432, 248] on input "Select an option" at bounding box center [429, 244] width 10 height 10
click at [508, 276] on span "Select an option" at bounding box center [575, 275] width 10 height 10
click at [508, 276] on input "Select an option" at bounding box center [575, 275] width 10 height 10
click at [499, 276] on span "Select an option" at bounding box center [495, 275] width 10 height 10
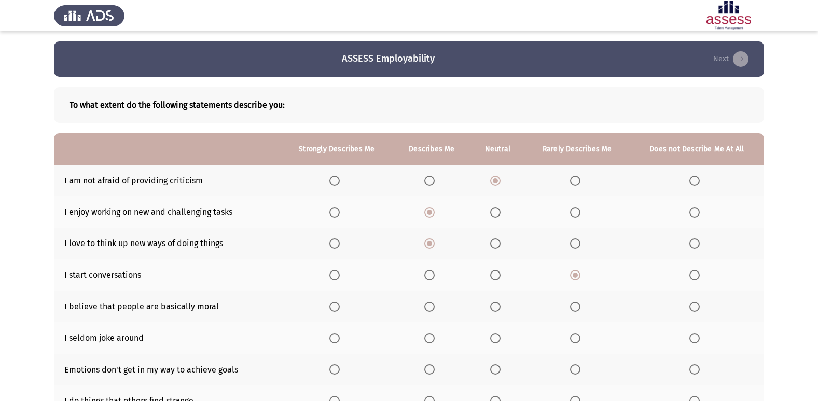
click at [499, 276] on input "Select an option" at bounding box center [495, 275] width 10 height 10
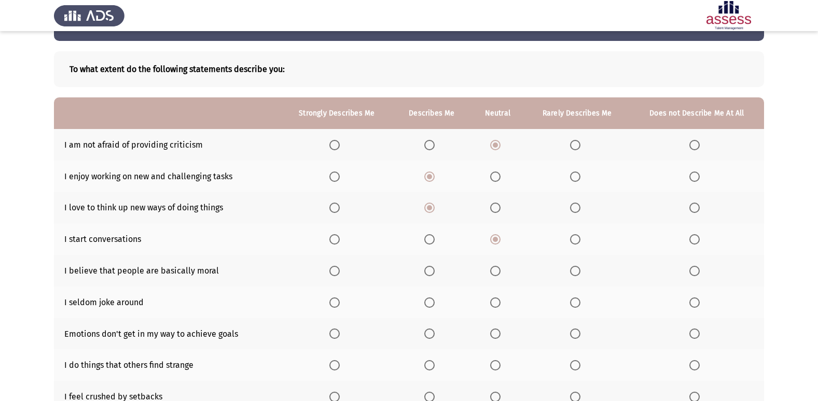
scroll to position [52, 0]
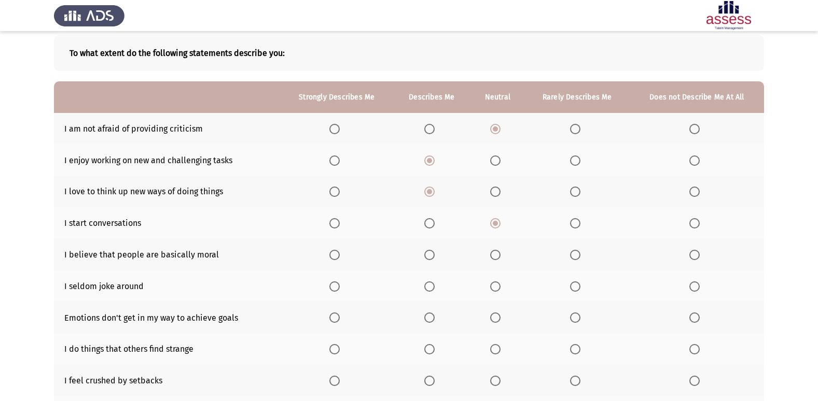
click at [498, 255] on span "Select an option" at bounding box center [495, 255] width 10 height 10
click at [498, 255] on input "Select an option" at bounding box center [495, 255] width 10 height 10
click at [502, 278] on label "Select an option" at bounding box center [497, 287] width 15 height 10
click at [501, 278] on input "Select an option" at bounding box center [495, 287] width 10 height 10
click at [508, 278] on span "Select an option" at bounding box center [575, 287] width 10 height 10
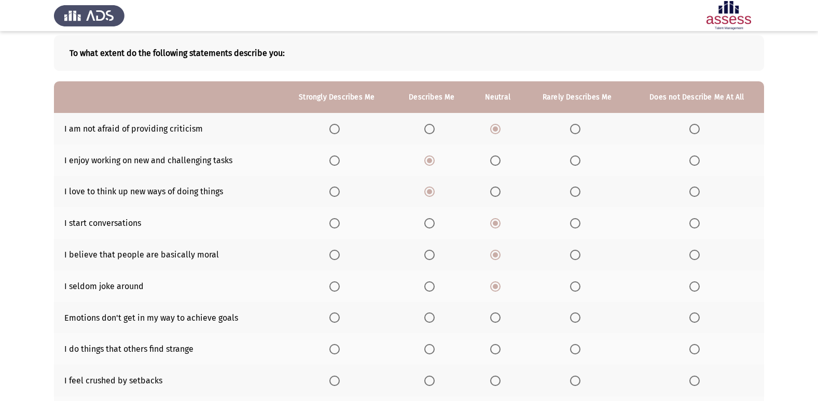
click at [508, 278] on input "Select an option" at bounding box center [575, 287] width 10 height 10
click at [334, 278] on span "Select an option" at bounding box center [334, 318] width 10 height 10
click at [334, 278] on input "Select an option" at bounding box center [334, 318] width 10 height 10
click at [494, 278] on span "Select an option" at bounding box center [495, 349] width 10 height 10
click at [494, 278] on input "Select an option" at bounding box center [495, 349] width 10 height 10
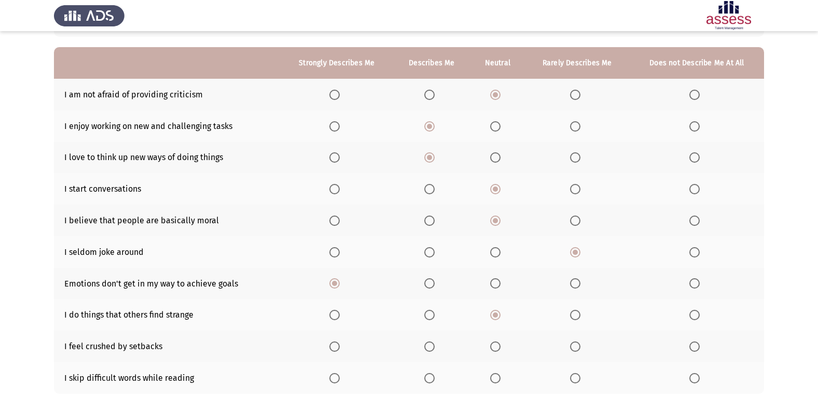
scroll to position [104, 0]
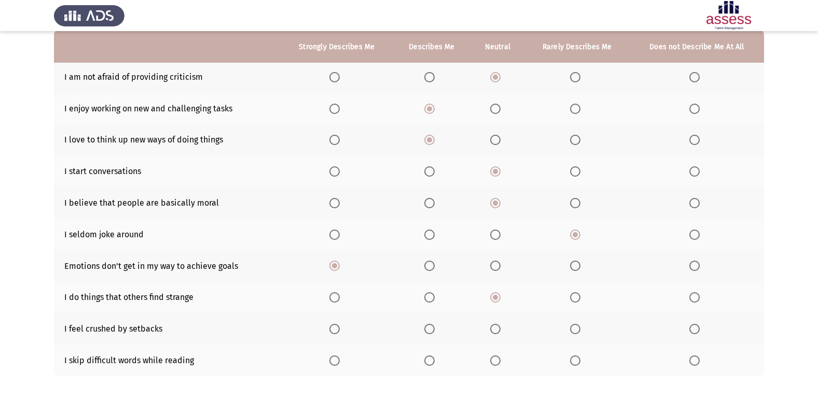
click at [508, 278] on span "Select an option" at bounding box center [694, 329] width 10 height 10
click at [508, 278] on input "Select an option" at bounding box center [694, 329] width 10 height 10
click at [420, 278] on th at bounding box center [432, 361] width 78 height 32
click at [432, 278] on span "Select an option" at bounding box center [429, 361] width 10 height 10
click at [432, 278] on input "Select an option" at bounding box center [429, 361] width 10 height 10
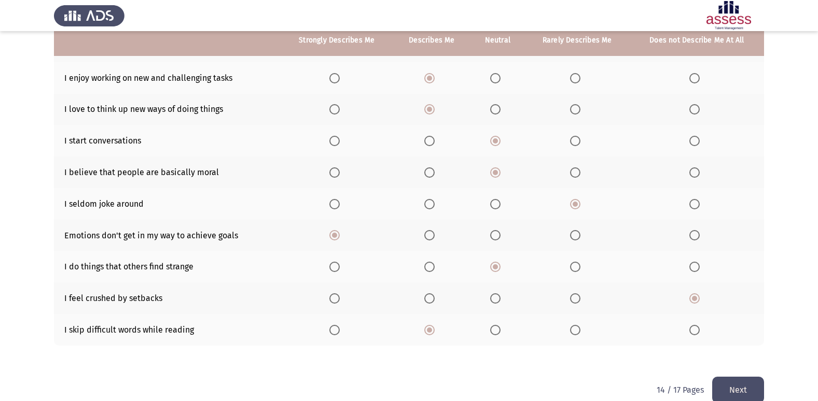
scroll to position [151, 0]
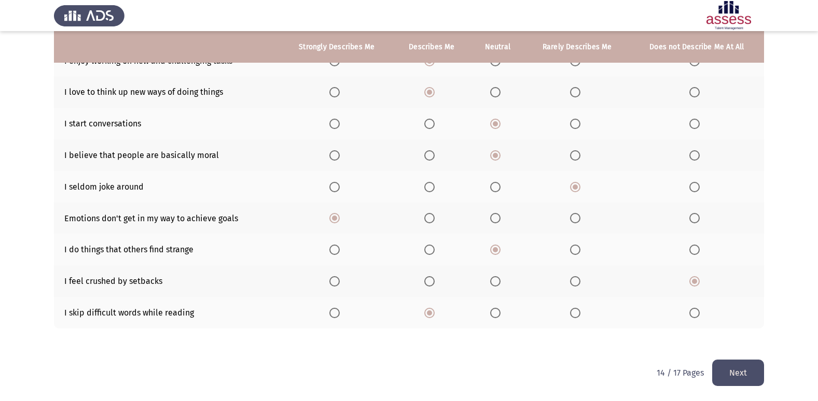
click at [508, 278] on button "Next" at bounding box center [738, 373] width 52 height 26
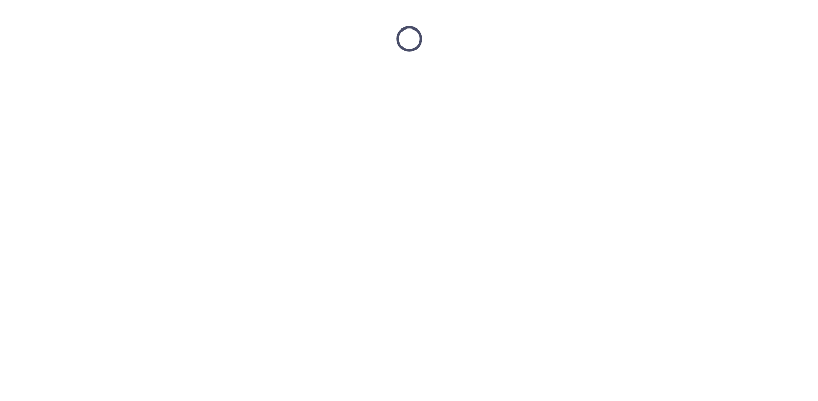
scroll to position [0, 0]
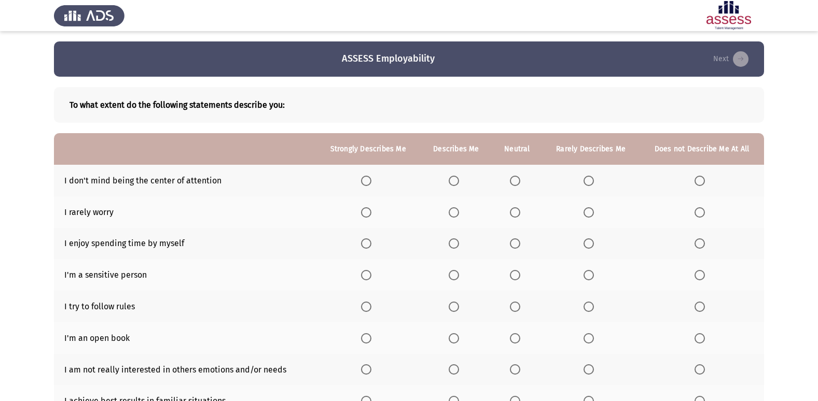
click at [508, 183] on span "Select an option" at bounding box center [589, 181] width 10 height 10
click at [508, 183] on input "Select an option" at bounding box center [589, 181] width 10 height 10
click at [453, 217] on span "Select an option" at bounding box center [454, 212] width 10 height 10
click at [453, 217] on input "Select an option" at bounding box center [454, 212] width 10 height 10
click at [508, 211] on span "Select an option" at bounding box center [515, 212] width 10 height 10
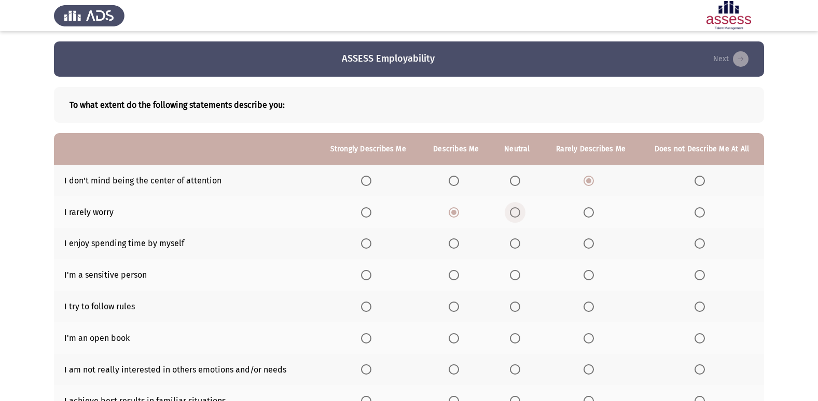
click at [508, 211] on input "Select an option" at bounding box center [515, 212] width 10 height 10
click at [366, 244] on span "Select an option" at bounding box center [366, 244] width 10 height 10
click at [366, 244] on input "Select an option" at bounding box center [366, 244] width 10 height 10
click at [508, 278] on span "Select an option" at bounding box center [589, 275] width 10 height 10
click at [508, 278] on input "Select an option" at bounding box center [589, 275] width 10 height 10
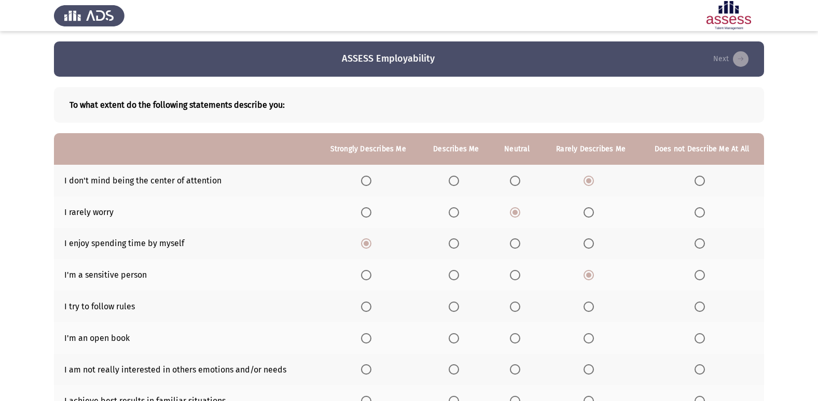
click at [459, 278] on span "Select an option" at bounding box center [454, 307] width 10 height 10
click at [459, 278] on input "Select an option" at bounding box center [454, 307] width 10 height 10
click at [508, 278] on span "Select an option" at bounding box center [700, 339] width 10 height 10
click at [508, 278] on input "Select an option" at bounding box center [700, 339] width 10 height 10
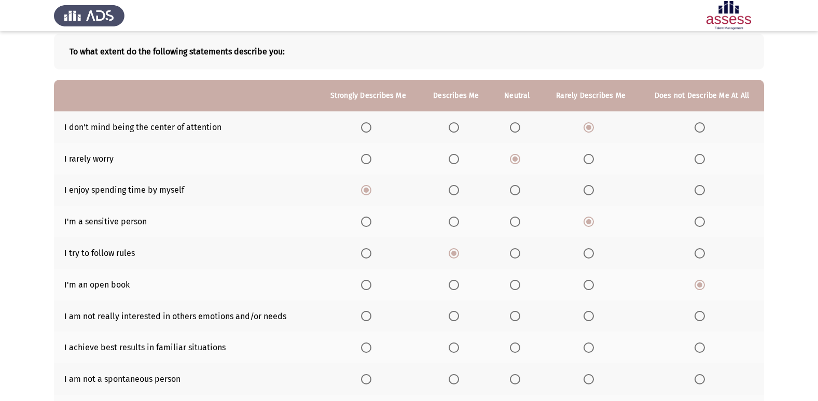
scroll to position [104, 0]
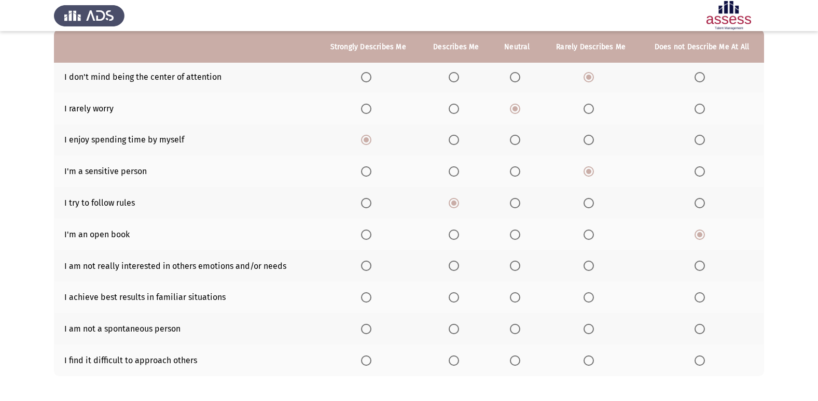
click at [508, 263] on span "Select an option" at bounding box center [589, 266] width 10 height 10
click at [508, 263] on input "Select an option" at bounding box center [589, 266] width 10 height 10
click at [459, 278] on span "Select an option" at bounding box center [454, 298] width 10 height 10
click at [459, 278] on input "Select an option" at bounding box center [454, 298] width 10 height 10
click at [453, 278] on span "Select an option" at bounding box center [454, 329] width 10 height 10
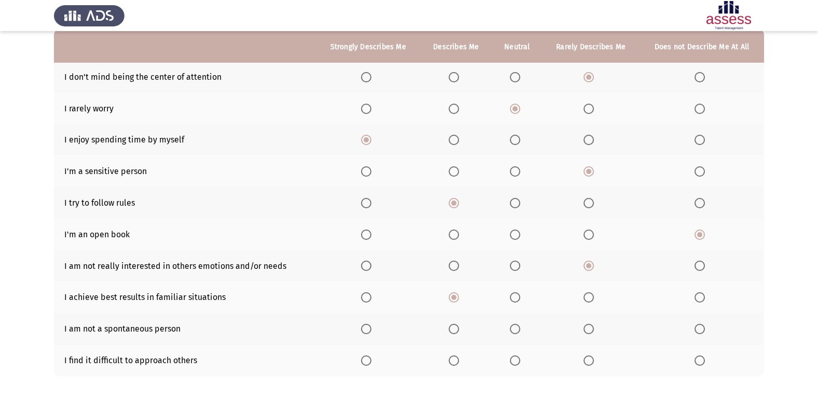
click at [453, 278] on input "Select an option" at bounding box center [454, 329] width 10 height 10
click at [508, 278] on span "Select an option" at bounding box center [515, 361] width 10 height 10
click at [508, 278] on input "Select an option" at bounding box center [515, 361] width 10 height 10
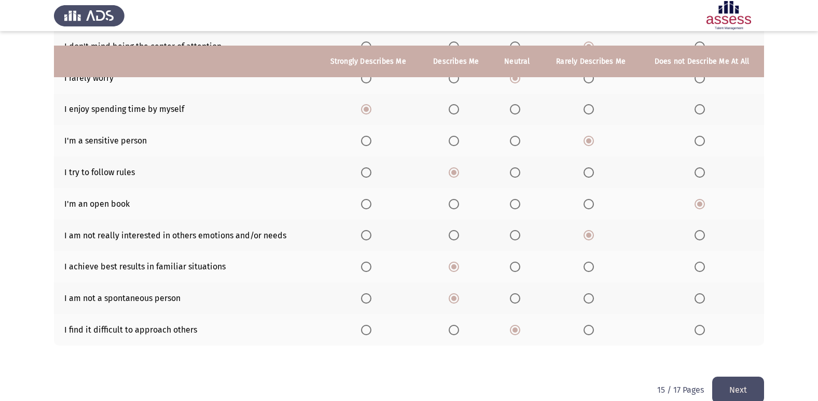
scroll to position [151, 0]
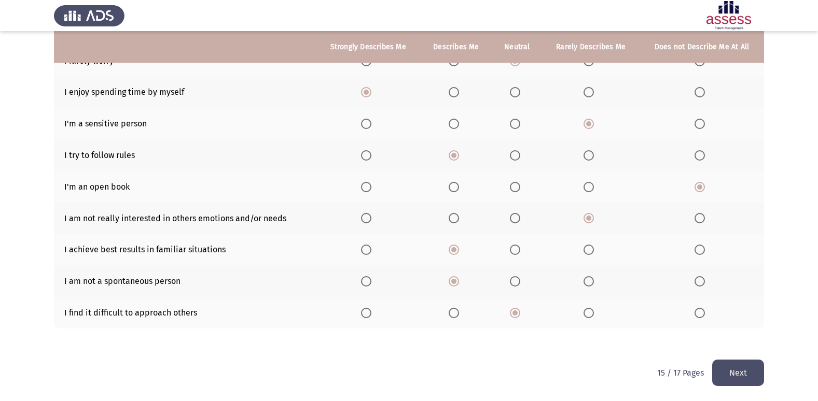
click at [508, 278] on button "Next" at bounding box center [738, 373] width 52 height 26
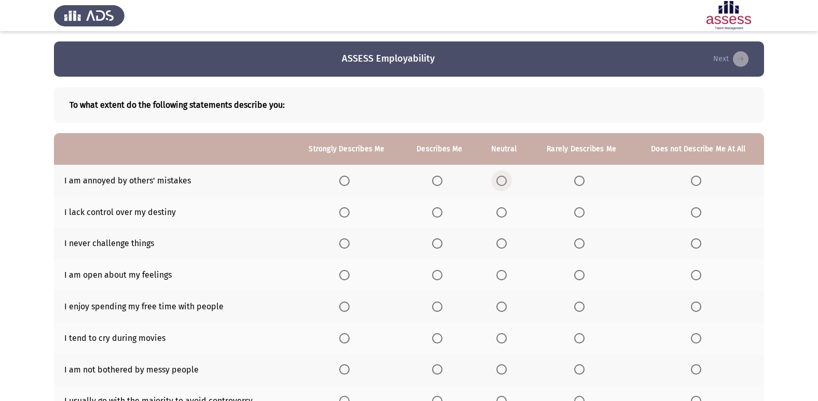
click at [503, 185] on span "Select an option" at bounding box center [501, 181] width 10 height 10
click at [503, 185] on input "Select an option" at bounding box center [501, 181] width 10 height 10
click at [508, 182] on span "Select an option" at bounding box center [579, 181] width 10 height 10
click at [508, 182] on input "Select an option" at bounding box center [579, 181] width 10 height 10
click at [505, 210] on span "Select an option" at bounding box center [501, 212] width 10 height 10
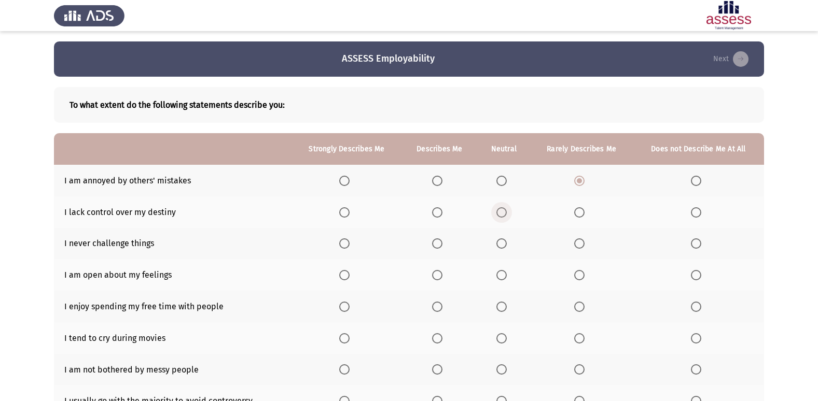
click at [505, 210] on input "Select an option" at bounding box center [501, 212] width 10 height 10
click at [508, 239] on span "Select an option" at bounding box center [696, 244] width 10 height 10
click at [508, 239] on input "Select an option" at bounding box center [696, 244] width 10 height 10
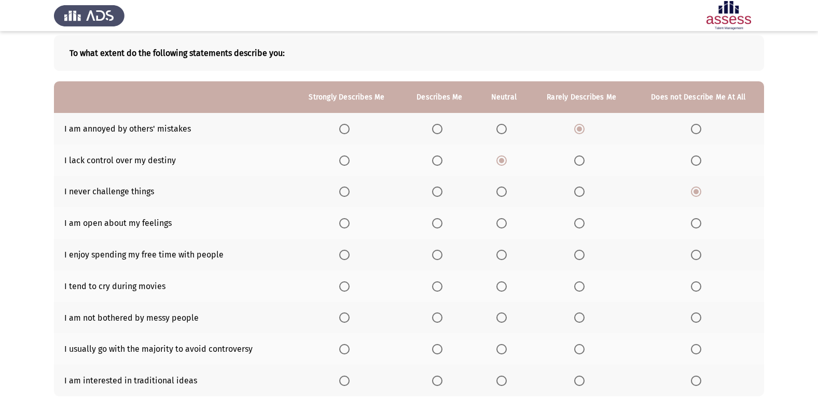
click at [508, 225] on span "Select an option" at bounding box center [579, 223] width 10 height 10
click at [508, 225] on input "Select an option" at bounding box center [579, 223] width 10 height 10
click at [438, 259] on span "Select an option" at bounding box center [437, 255] width 10 height 10
click at [438, 259] on input "Select an option" at bounding box center [437, 255] width 10 height 10
click at [508, 278] on span "Select an option" at bounding box center [696, 287] width 10 height 10
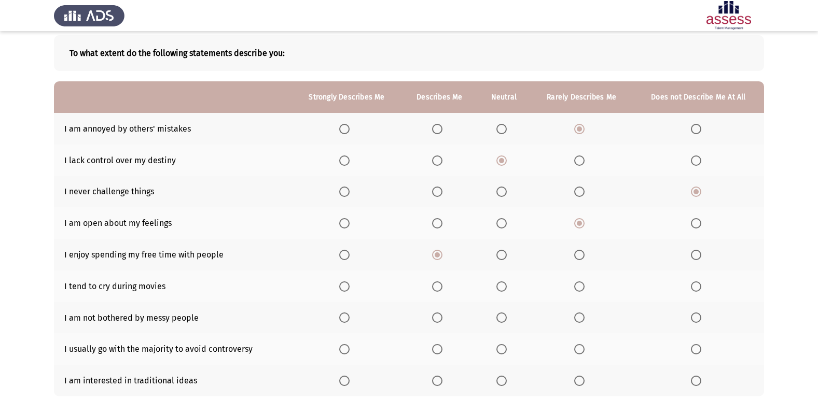
click at [508, 278] on input "Select an option" at bounding box center [696, 287] width 10 height 10
click at [508, 278] on span "Select an option" at bounding box center [579, 318] width 10 height 10
click at [508, 278] on input "Select an option" at bounding box center [579, 318] width 10 height 10
click at [497, 278] on th at bounding box center [503, 350] width 53 height 32
click at [502, 278] on span "Select an option" at bounding box center [501, 349] width 10 height 10
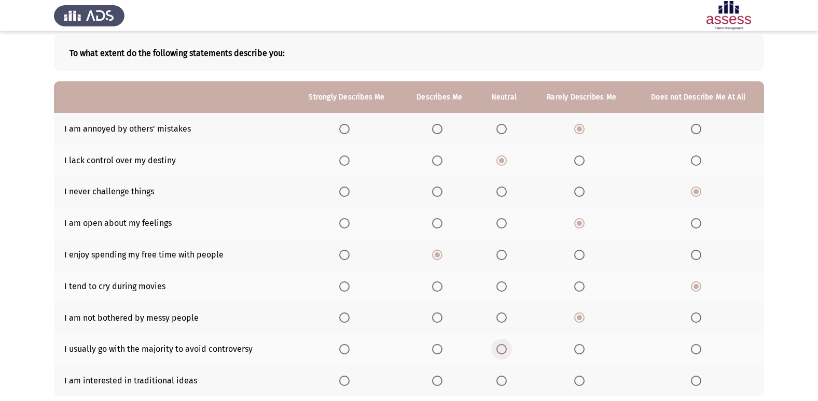
click at [502, 278] on input "Select an option" at bounding box center [501, 349] width 10 height 10
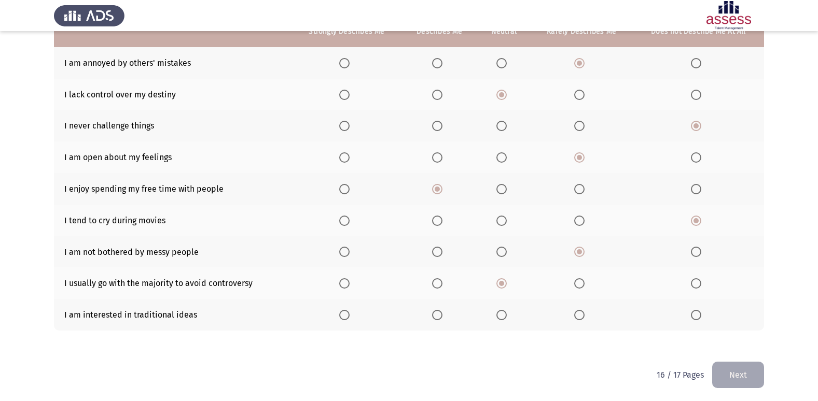
scroll to position [120, 0]
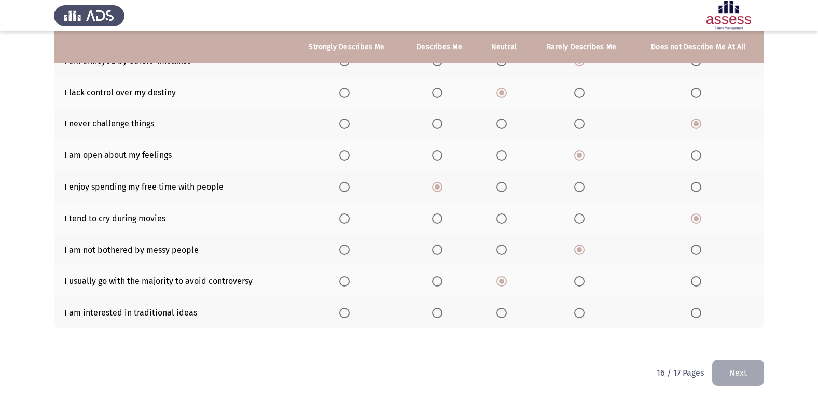
drag, startPoint x: 167, startPoint y: 325, endPoint x: 172, endPoint y: 294, distance: 31.6
click at [195, 278] on tbody "I am annoyed by others' mistakes I lack control over my destiny I never challen…" at bounding box center [409, 187] width 710 height 284
click at [437, 278] on span "Select an option" at bounding box center [437, 313] width 10 height 10
click at [437, 278] on input "Select an option" at bounding box center [437, 313] width 10 height 10
click at [508, 278] on button "Next" at bounding box center [738, 373] width 52 height 26
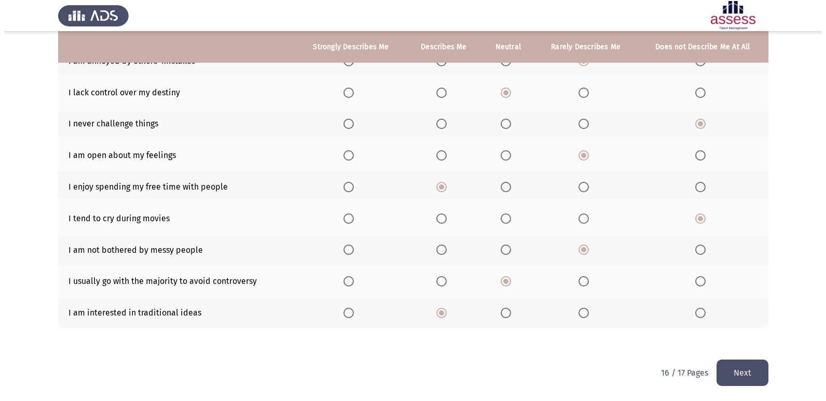
scroll to position [0, 0]
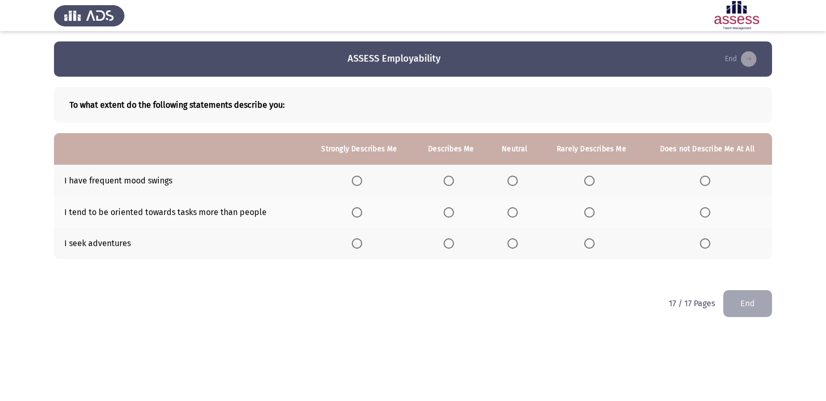
click at [508, 176] on span "Select an option" at bounding box center [512, 181] width 10 height 10
click at [508, 176] on input "Select an option" at bounding box center [512, 181] width 10 height 10
click at [508, 183] on span "Select an option" at bounding box center [589, 181] width 10 height 10
click at [508, 183] on input "Select an option" at bounding box center [589, 181] width 10 height 10
click at [449, 210] on span "Select an option" at bounding box center [448, 212] width 10 height 10
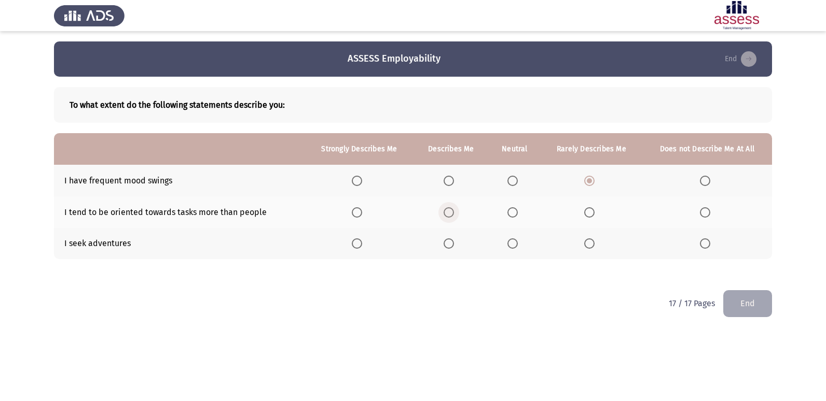
click at [449, 210] on input "Select an option" at bounding box center [448, 212] width 10 height 10
click at [452, 243] on span "Select an option" at bounding box center [448, 244] width 10 height 10
click at [452, 243] on input "Select an option" at bounding box center [448, 244] width 10 height 10
click at [508, 278] on button "End" at bounding box center [747, 303] width 49 height 26
